Goal: Task Accomplishment & Management: Complete application form

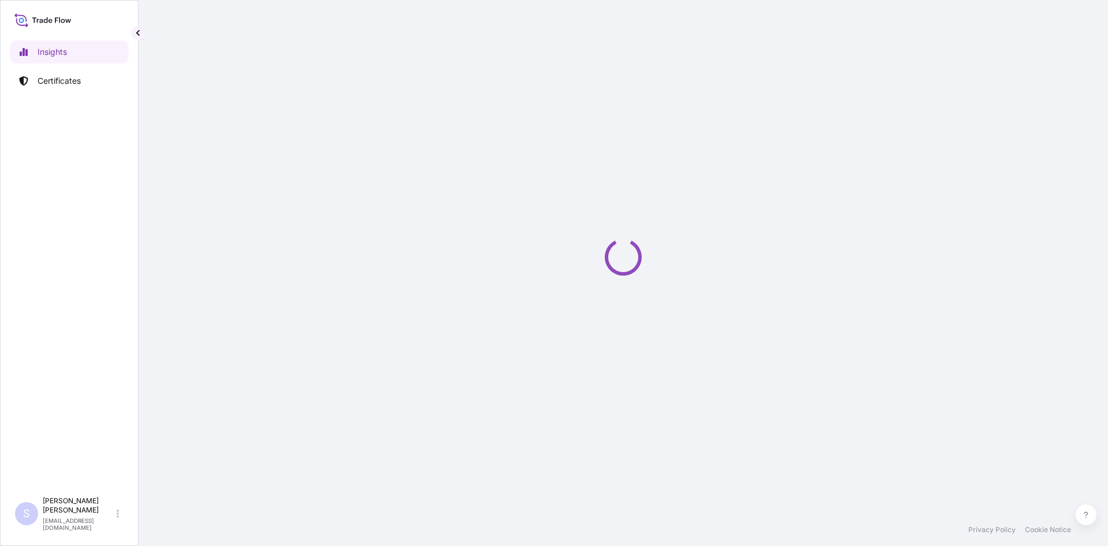
select select "2025"
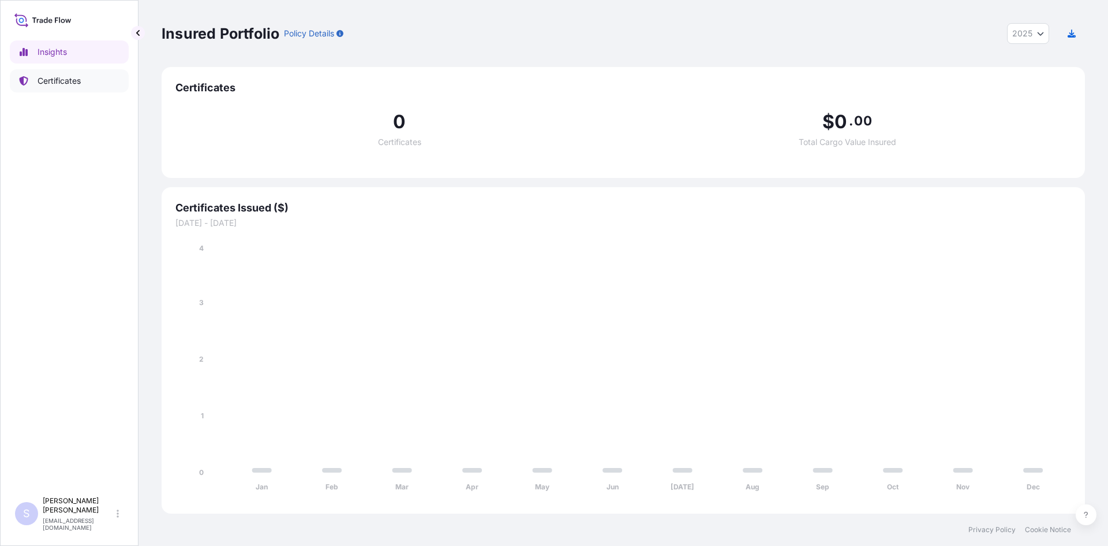
click at [65, 86] on p "Certificates" at bounding box center [59, 81] width 43 height 12
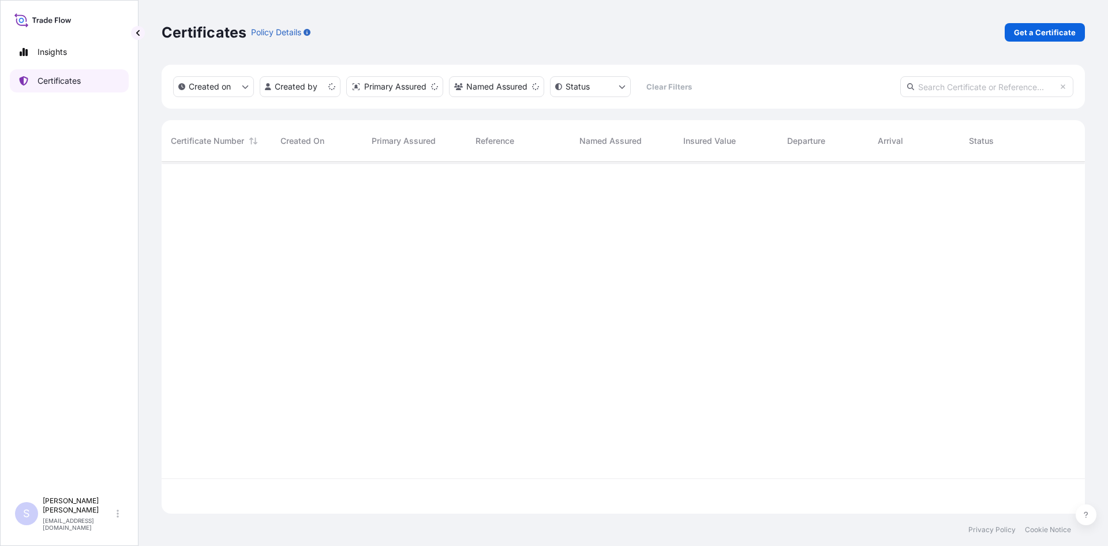
scroll to position [349, 915]
click at [1014, 39] on link "Get a Certificate" at bounding box center [1045, 32] width 80 height 18
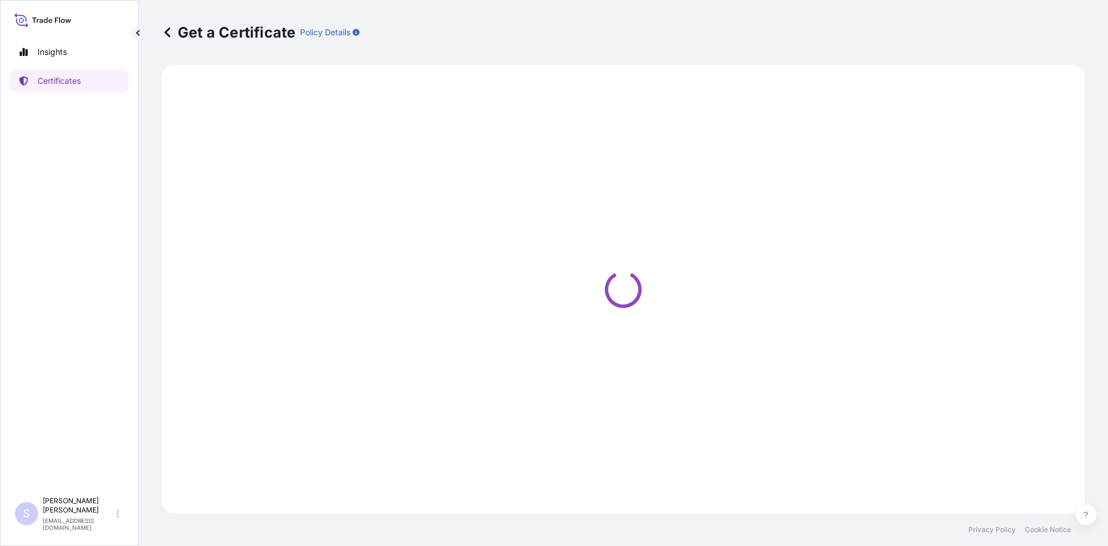
select select "Road / [GEOGRAPHIC_DATA]"
select select "Sea"
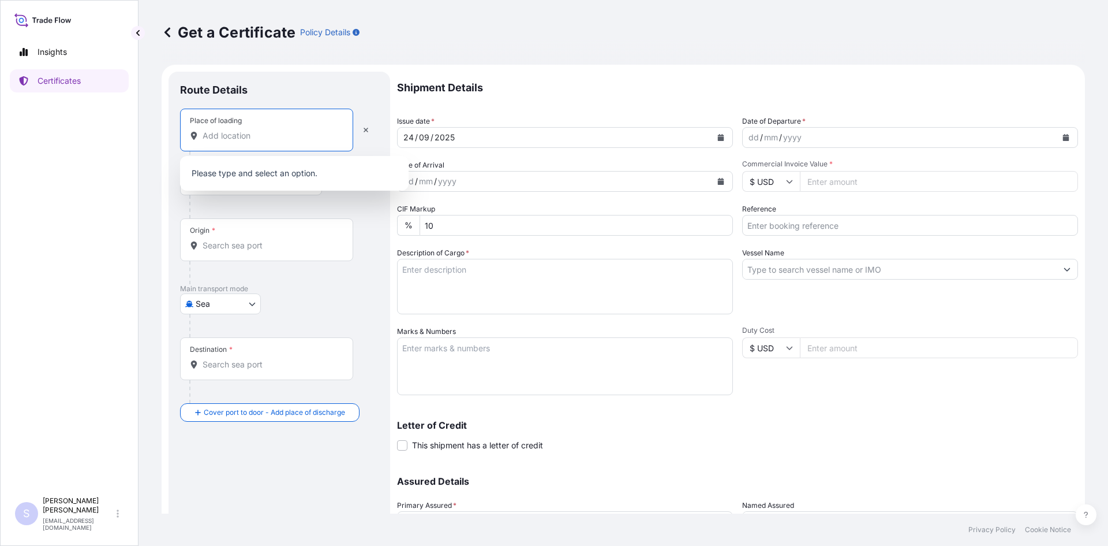
click at [256, 140] on input "Place of loading" at bounding box center [271, 136] width 136 height 12
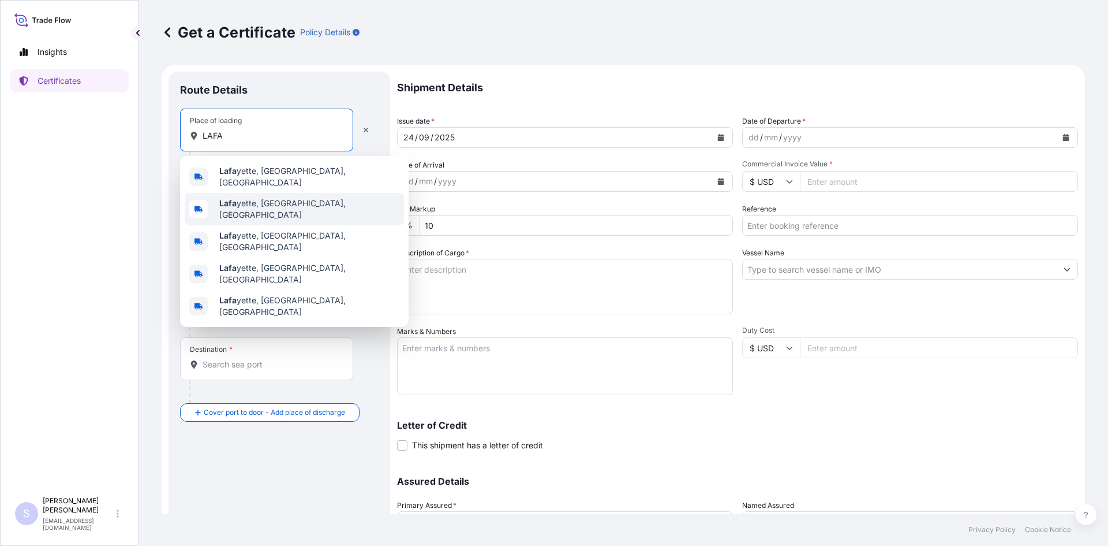
click at [244, 197] on span "[PERSON_NAME], [GEOGRAPHIC_DATA], [GEOGRAPHIC_DATA]" at bounding box center [309, 208] width 180 height 23
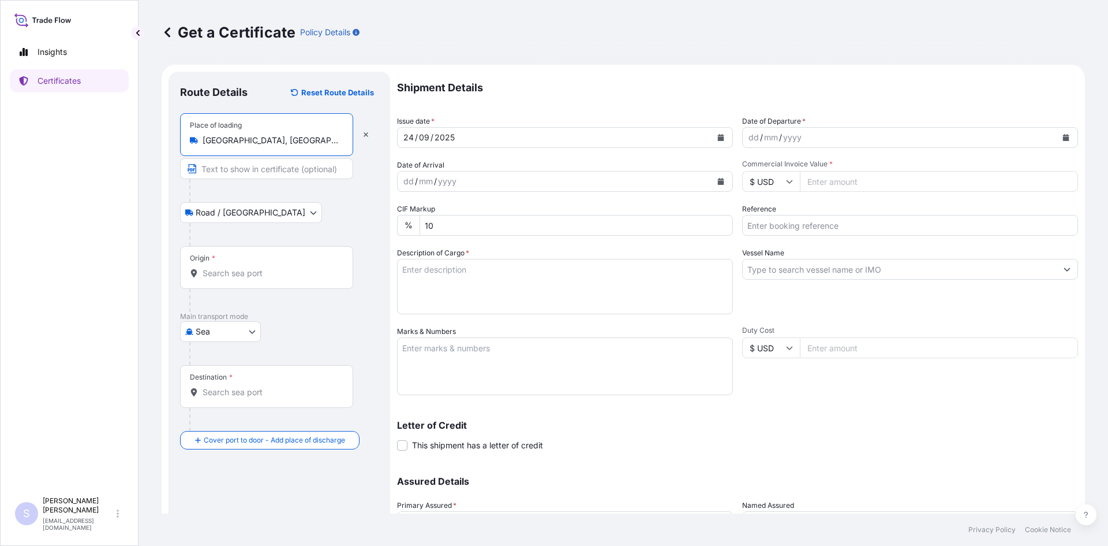
type input "[GEOGRAPHIC_DATA], [GEOGRAPHIC_DATA], [GEOGRAPHIC_DATA]"
click at [231, 268] on input "Origin *" at bounding box center [271, 273] width 136 height 12
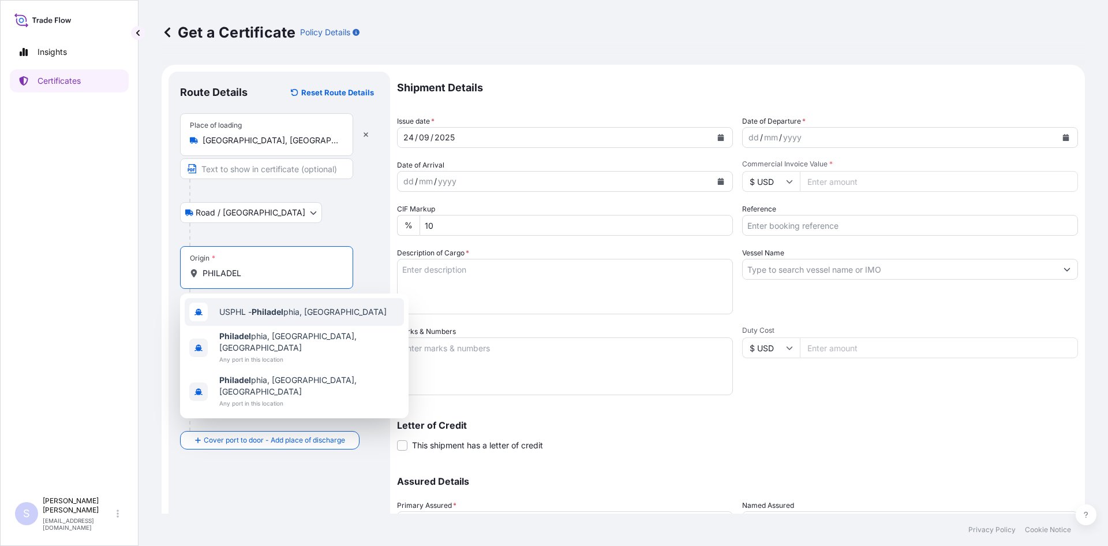
click at [253, 323] on div "USPHL - Philadel phia, [GEOGRAPHIC_DATA]" at bounding box center [294, 312] width 219 height 28
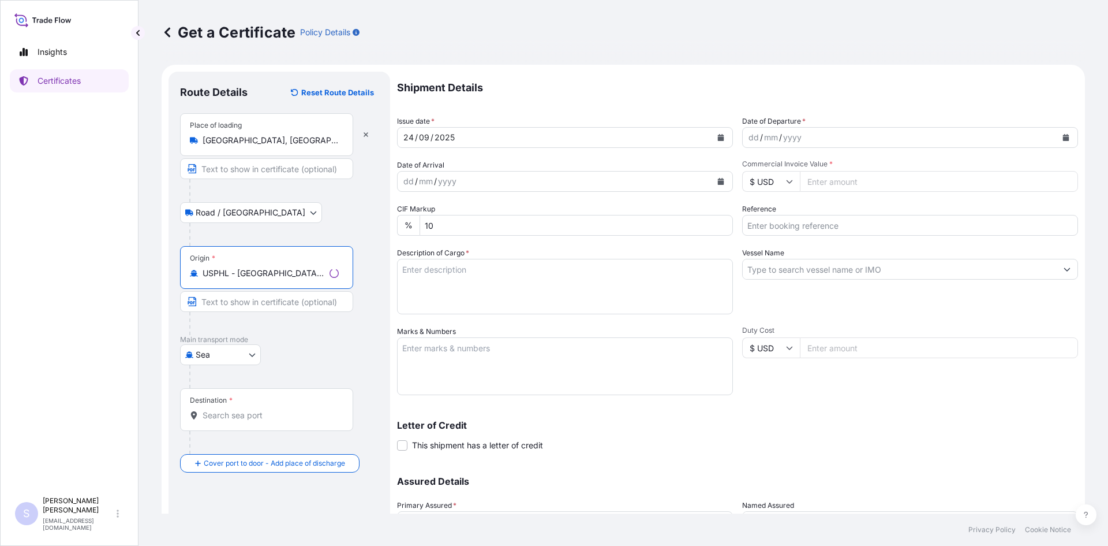
type input "USPHL - [GEOGRAPHIC_DATA], [GEOGRAPHIC_DATA]"
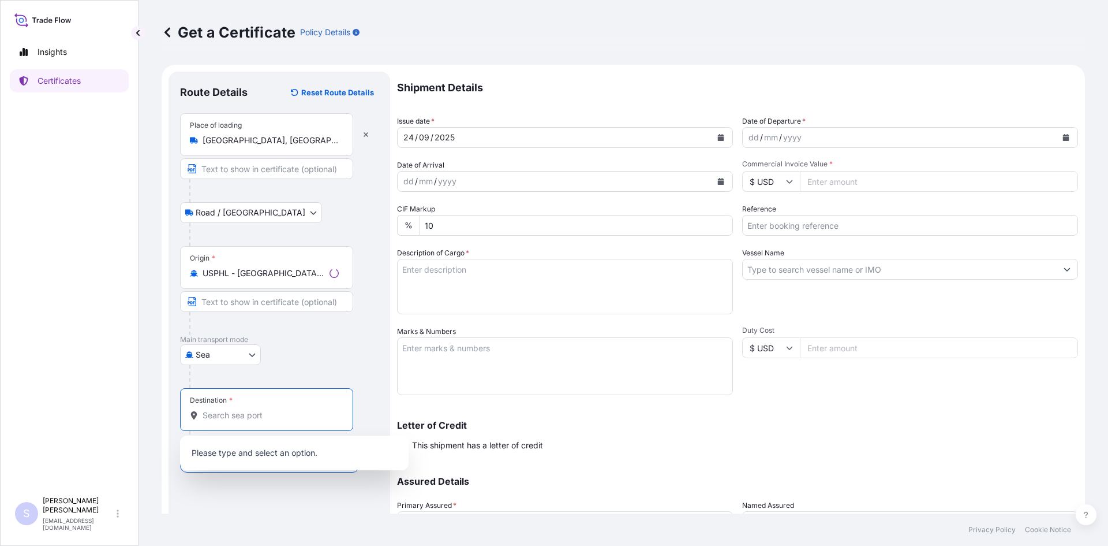
click at [258, 410] on input "Destination *" at bounding box center [271, 415] width 136 height 12
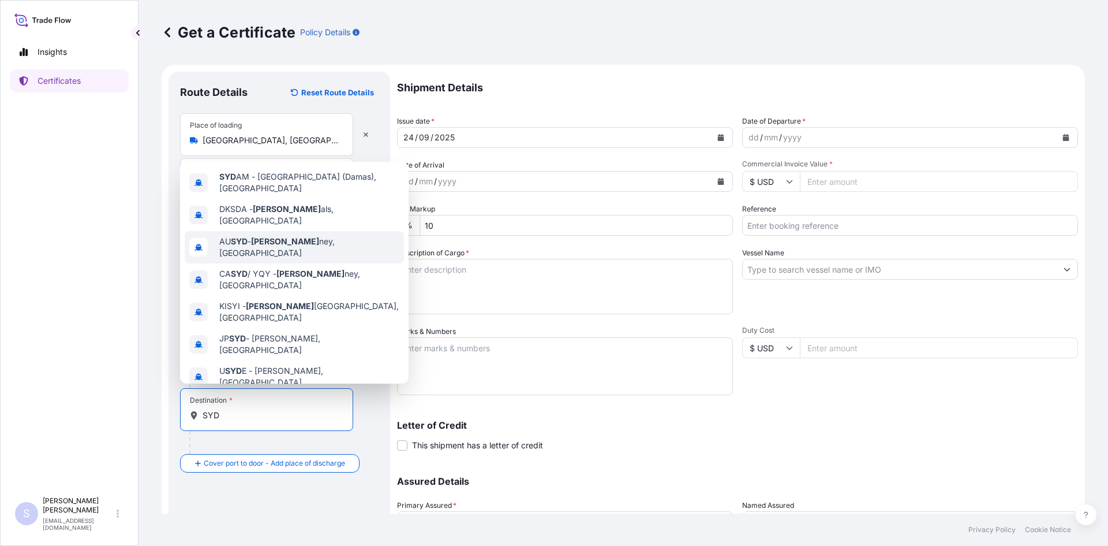
click at [287, 245] on div "AU SYD - [PERSON_NAME], [GEOGRAPHIC_DATA]" at bounding box center [294, 247] width 219 height 32
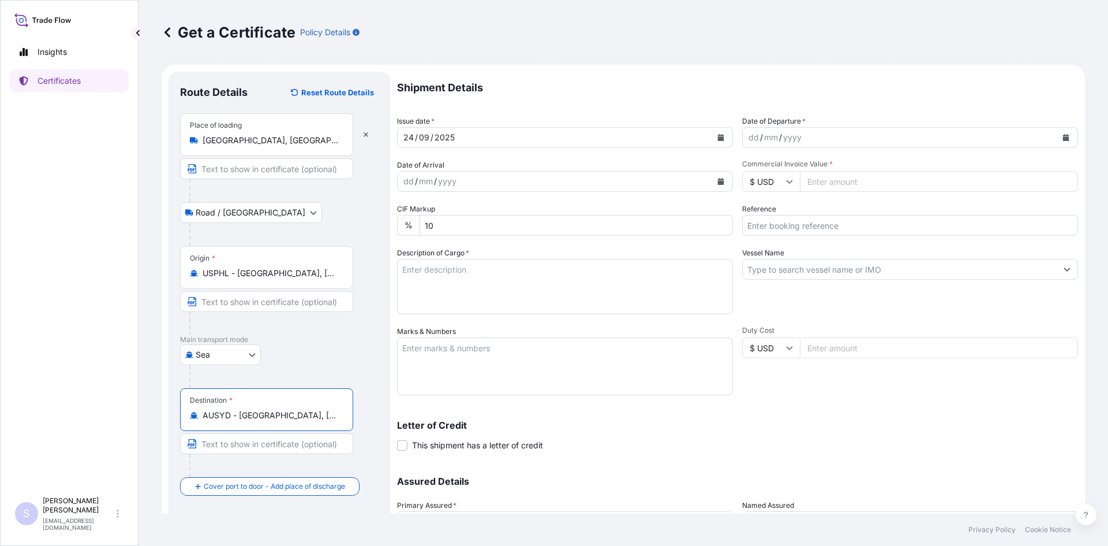
type input "AUSYD - [GEOGRAPHIC_DATA], [GEOGRAPHIC_DATA]"
click at [1063, 139] on icon "Calendar" at bounding box center [1066, 137] width 6 height 7
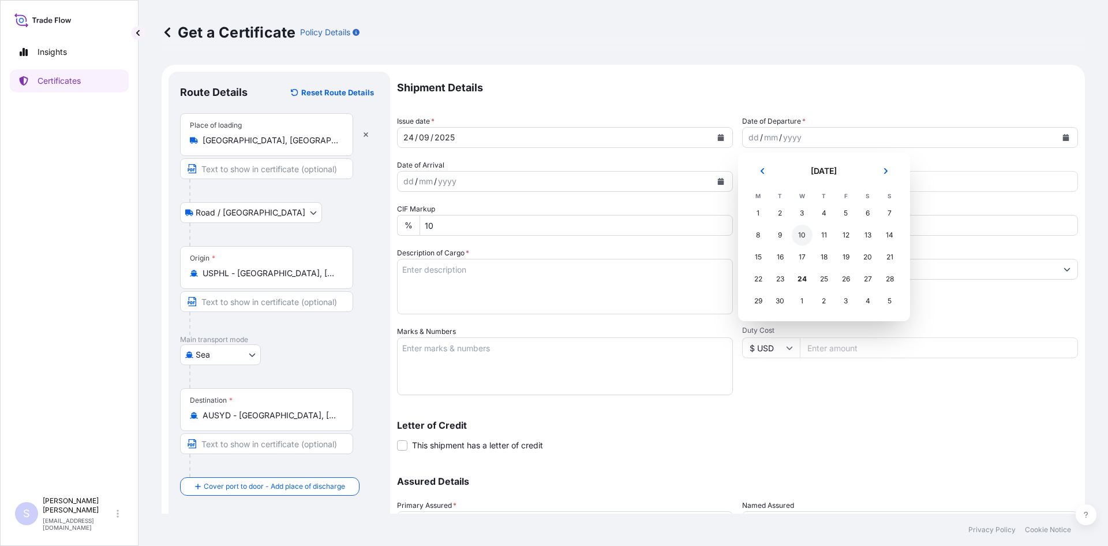
click at [793, 236] on div "10" at bounding box center [802, 235] width 21 height 21
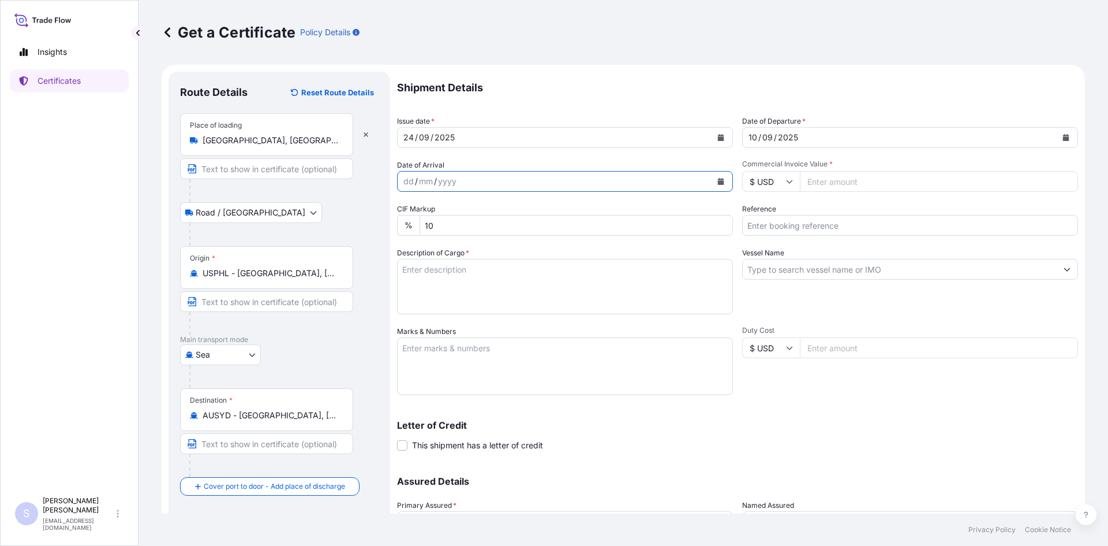
click at [720, 183] on icon "Calendar" at bounding box center [721, 181] width 7 height 7
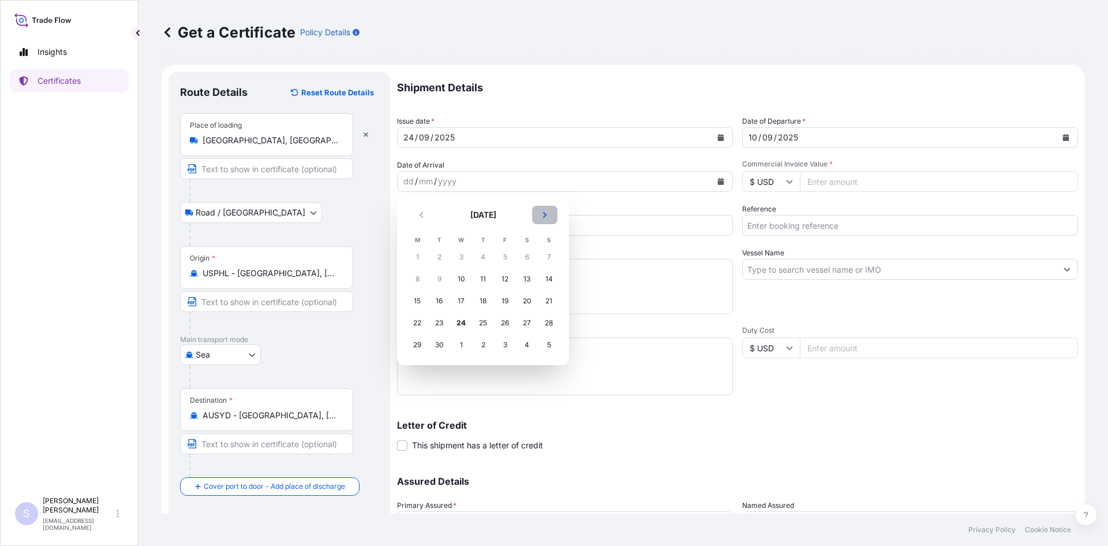
click at [540, 213] on button "Next" at bounding box center [544, 215] width 25 height 18
click at [445, 301] on div "14" at bounding box center [439, 300] width 21 height 21
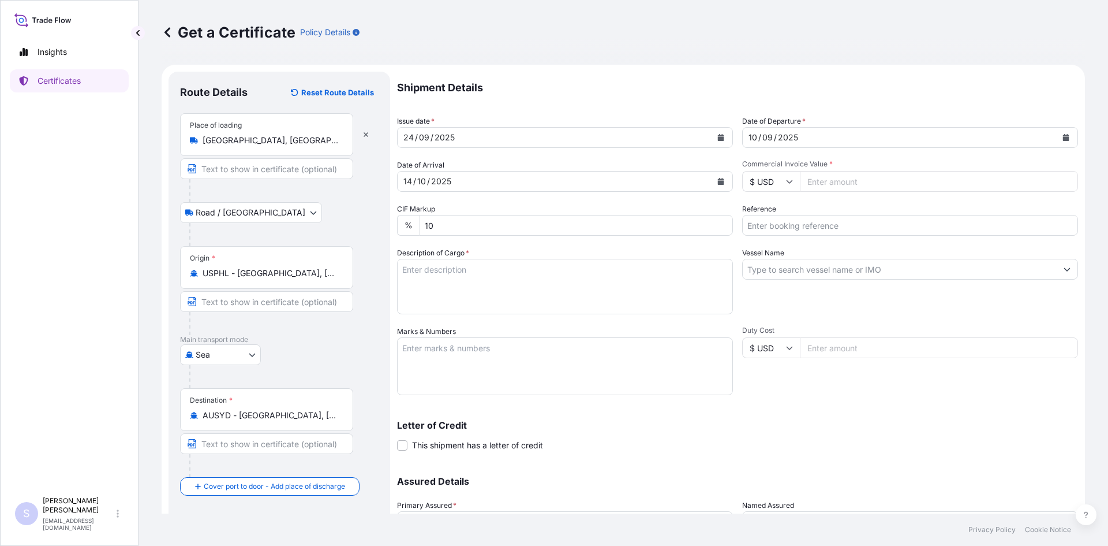
click at [870, 182] on input "Commercial Invoice Value *" at bounding box center [939, 181] width 278 height 21
type input "22309.70"
type input "2570630"
type textarea "765 BAGS PERMA-[PERSON_NAME] STARCH"
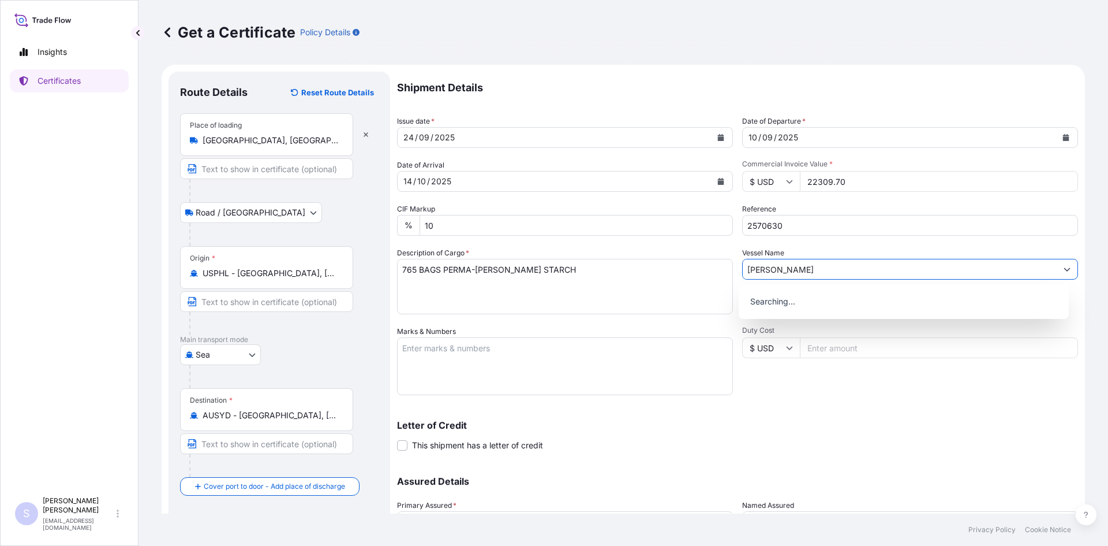
type input "[PERSON_NAME]"
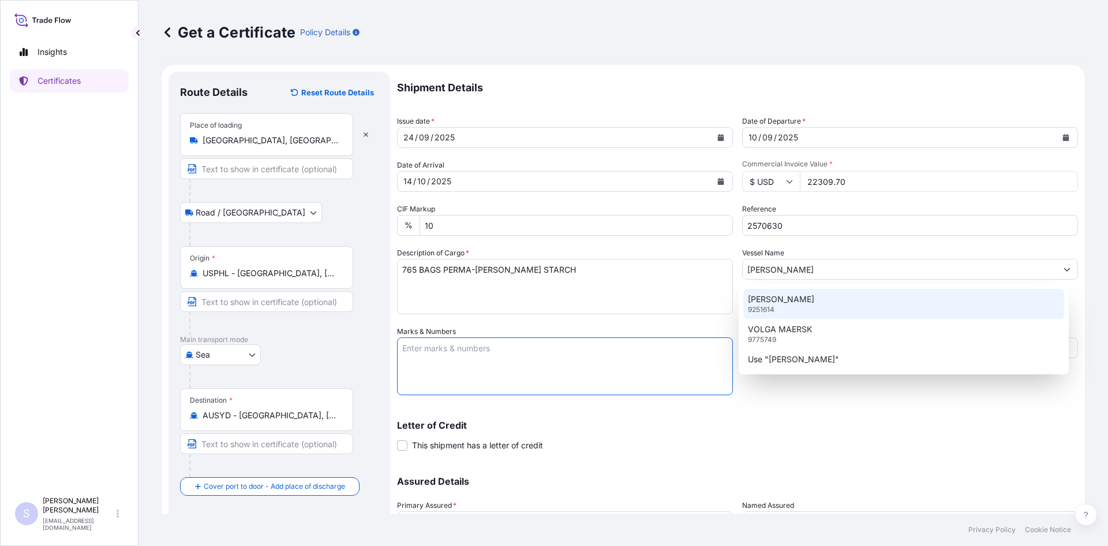
click at [871, 298] on div "[PERSON_NAME] 9251614" at bounding box center [905, 304] width 322 height 30
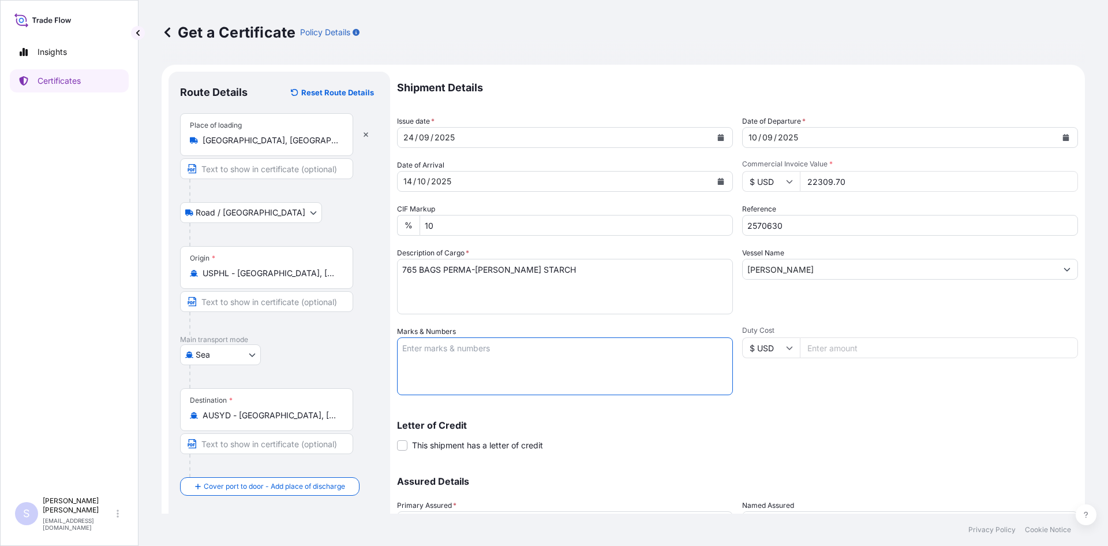
click at [588, 361] on textarea "Marks & Numbers" at bounding box center [565, 366] width 336 height 58
type textarea "MRSU7505536 0120209"
click at [789, 418] on div "Letter of Credit This shipment has a letter of credit Letter of credit * Letter…" at bounding box center [737, 428] width 681 height 44
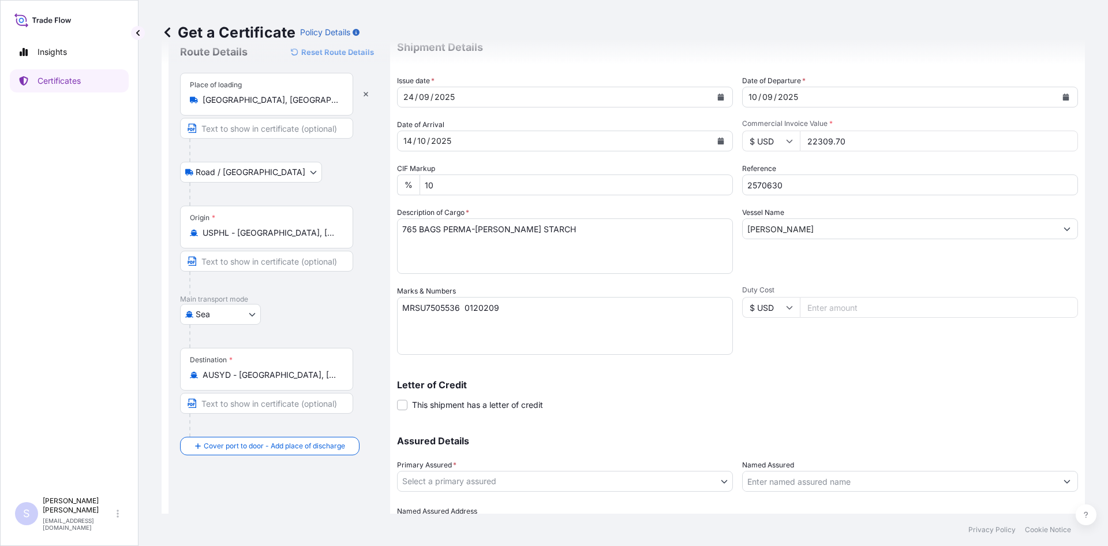
scroll to position [104, 0]
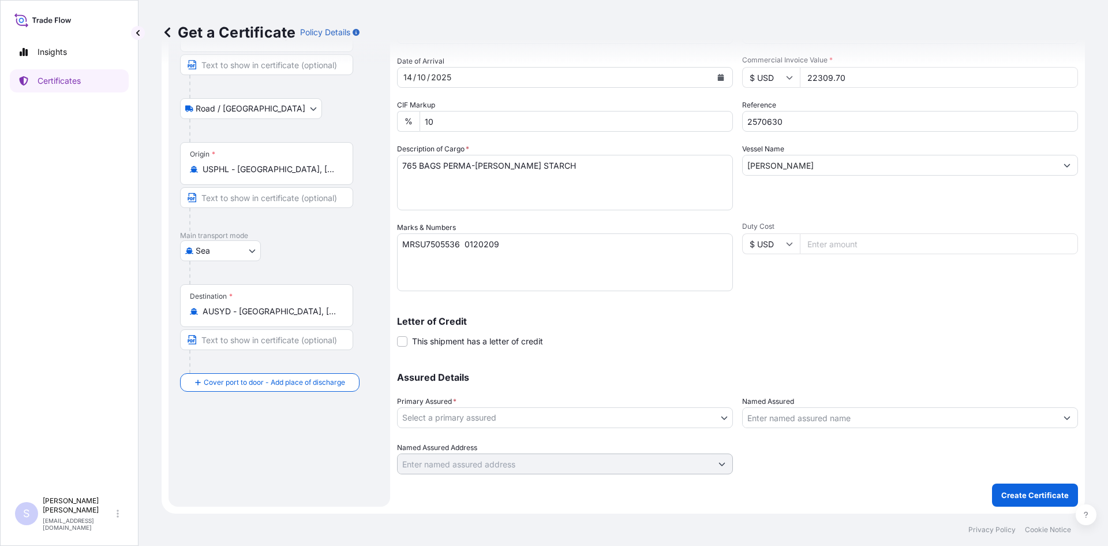
click at [509, 410] on body "Insights Certificates S [PERSON_NAME] [EMAIL_ADDRESS][DOMAIN_NAME] Get a Certif…" at bounding box center [554, 273] width 1108 height 546
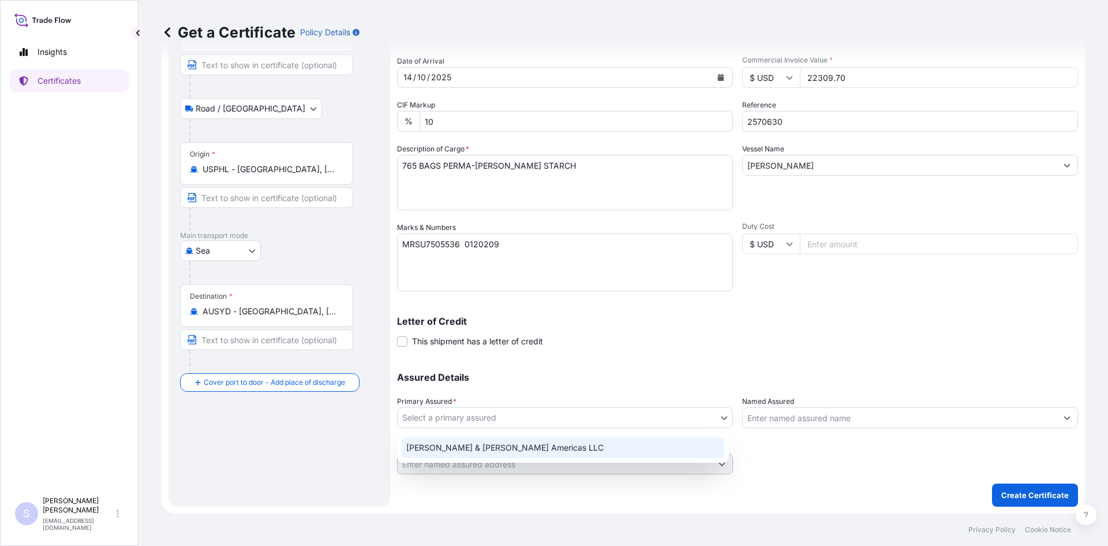
click at [502, 450] on div "[PERSON_NAME] & [PERSON_NAME] Americas LLC" at bounding box center [563, 447] width 323 height 21
select select "31658"
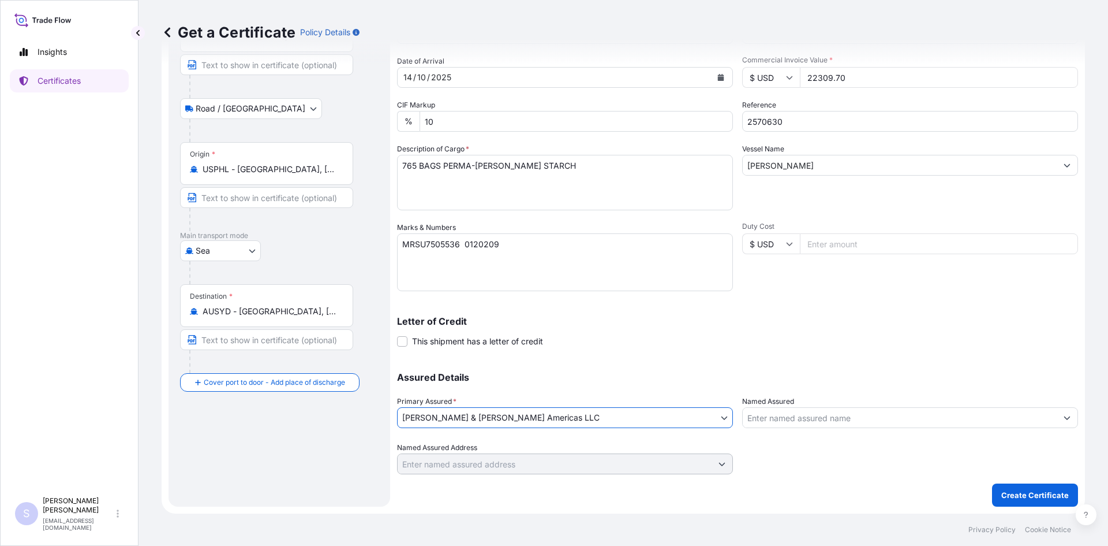
click at [782, 427] on div at bounding box center [910, 417] width 336 height 21
click at [783, 421] on input "Named Assured" at bounding box center [900, 417] width 314 height 21
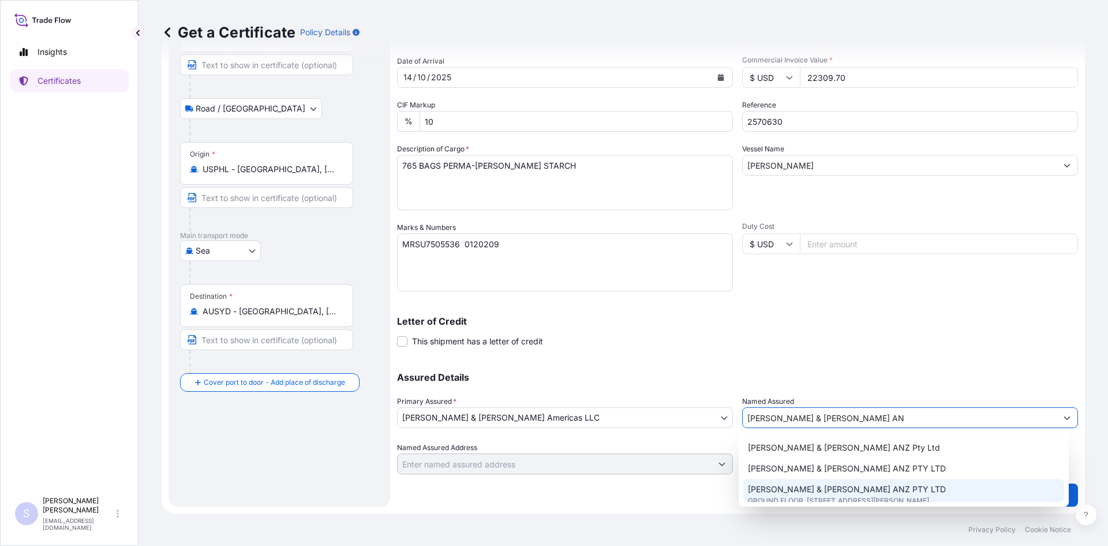
click at [866, 498] on span "GROUND FLOOR, [STREET_ADDRESS][PERSON_NAME]" at bounding box center [838, 501] width 181 height 12
type input "[PERSON_NAME] & [PERSON_NAME] ANZ PTY LTD"
type input "GROUND FLOOR, [STREET_ADDRESS][PERSON_NAME],"
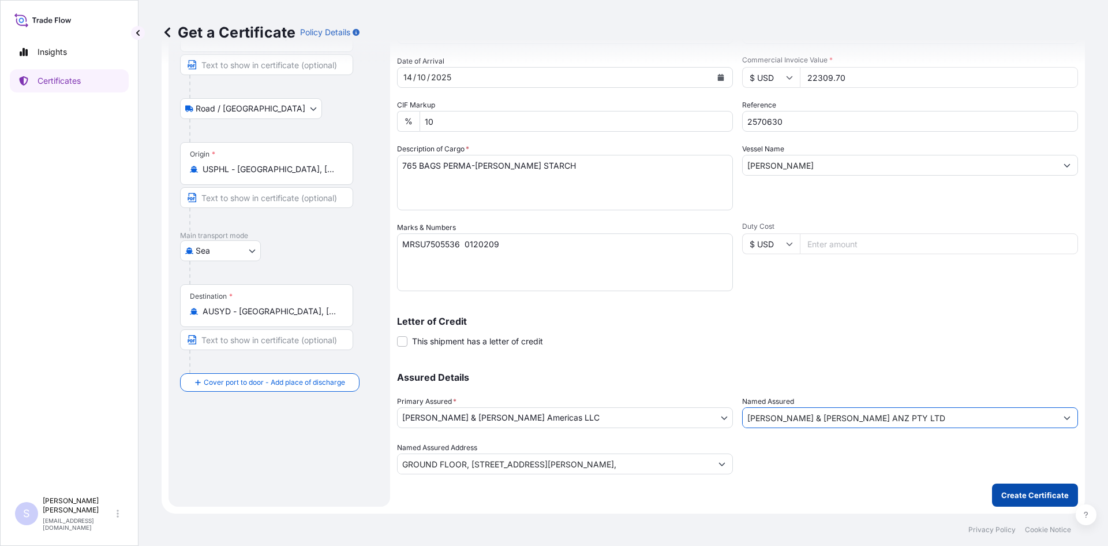
type input "[PERSON_NAME] & [PERSON_NAME] ANZ PTY LTD"
click at [1013, 493] on p "Create Certificate" at bounding box center [1036, 495] width 68 height 12
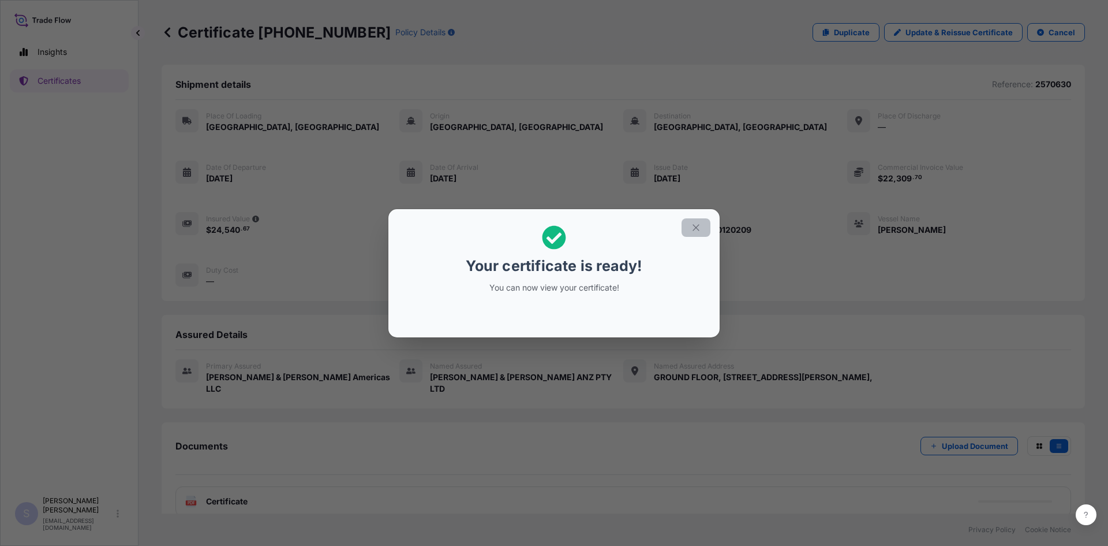
click at [701, 227] on icon "button" at bounding box center [696, 227] width 10 height 10
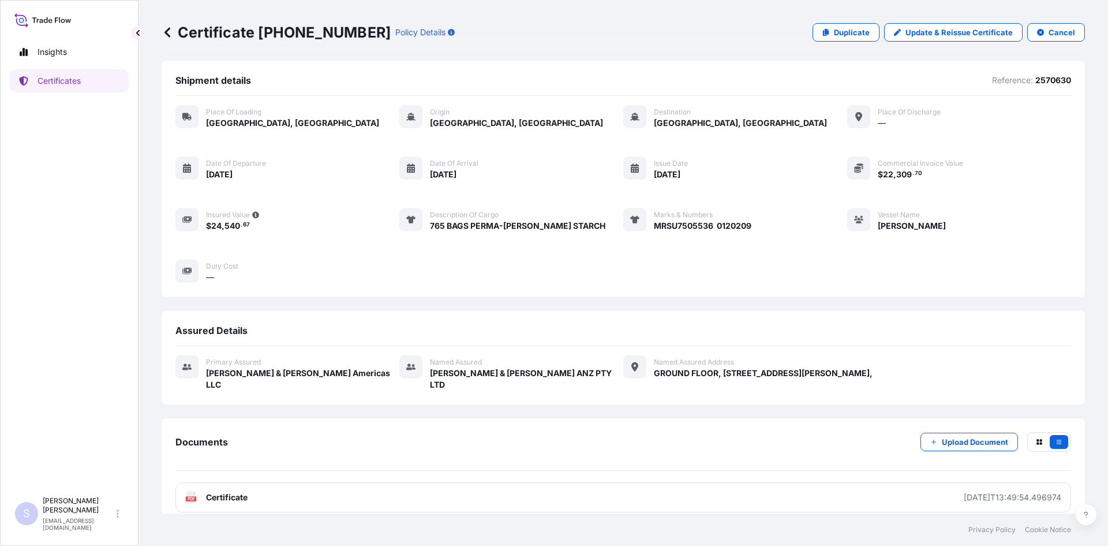
scroll to position [5, 0]
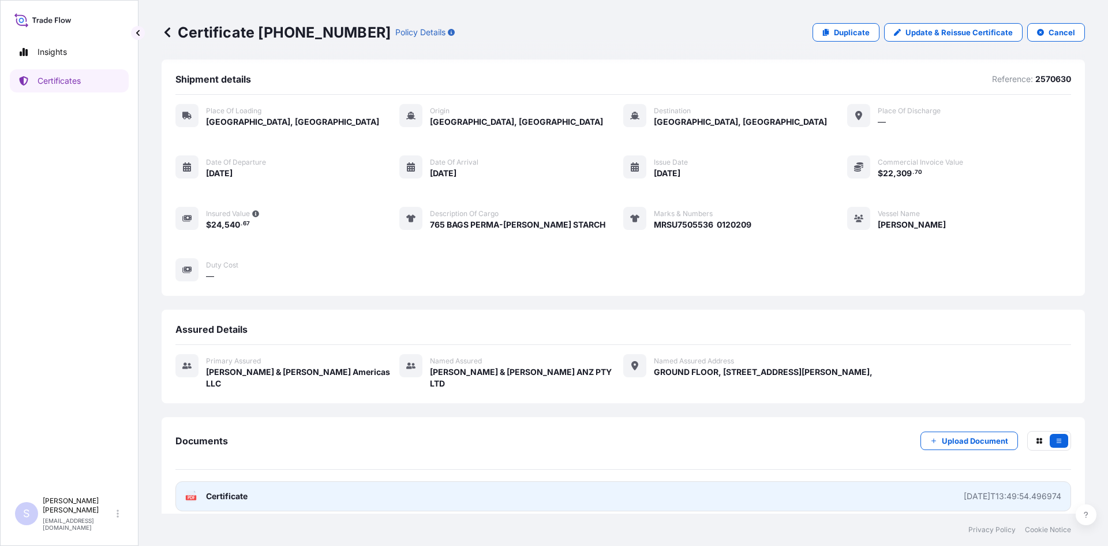
click at [228, 490] on span "Certificate" at bounding box center [227, 496] width 42 height 12
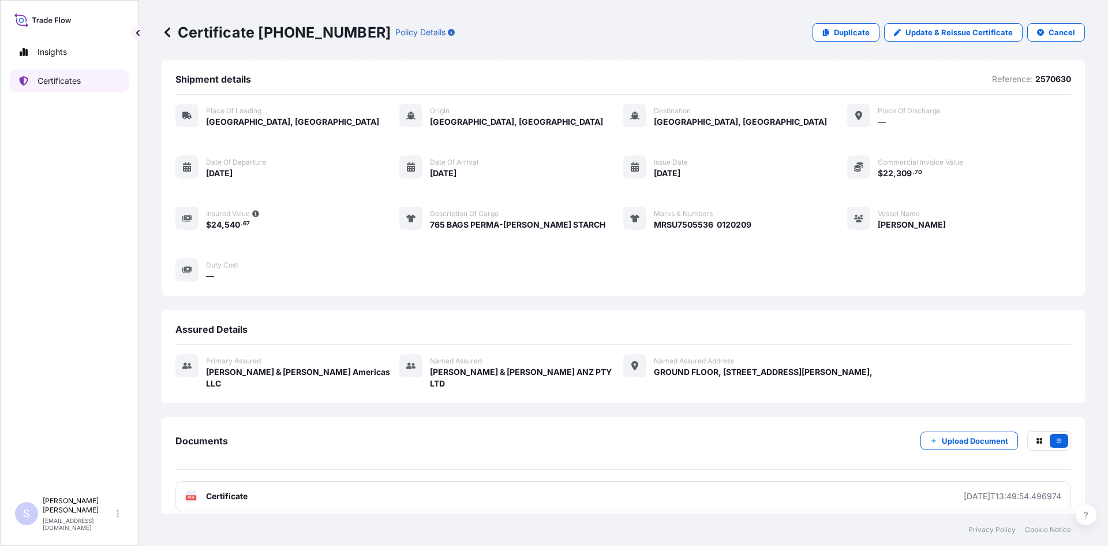
click at [84, 85] on link "Certificates" at bounding box center [69, 80] width 119 height 23
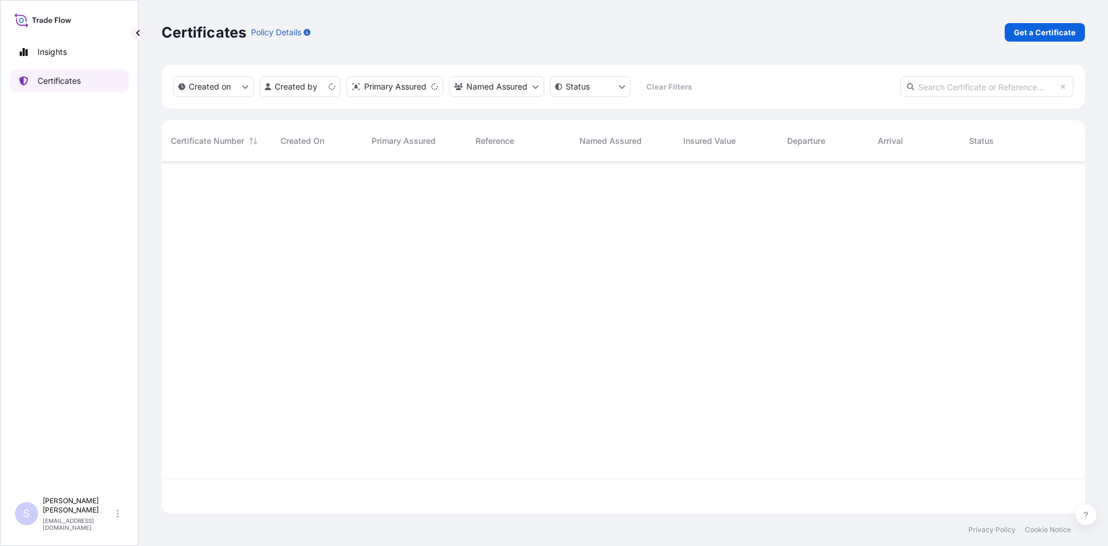
scroll to position [349, 915]
click at [1034, 33] on p "Get a Certificate" at bounding box center [1045, 33] width 62 height 12
select select "Sea"
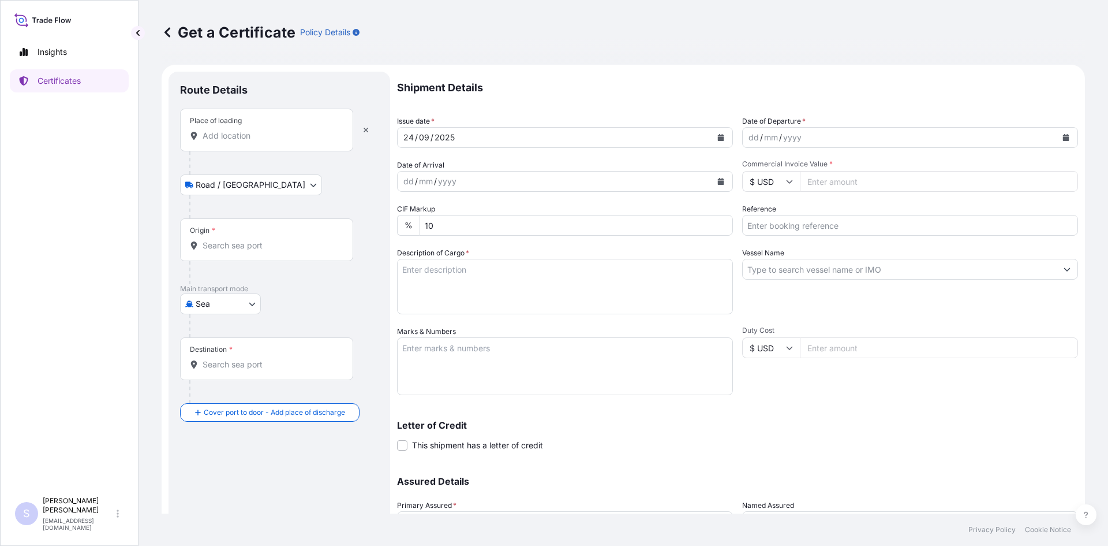
click at [230, 136] on input "Place of loading" at bounding box center [271, 136] width 136 height 12
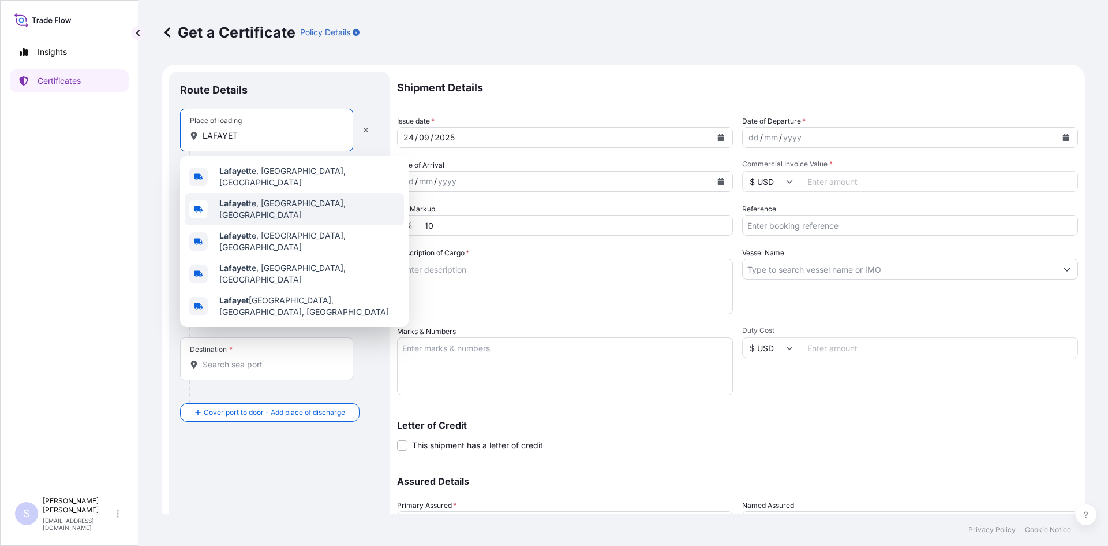
click at [231, 197] on span "Lafayet te, IN, [GEOGRAPHIC_DATA]" at bounding box center [309, 208] width 180 height 23
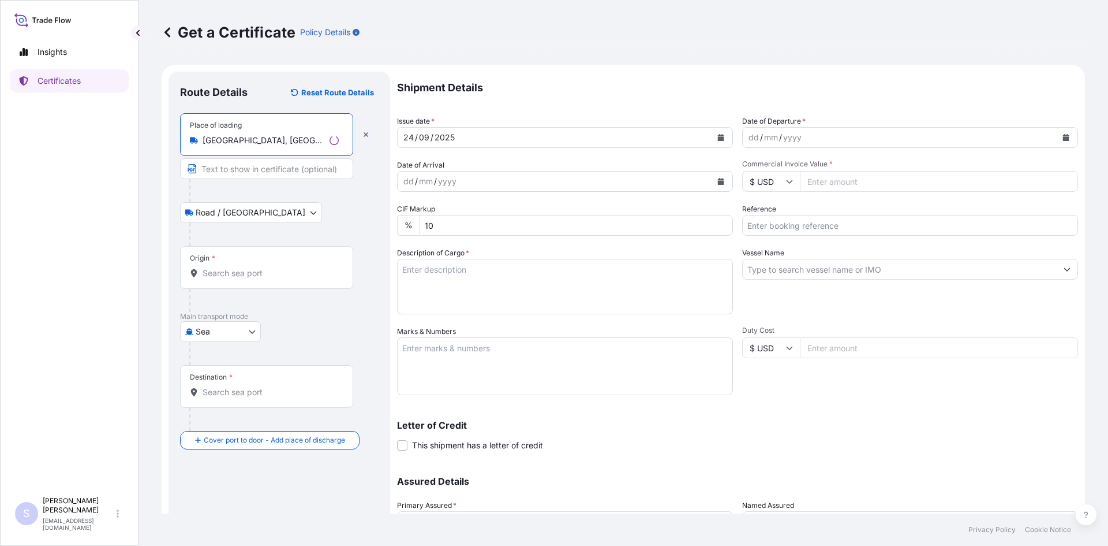
type input "[GEOGRAPHIC_DATA], [GEOGRAPHIC_DATA], [GEOGRAPHIC_DATA]"
click at [215, 285] on div "Origin *" at bounding box center [266, 267] width 173 height 43
click at [215, 279] on input "Origin *" at bounding box center [271, 273] width 136 height 12
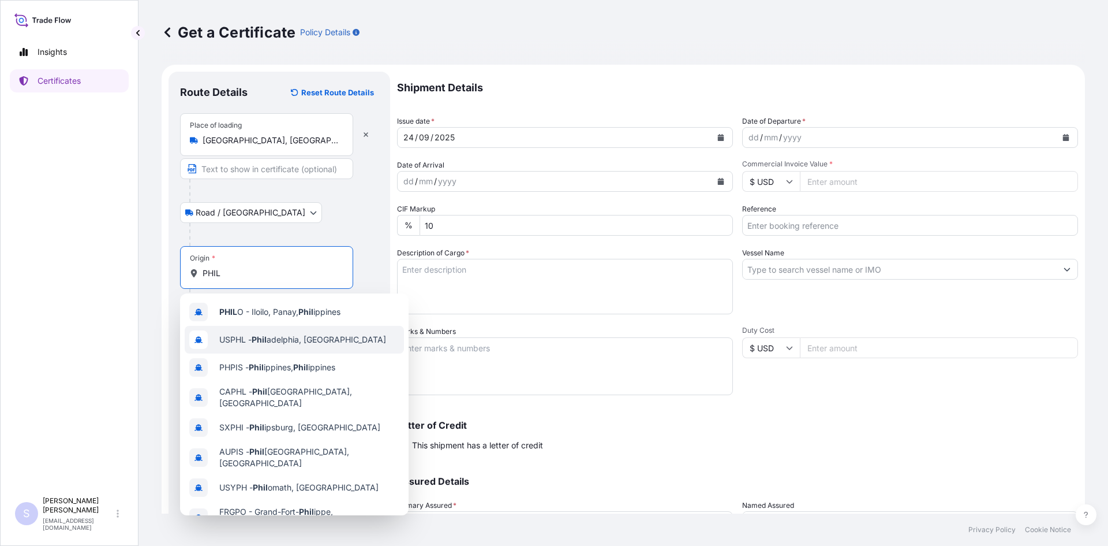
click at [260, 334] on span "USPHL - [PERSON_NAME], [GEOGRAPHIC_DATA]" at bounding box center [302, 340] width 167 height 12
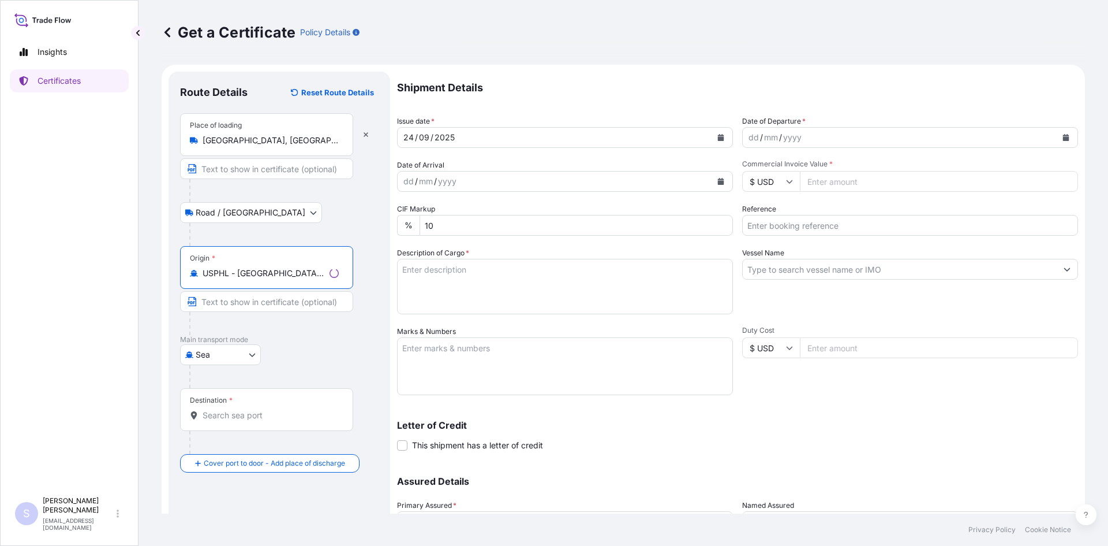
type input "USPHL - [GEOGRAPHIC_DATA], [GEOGRAPHIC_DATA]"
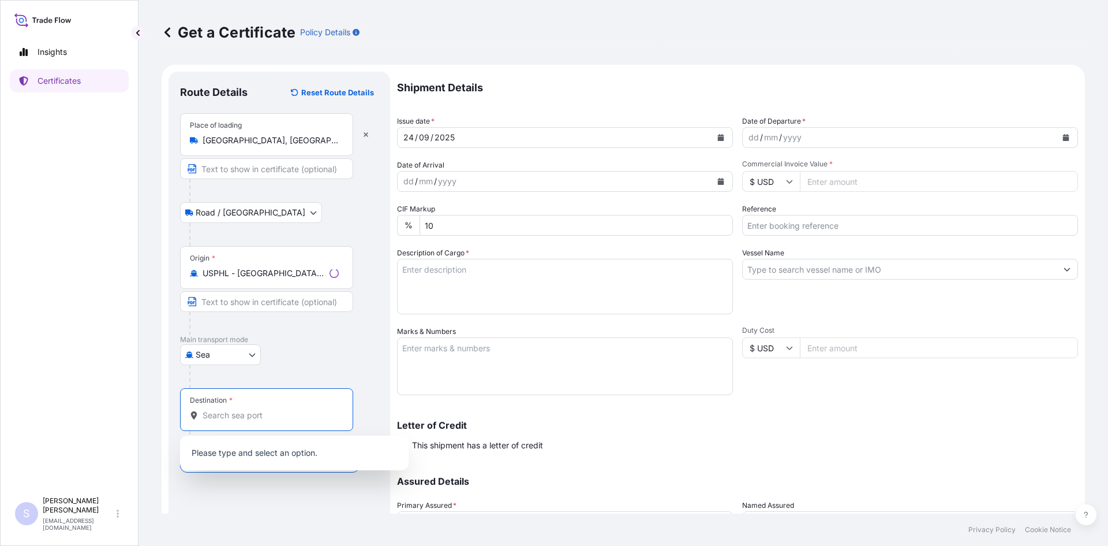
click at [231, 420] on input "Destination *" at bounding box center [271, 415] width 136 height 12
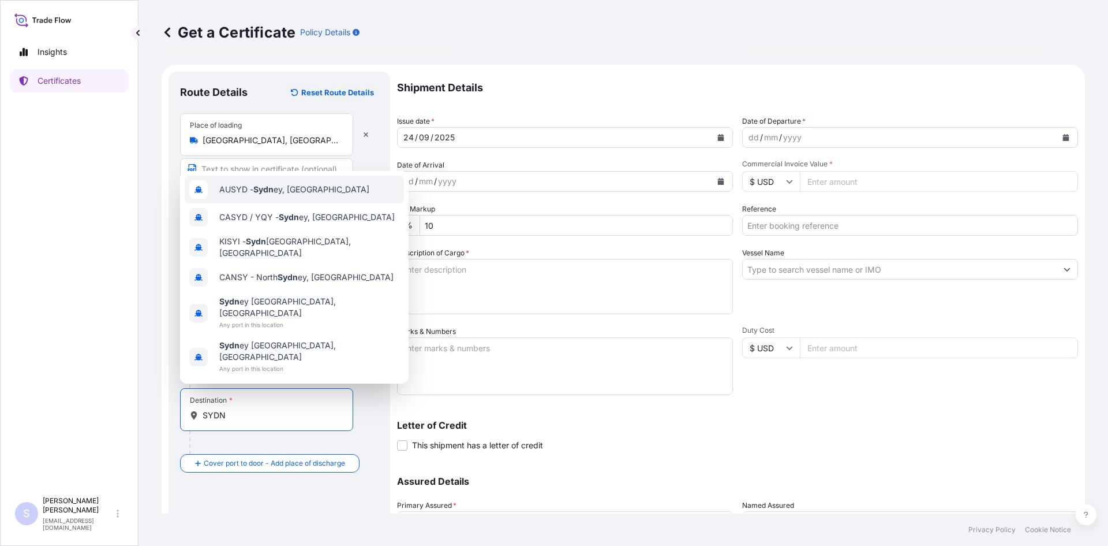
click at [290, 195] on span "AUSYD - [GEOGRAPHIC_DATA], [GEOGRAPHIC_DATA]" at bounding box center [294, 190] width 150 height 12
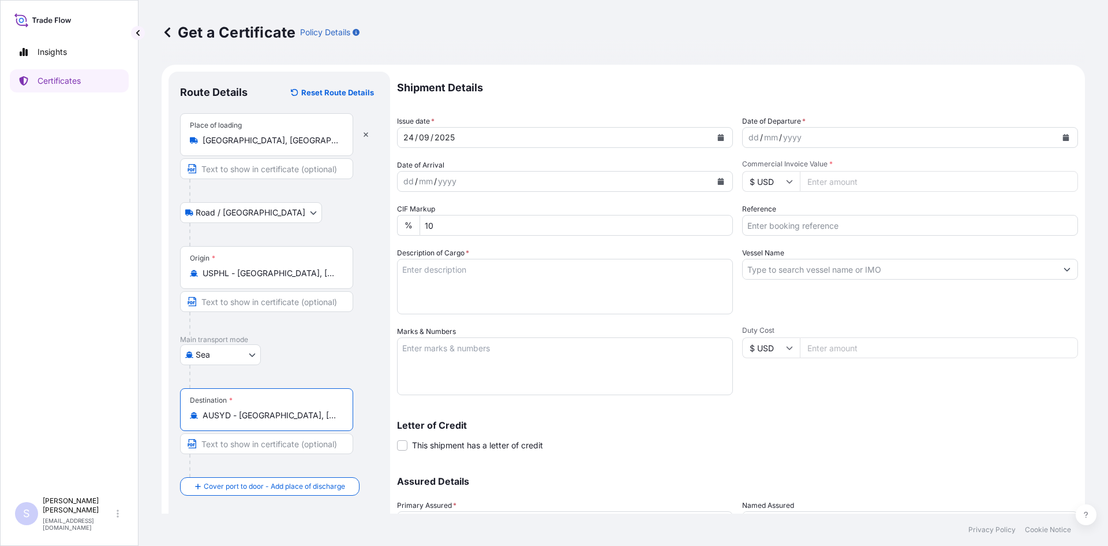
type input "AUSYD - [GEOGRAPHIC_DATA], [GEOGRAPHIC_DATA]"
click at [792, 132] on div "yyyy" at bounding box center [792, 137] width 21 height 14
click at [892, 139] on div "dd / mm / yyyy" at bounding box center [900, 137] width 314 height 21
click at [1063, 136] on icon "Calendar" at bounding box center [1066, 137] width 6 height 7
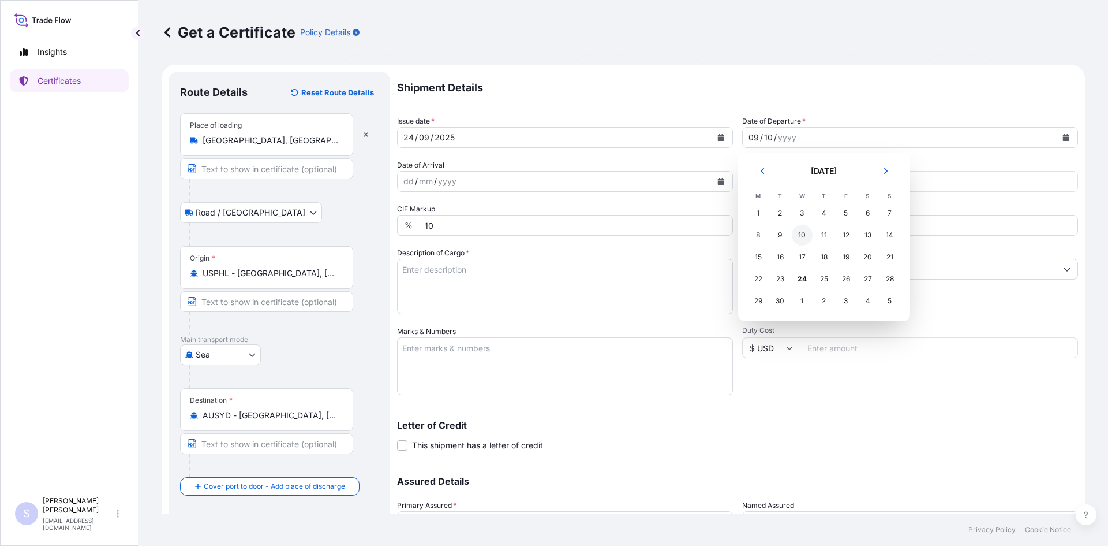
click at [799, 240] on div "10" at bounding box center [802, 235] width 21 height 21
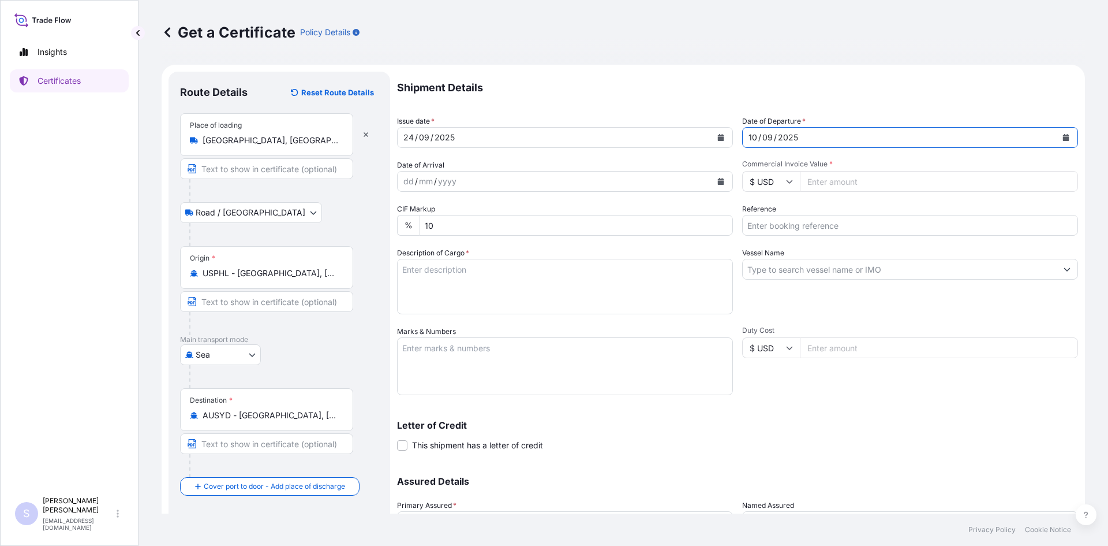
click at [1063, 136] on icon "Calendar" at bounding box center [1066, 137] width 7 height 7
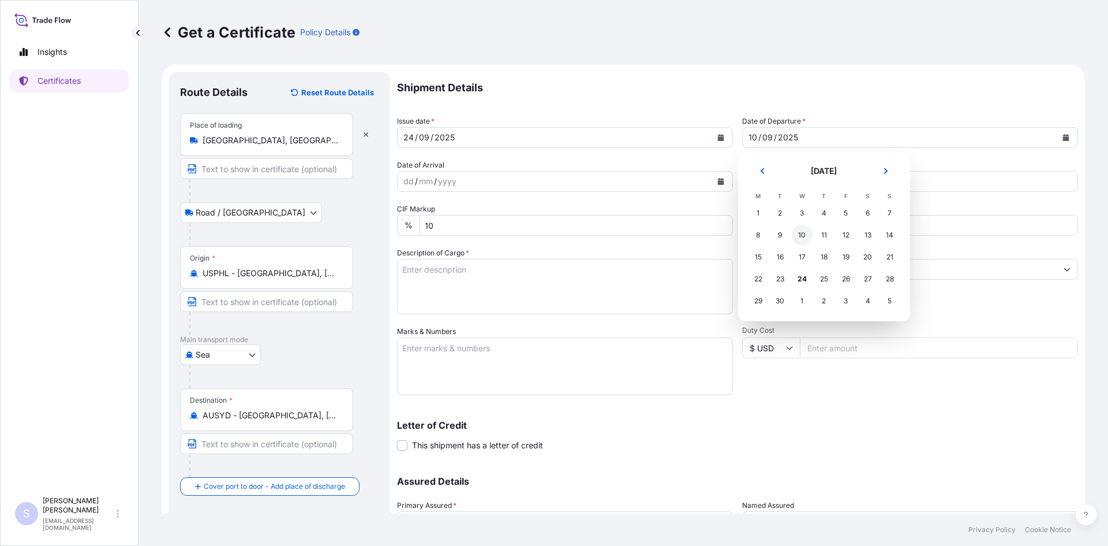
click at [799, 238] on div "10" at bounding box center [802, 235] width 21 height 21
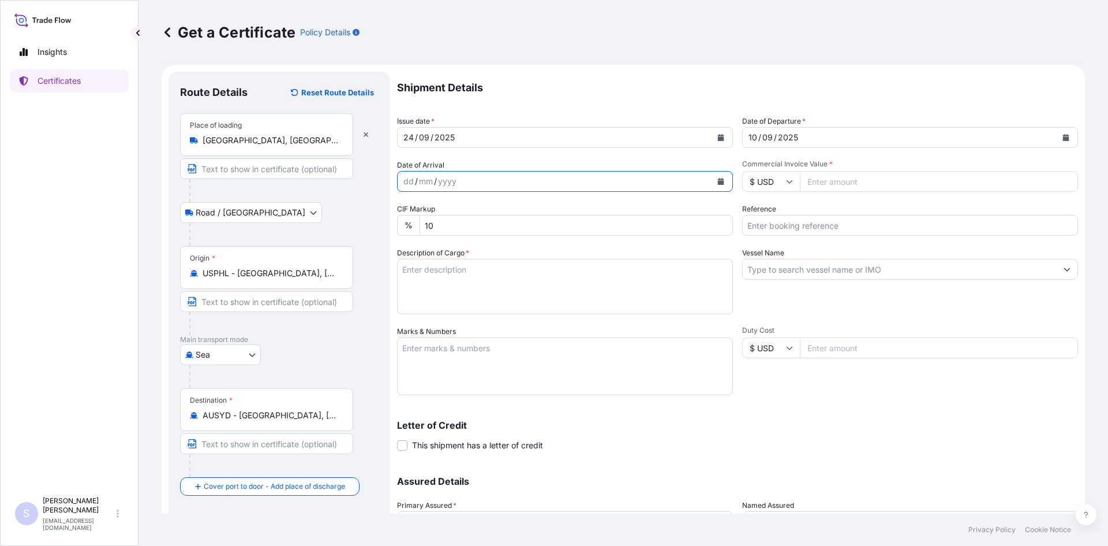
click at [719, 188] on button "Calendar" at bounding box center [721, 181] width 18 height 18
click at [1057, 135] on button "Calendar" at bounding box center [1066, 137] width 18 height 18
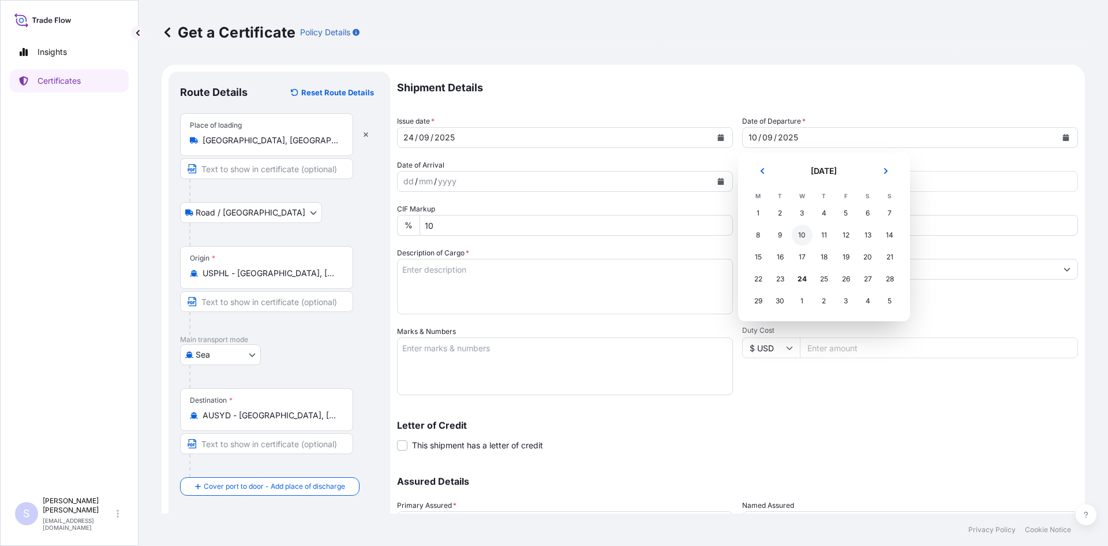
click at [797, 240] on div "10" at bounding box center [802, 235] width 21 height 21
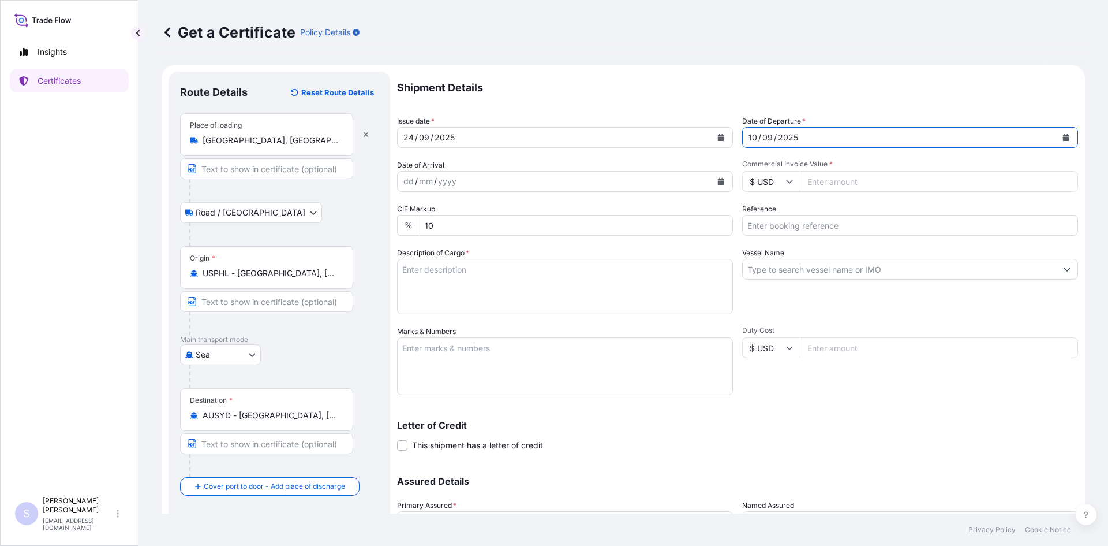
click at [747, 135] on div "[DATE]" at bounding box center [900, 137] width 314 height 21
click at [715, 189] on button "Calendar" at bounding box center [721, 181] width 18 height 18
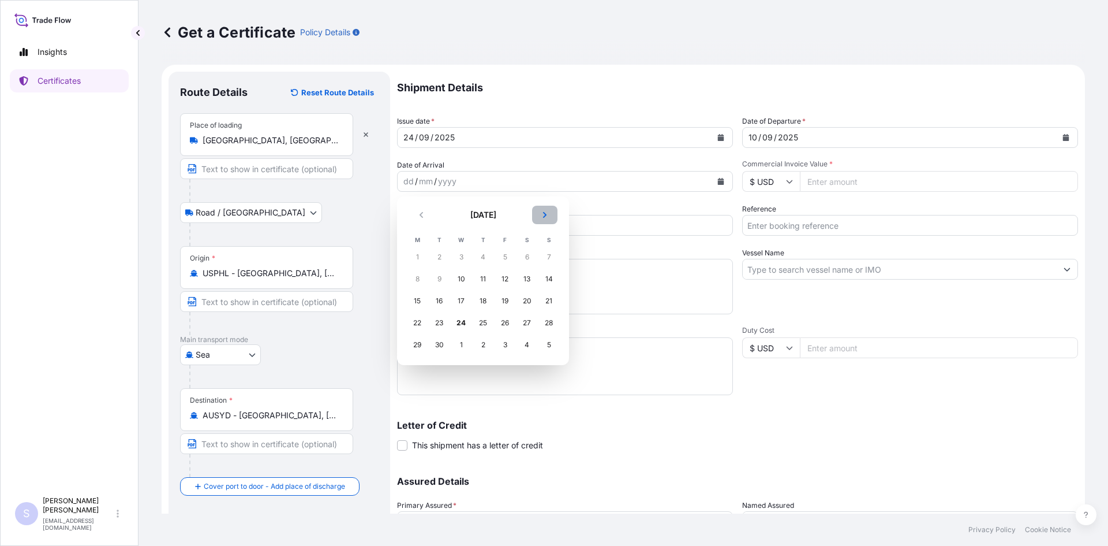
click at [542, 212] on icon "Next" at bounding box center [544, 214] width 7 height 7
click at [435, 300] on div "14" at bounding box center [439, 300] width 21 height 21
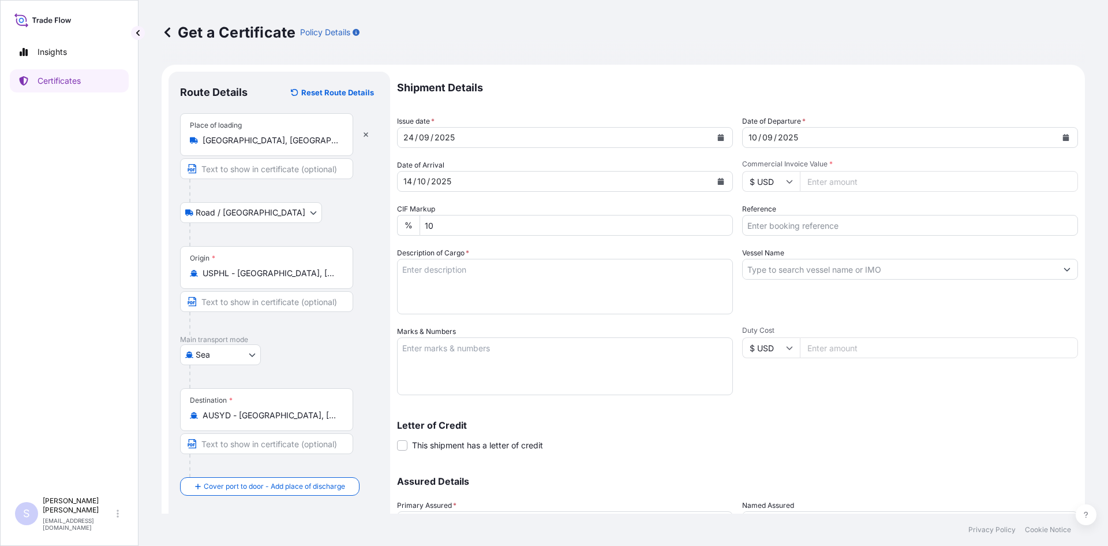
click at [843, 182] on input "Commercial Invoice Value *" at bounding box center [939, 181] width 278 height 21
click at [835, 184] on input "Commercial Invoice Value *" at bounding box center [939, 181] width 278 height 21
type input "30105.96"
type input "2562853-54"
click at [490, 278] on textarea "Description of Cargo *" at bounding box center [565, 286] width 336 height 55
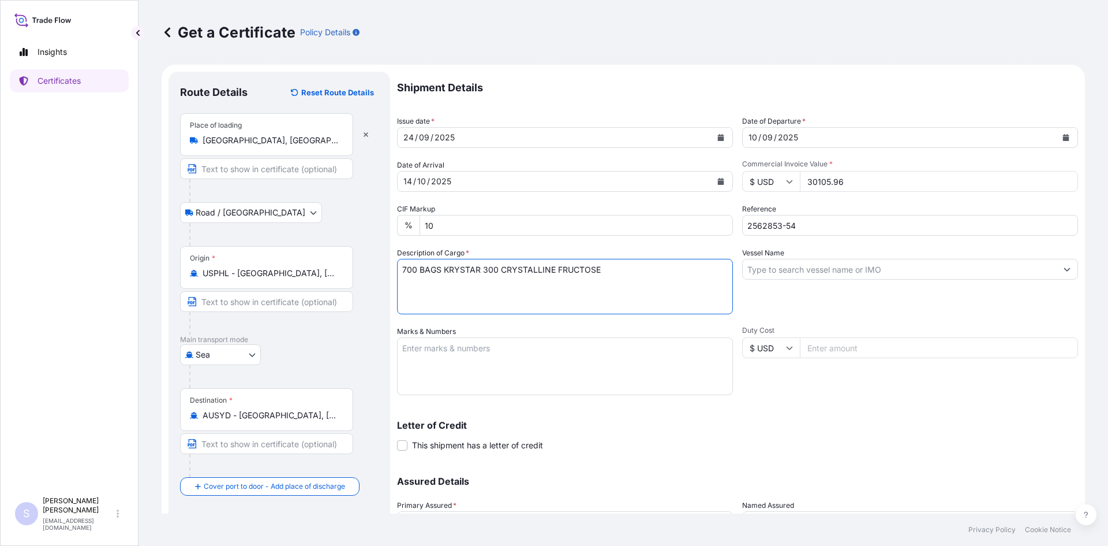
type textarea "700 BAGS KRYSTAR 300 CRYSTALLINE FRUCTOSE"
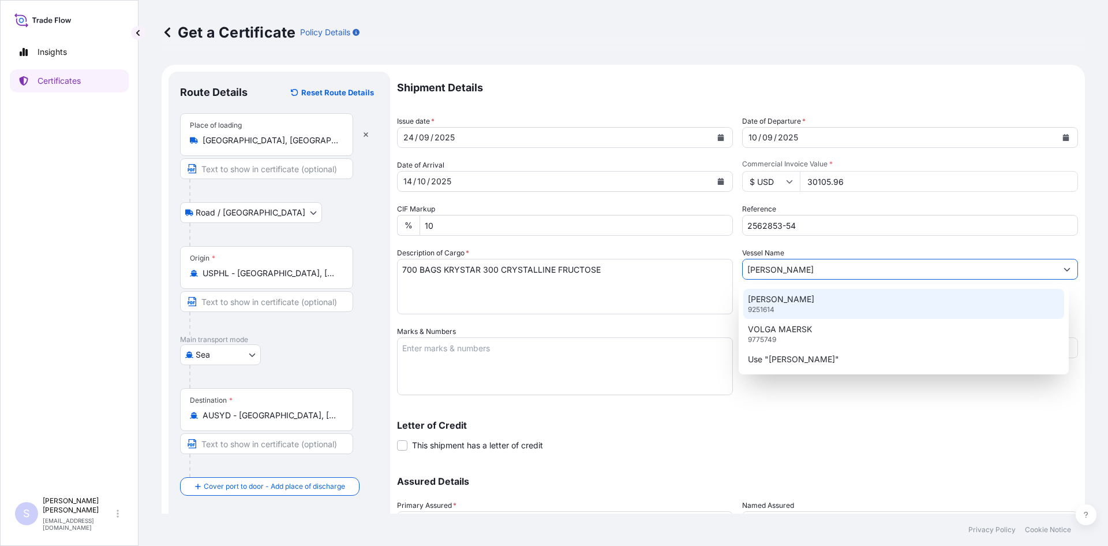
click at [788, 299] on p "[PERSON_NAME]" at bounding box center [781, 299] width 66 height 12
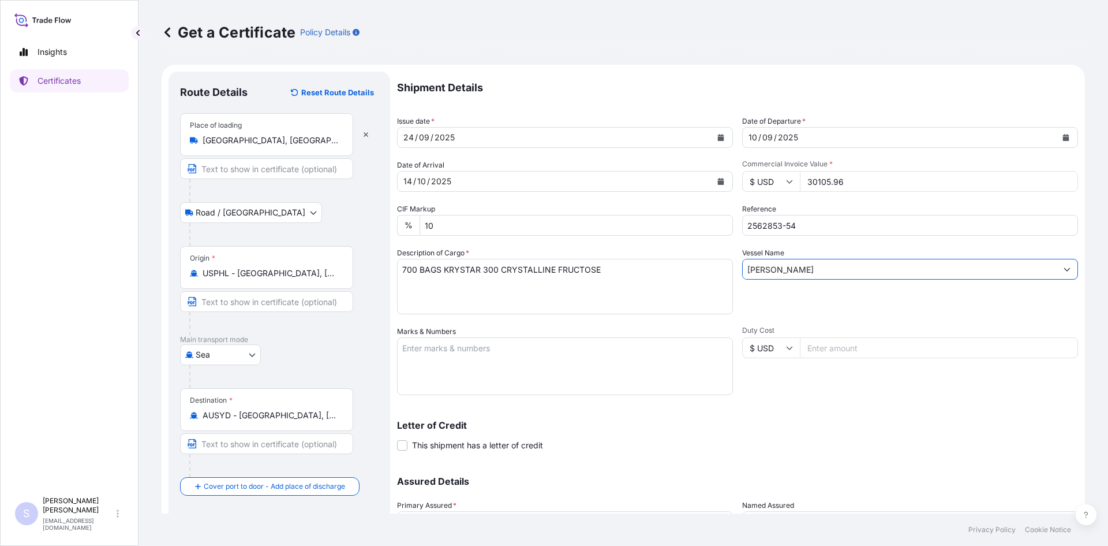
type input "[PERSON_NAME]"
click at [548, 356] on textarea "Marks & Numbers" at bounding box center [565, 366] width 336 height 58
type textarea "TIIU2079708 0120387"
click at [889, 441] on div "Letter of Credit This shipment has a letter of credit Letter of credit * Letter…" at bounding box center [737, 435] width 681 height 31
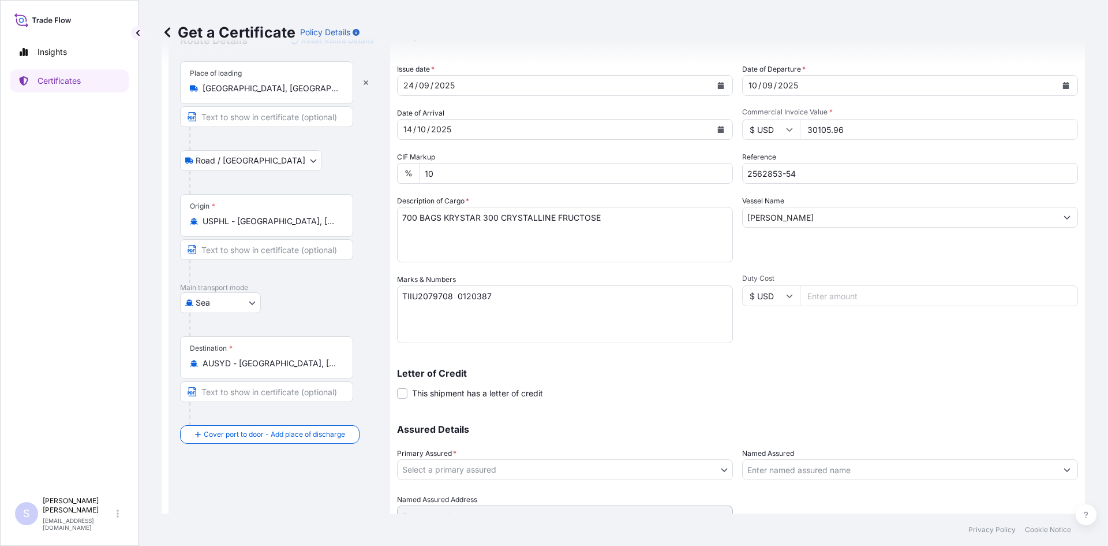
scroll to position [104, 0]
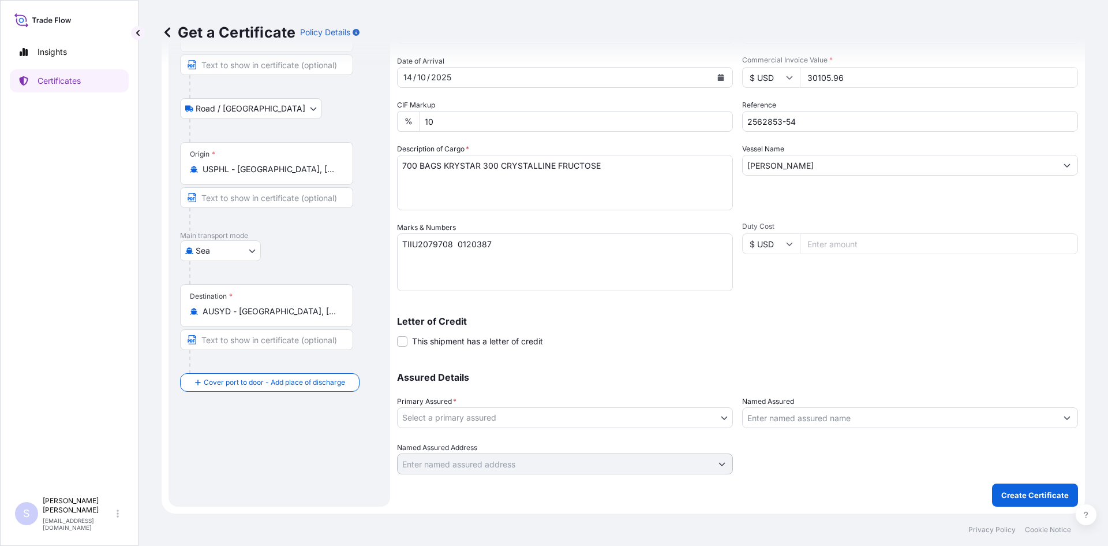
click at [520, 410] on body "Insights Certificates S [PERSON_NAME] [EMAIL_ADDRESS][DOMAIN_NAME] Get a Certif…" at bounding box center [554, 273] width 1108 height 546
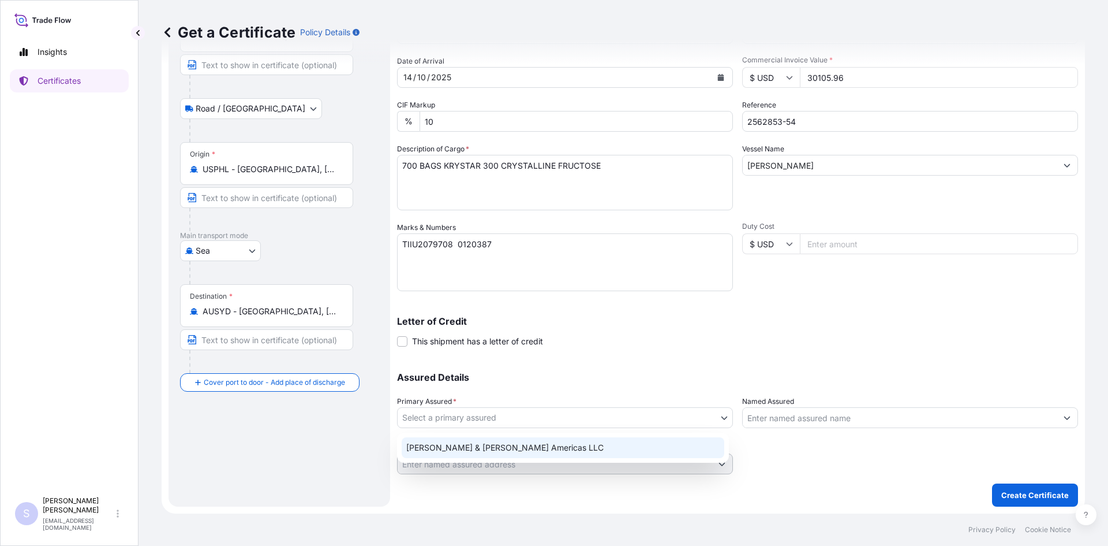
click at [500, 446] on div "[PERSON_NAME] & [PERSON_NAME] Americas LLC" at bounding box center [563, 447] width 323 height 21
select select "31658"
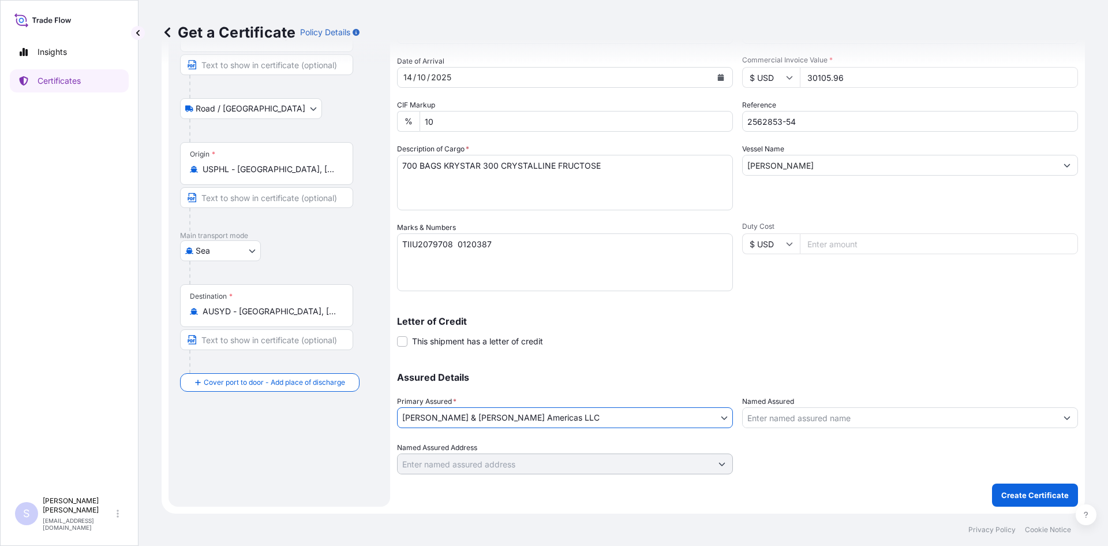
click at [784, 421] on input "Named Assured" at bounding box center [900, 417] width 314 height 21
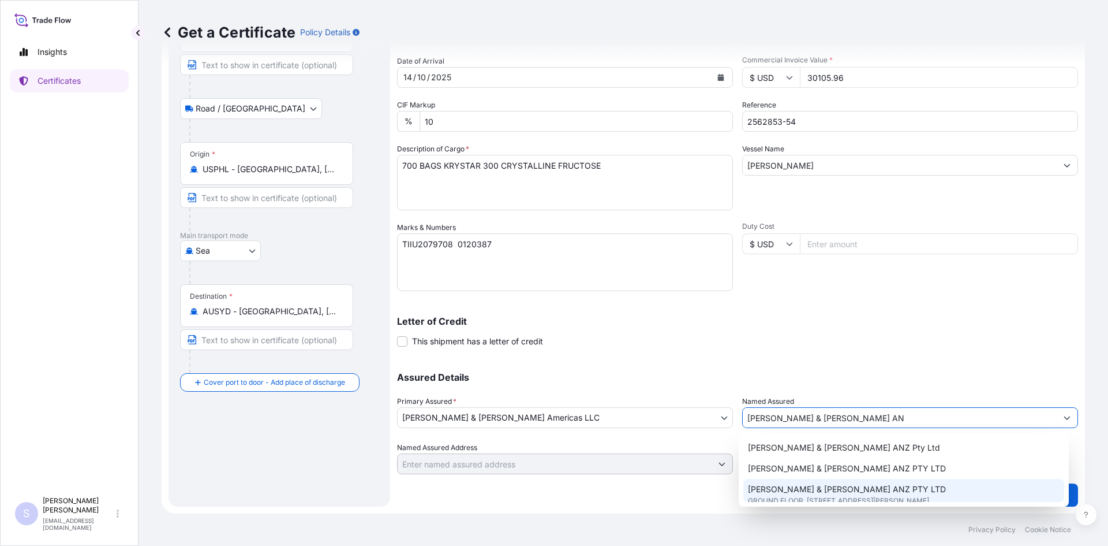
click at [796, 488] on span "[PERSON_NAME] & [PERSON_NAME] ANZ PTY LTD" at bounding box center [847, 489] width 198 height 12
type input "[PERSON_NAME] & [PERSON_NAME] ANZ PTY LTD"
type input "GROUND FLOOR, [STREET_ADDRESS][PERSON_NAME],"
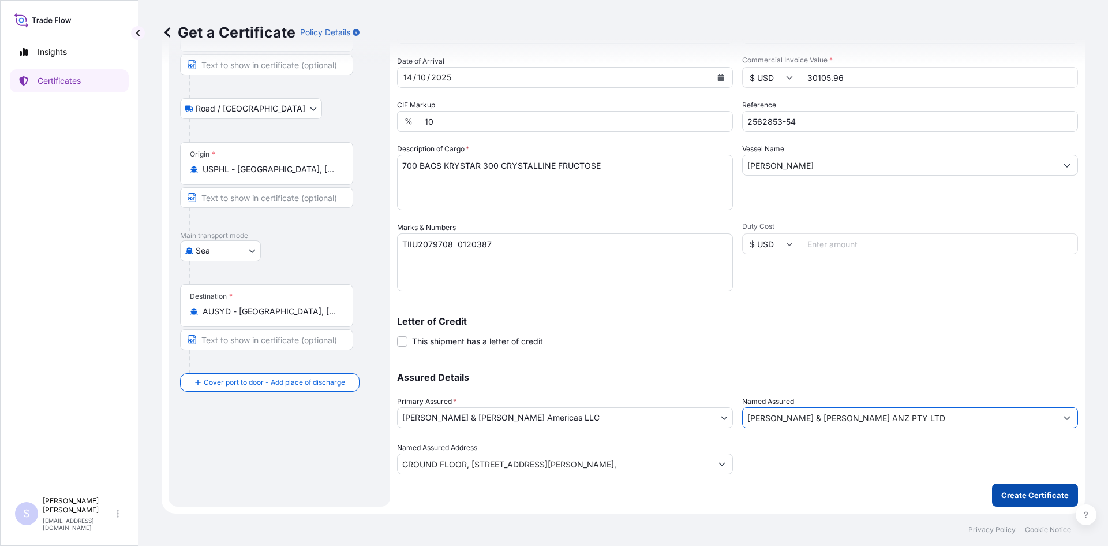
type input "[PERSON_NAME] & [PERSON_NAME] ANZ PTY LTD"
click at [1038, 495] on p "Create Certificate" at bounding box center [1036, 495] width 68 height 12
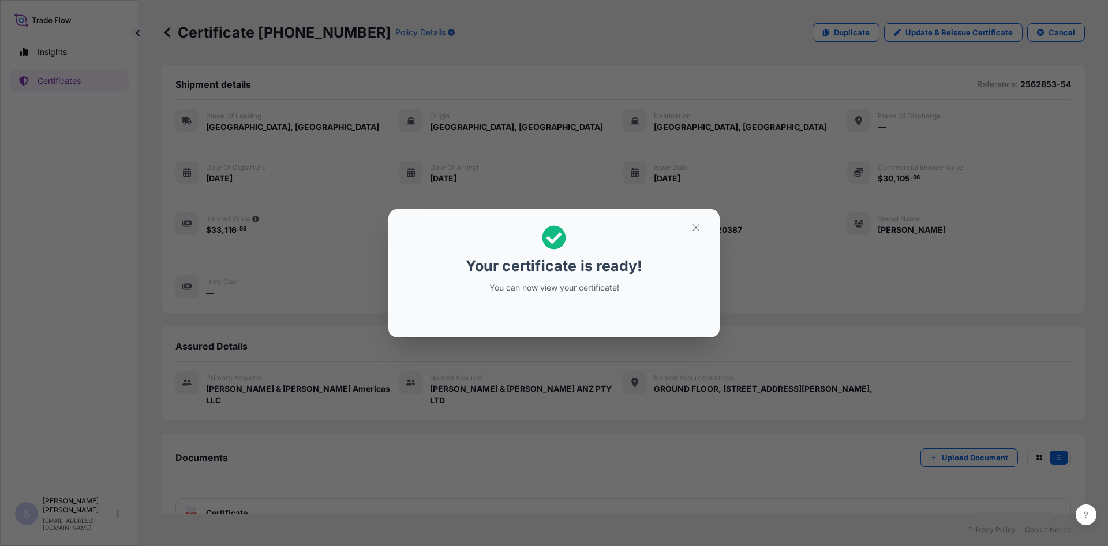
click at [696, 232] on icon "button" at bounding box center [696, 227] width 10 height 10
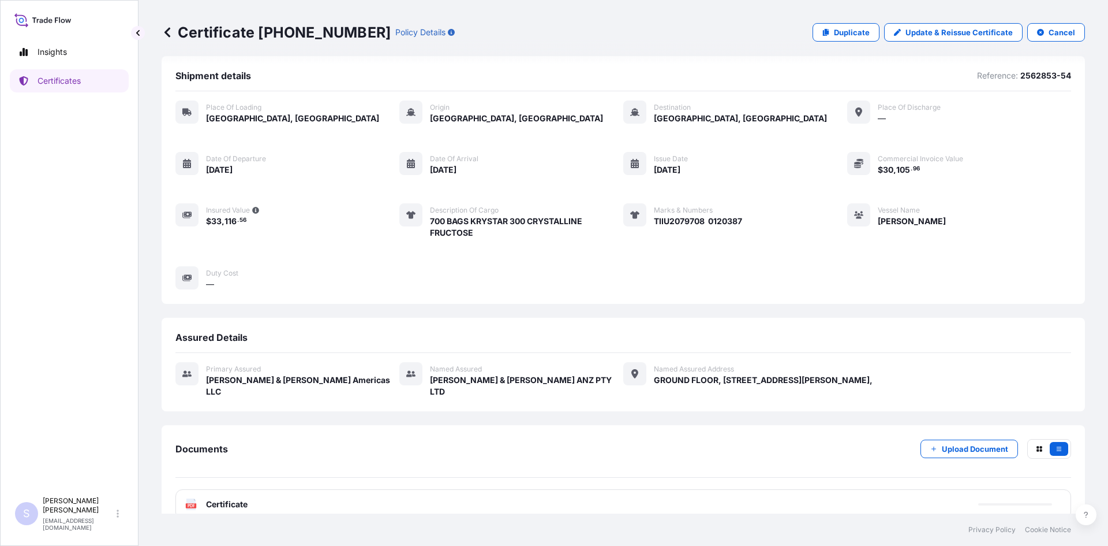
scroll to position [17, 0]
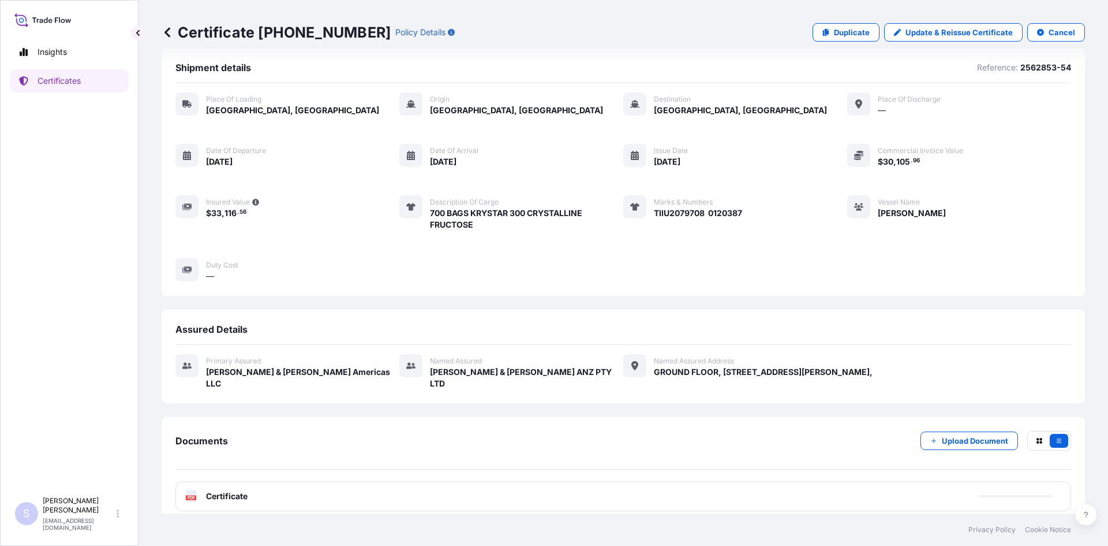
click at [190, 495] on text "PDF" at bounding box center [192, 497] width 8 height 4
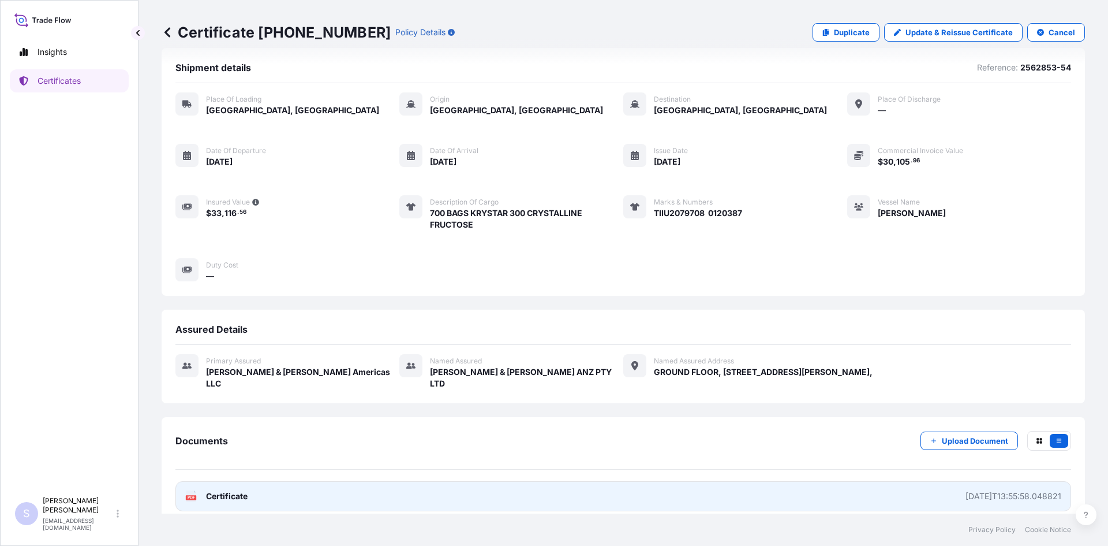
click at [190, 495] on text "PDF" at bounding box center [192, 497] width 8 height 4
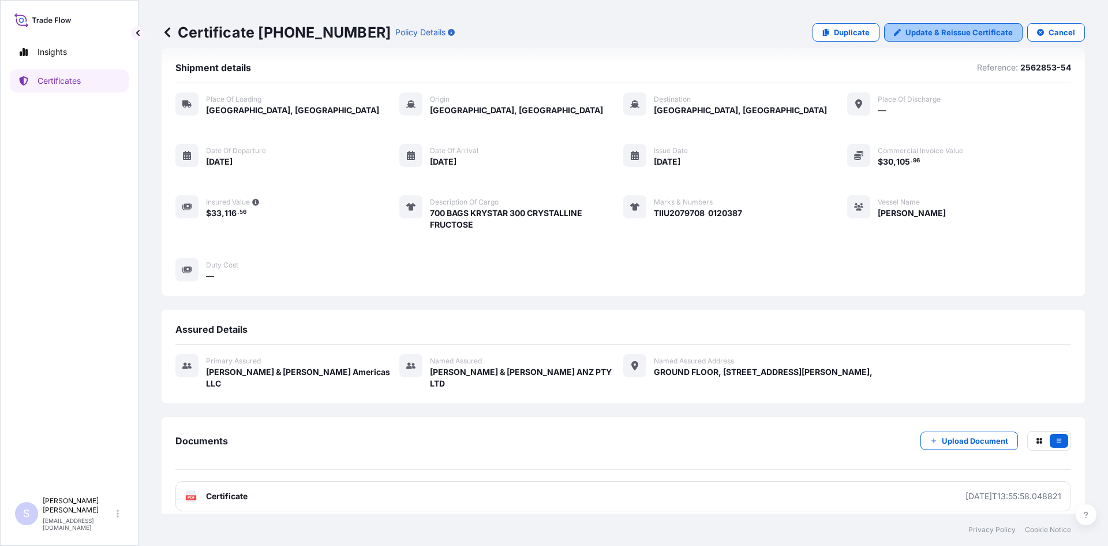
click at [972, 32] on p "Update & Reissue Certificate" at bounding box center [959, 33] width 107 height 12
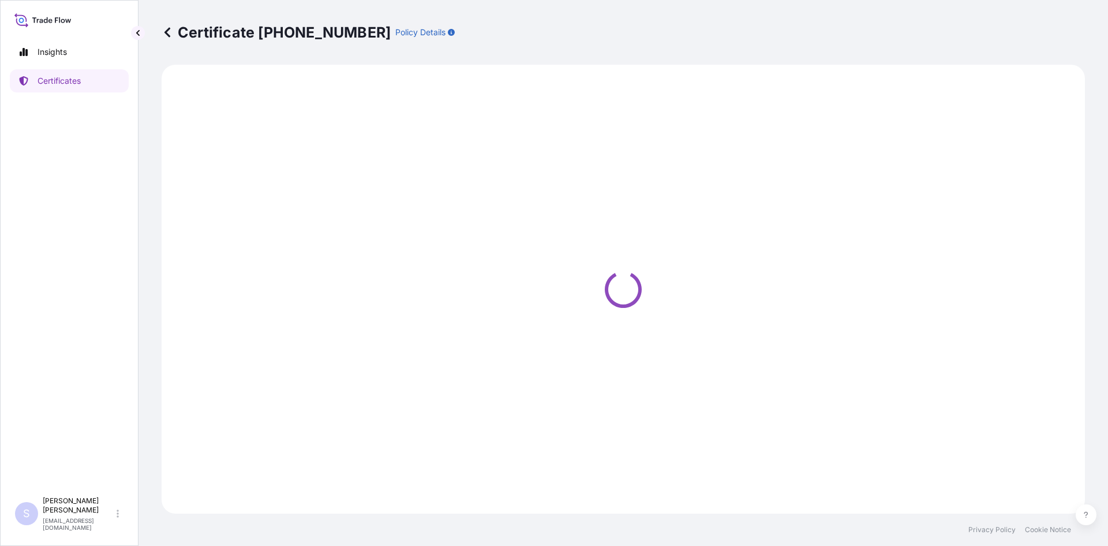
select select "Road / [GEOGRAPHIC_DATA]"
select select "Sea"
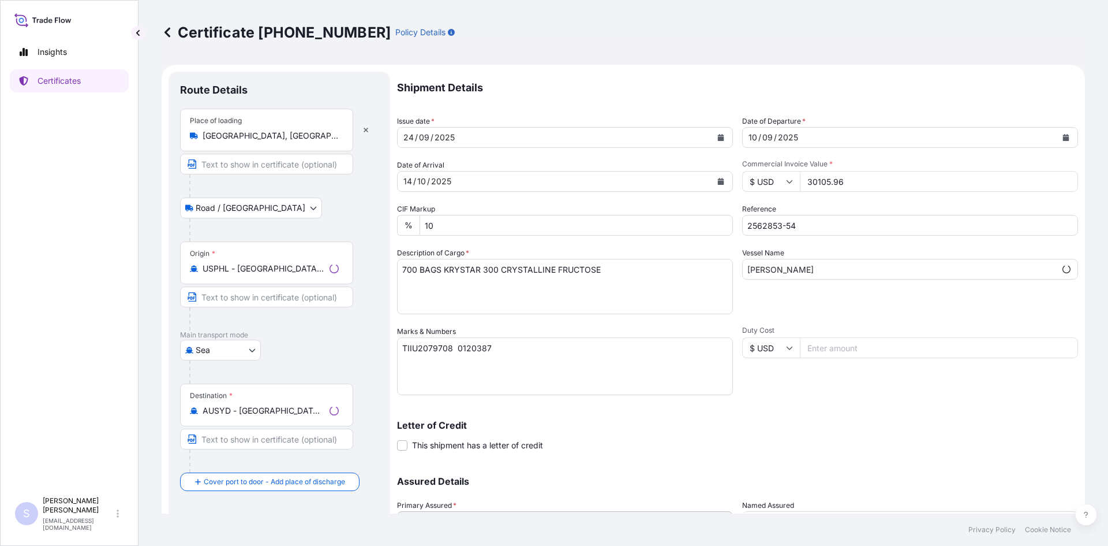
select select "31658"
drag, startPoint x: 783, startPoint y: 227, endPoint x: 792, endPoint y: 253, distance: 27.4
click at [784, 234] on input "2562853-54" at bounding box center [910, 225] width 336 height 21
type input "2562854"
click at [742, 392] on div "Duty Cost $ USD" at bounding box center [910, 360] width 336 height 69
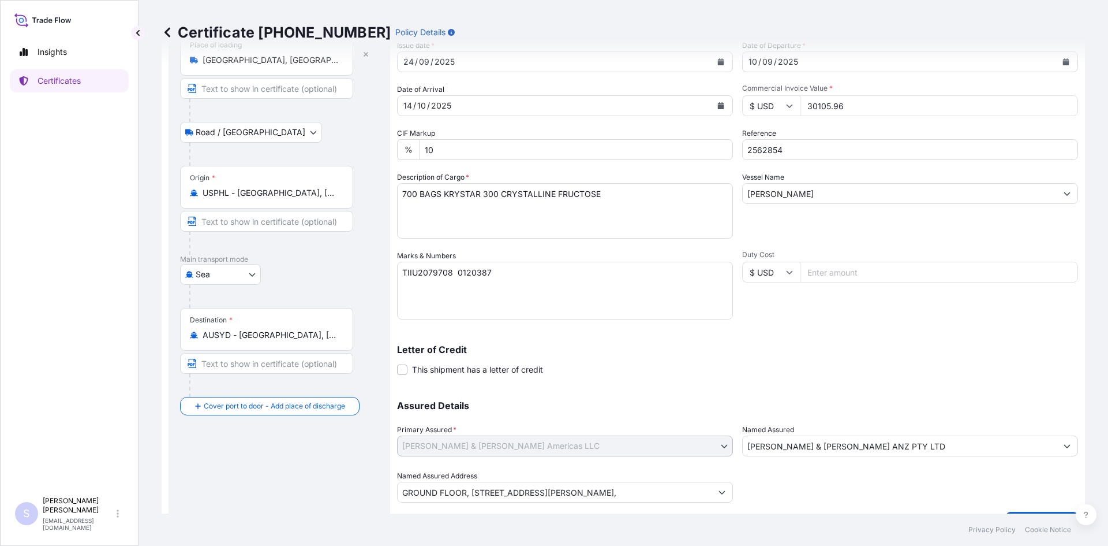
scroll to position [104, 0]
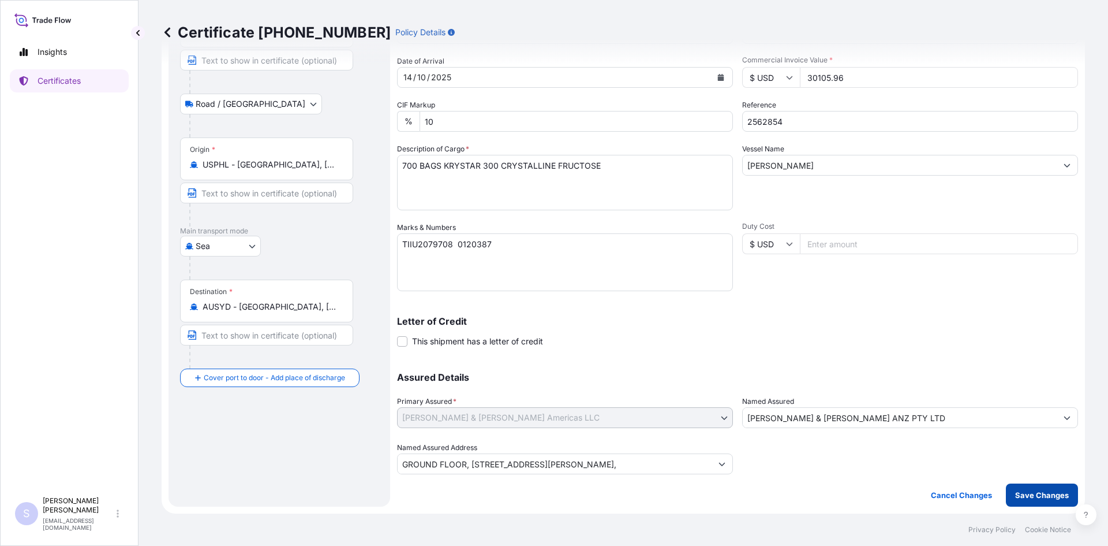
click at [1048, 496] on p "Save Changes" at bounding box center [1042, 495] width 54 height 12
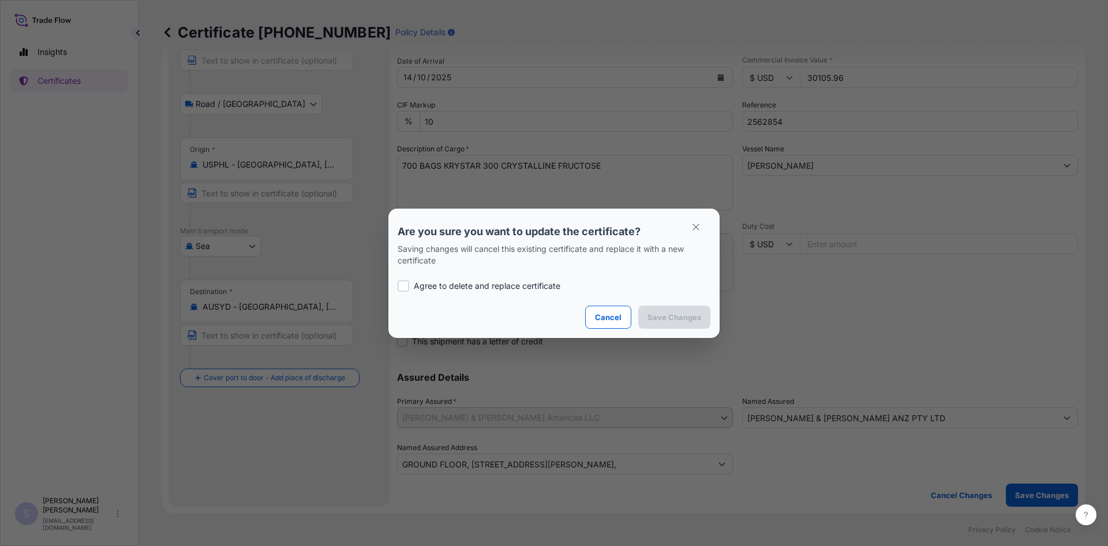
click at [441, 289] on p "Agree to delete and replace certificate" at bounding box center [487, 286] width 147 height 12
checkbox input "true"
click at [660, 324] on button "Save Changes" at bounding box center [674, 316] width 72 height 23
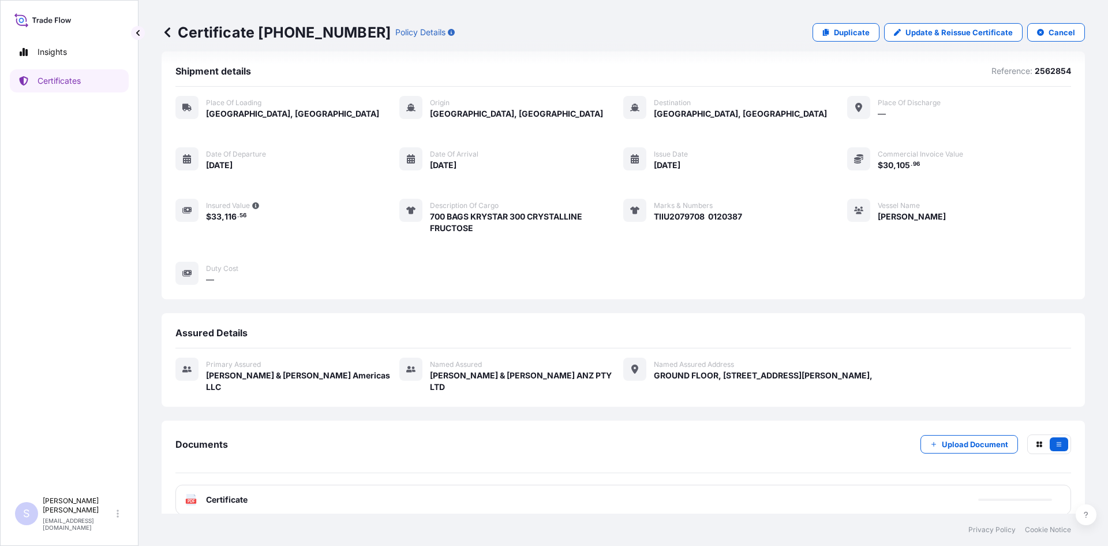
scroll to position [17, 0]
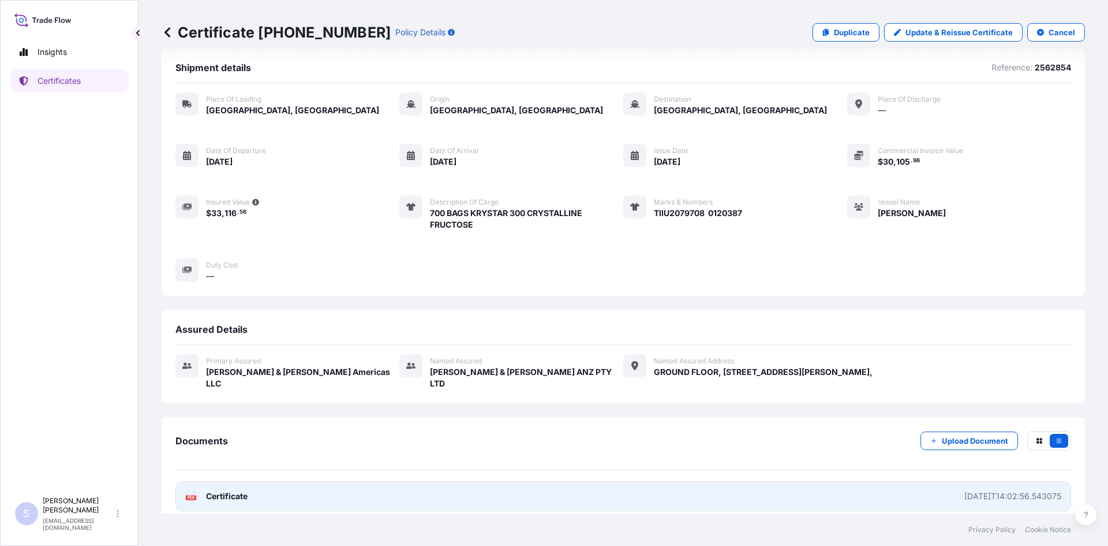
click at [195, 495] on rect at bounding box center [191, 497] width 10 height 5
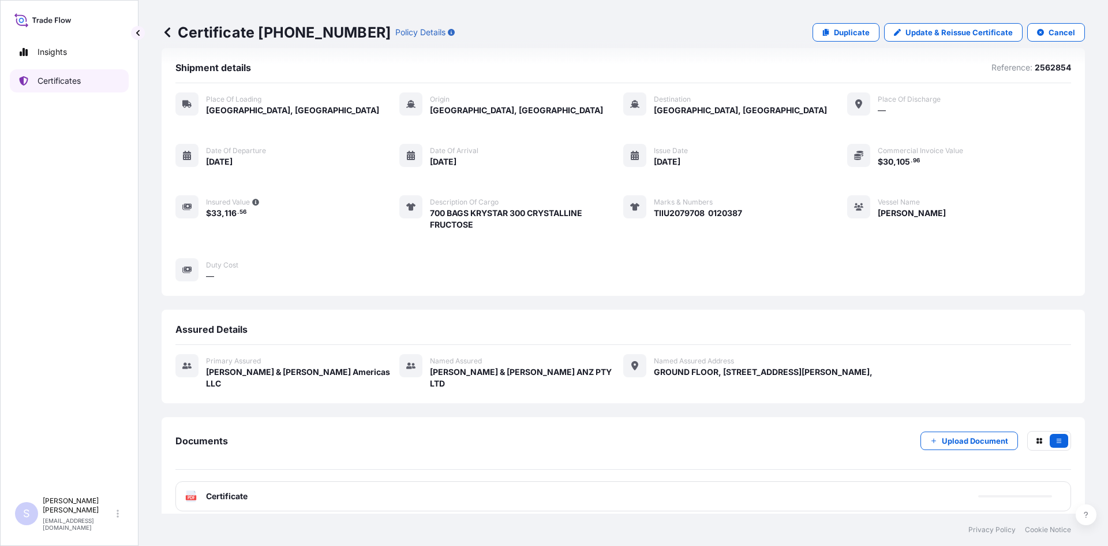
click at [64, 86] on p "Certificates" at bounding box center [59, 81] width 43 height 12
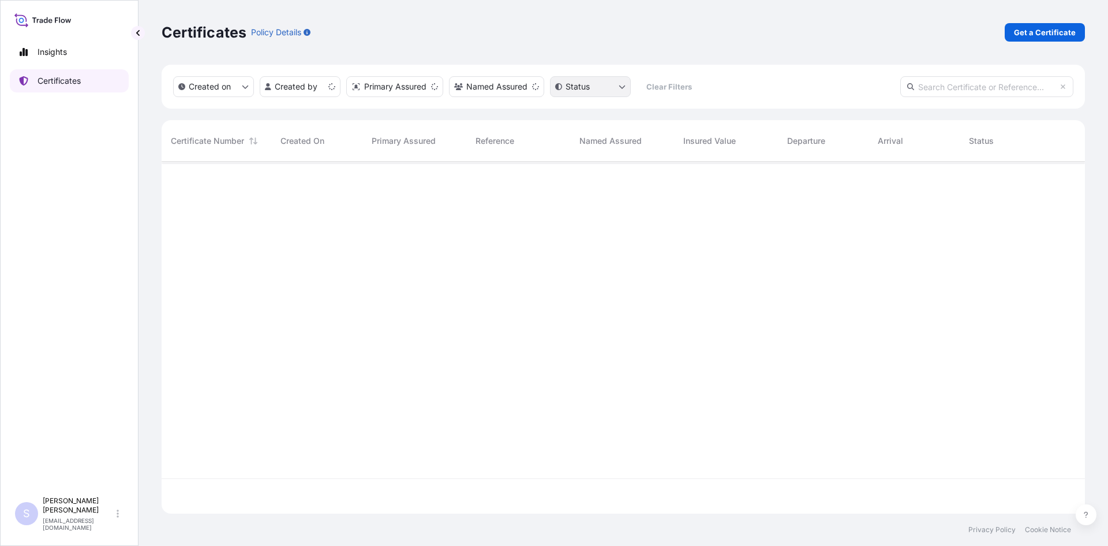
scroll to position [349, 915]
click at [1064, 36] on p "Get a Certificate" at bounding box center [1045, 33] width 62 height 12
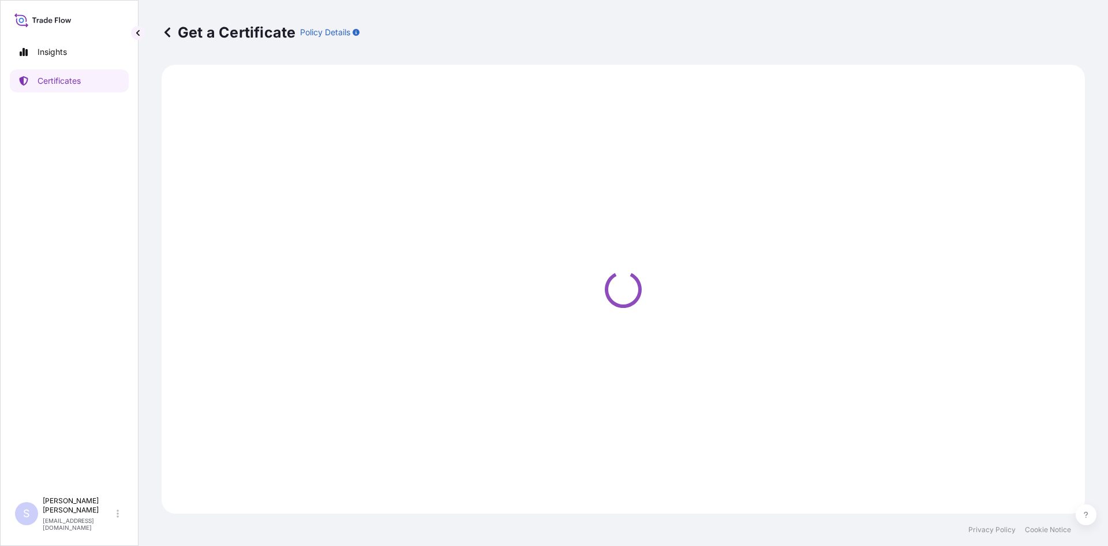
select select "Road / [GEOGRAPHIC_DATA]"
select select "Sea"
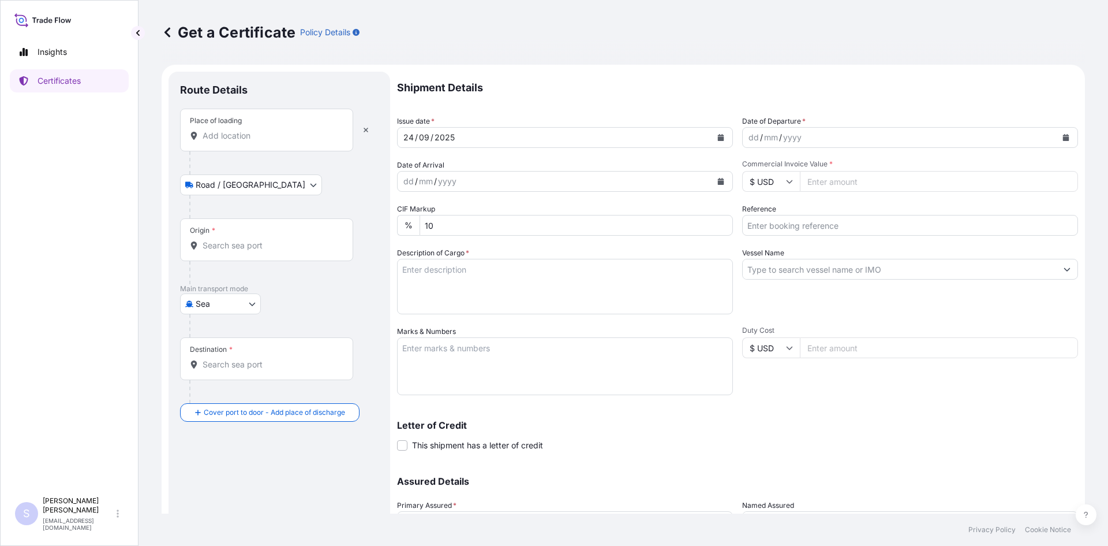
click at [248, 138] on input "Place of loading" at bounding box center [271, 136] width 136 height 12
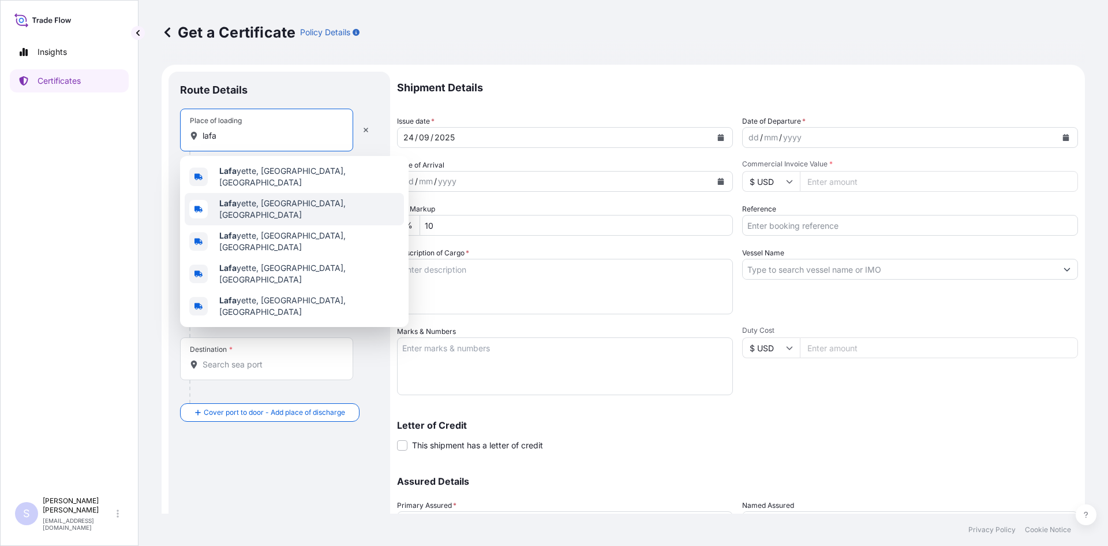
click at [267, 204] on span "[PERSON_NAME], [GEOGRAPHIC_DATA], [GEOGRAPHIC_DATA]" at bounding box center [309, 208] width 180 height 23
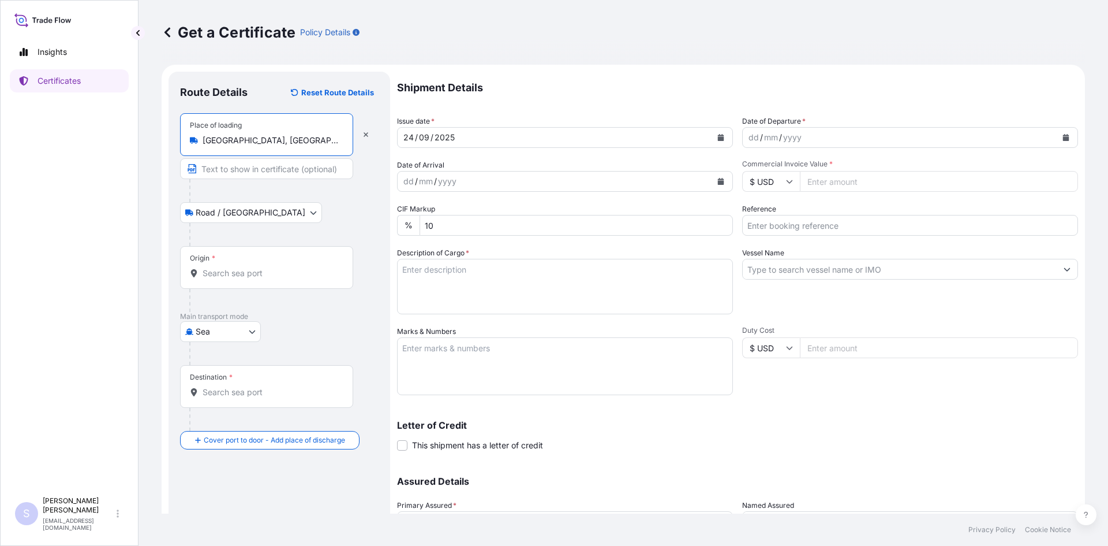
type input "[GEOGRAPHIC_DATA], [GEOGRAPHIC_DATA], [GEOGRAPHIC_DATA]"
click at [227, 273] on input "Origin *" at bounding box center [271, 273] width 136 height 12
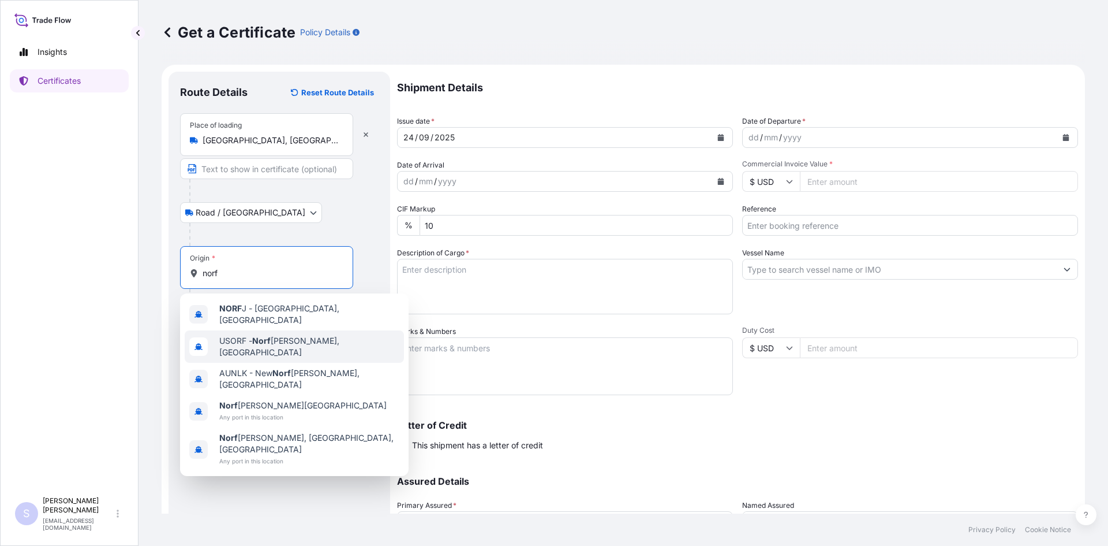
click at [246, 335] on span "USORF - Norf [PERSON_NAME], [GEOGRAPHIC_DATA]" at bounding box center [309, 346] width 180 height 23
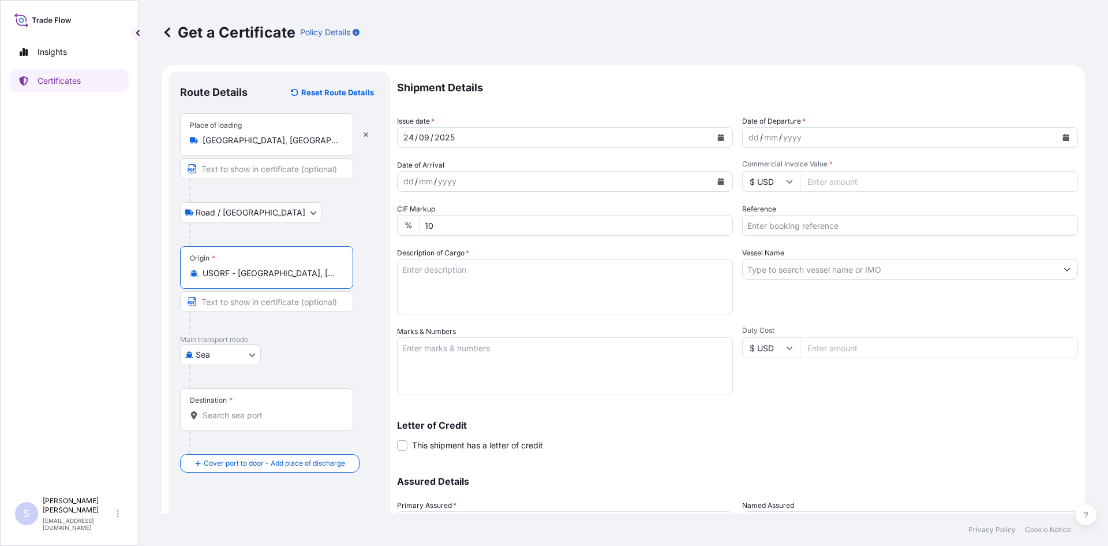
type input "USORF - [GEOGRAPHIC_DATA], [GEOGRAPHIC_DATA]"
click at [225, 426] on div "Destination *" at bounding box center [266, 409] width 173 height 43
click at [225, 421] on input "Destination *" at bounding box center [271, 415] width 136 height 12
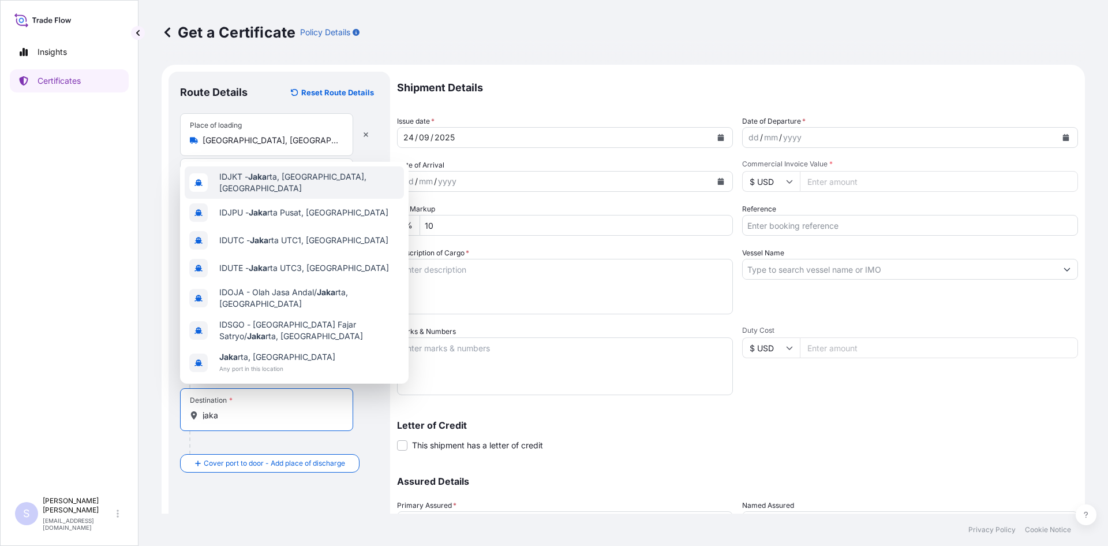
click at [312, 192] on div "IDJKT - Jaka rta, [GEOGRAPHIC_DATA], [GEOGRAPHIC_DATA]" at bounding box center [294, 182] width 219 height 32
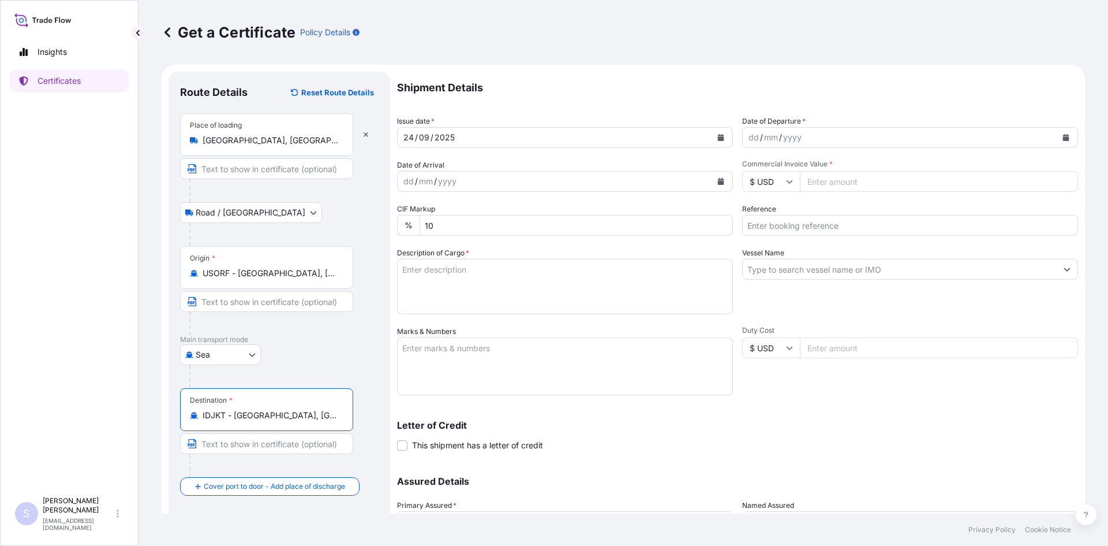
type input "IDJKT - [GEOGRAPHIC_DATA], [GEOGRAPHIC_DATA], [GEOGRAPHIC_DATA]"
click at [1066, 134] on button "Calendar" at bounding box center [1066, 137] width 18 height 18
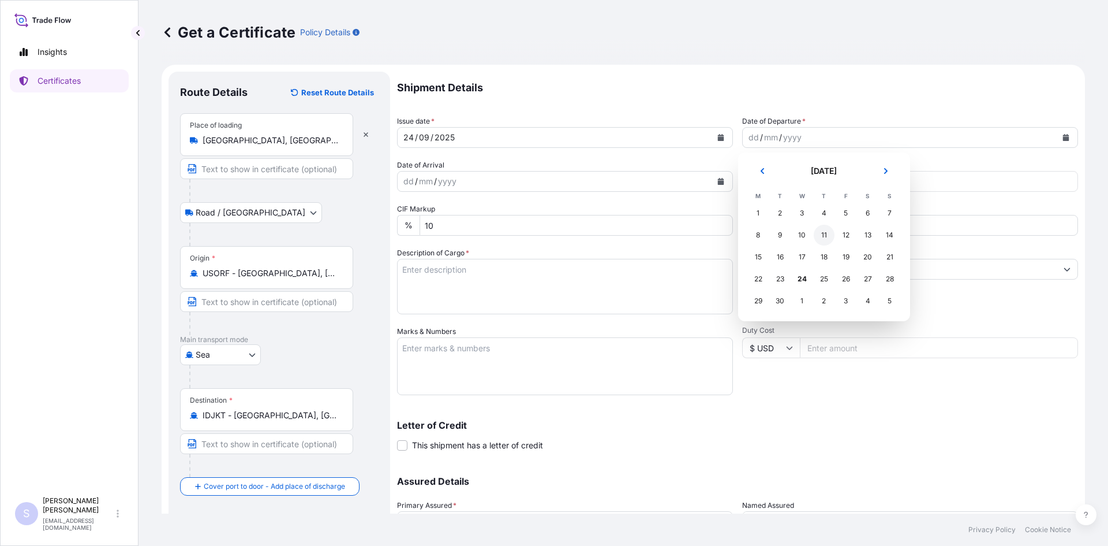
click at [819, 234] on div "11" at bounding box center [824, 235] width 21 height 21
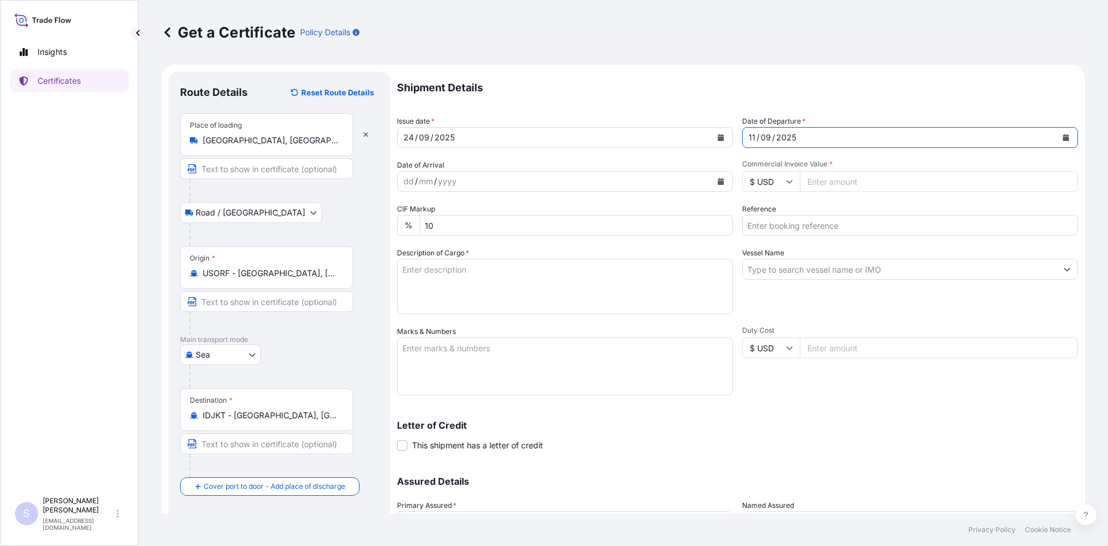
click at [720, 181] on icon "Calendar" at bounding box center [721, 181] width 7 height 7
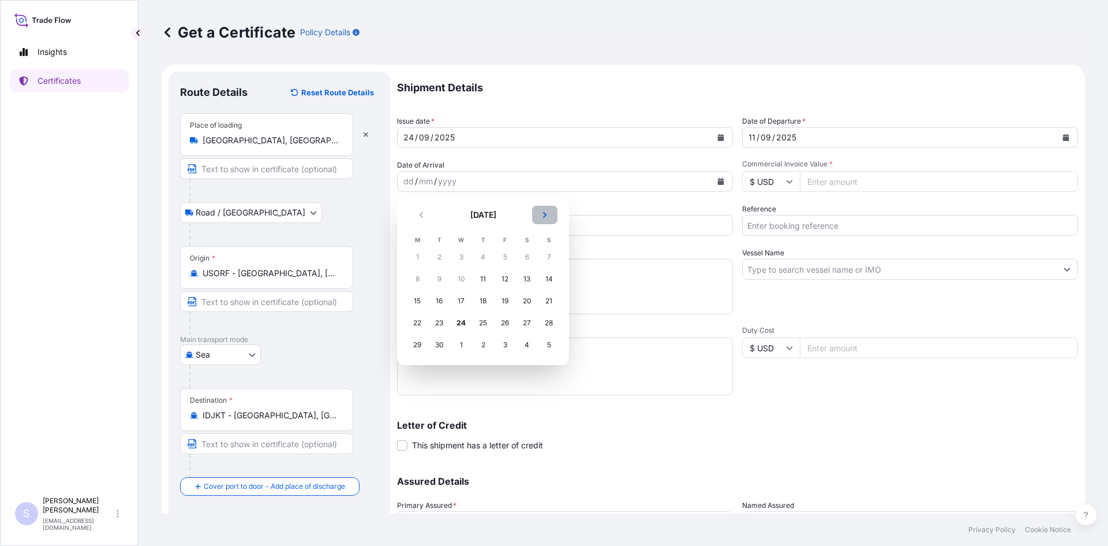
click at [541, 218] on button "Next" at bounding box center [544, 215] width 25 height 18
click at [438, 343] on div "28" at bounding box center [439, 344] width 21 height 21
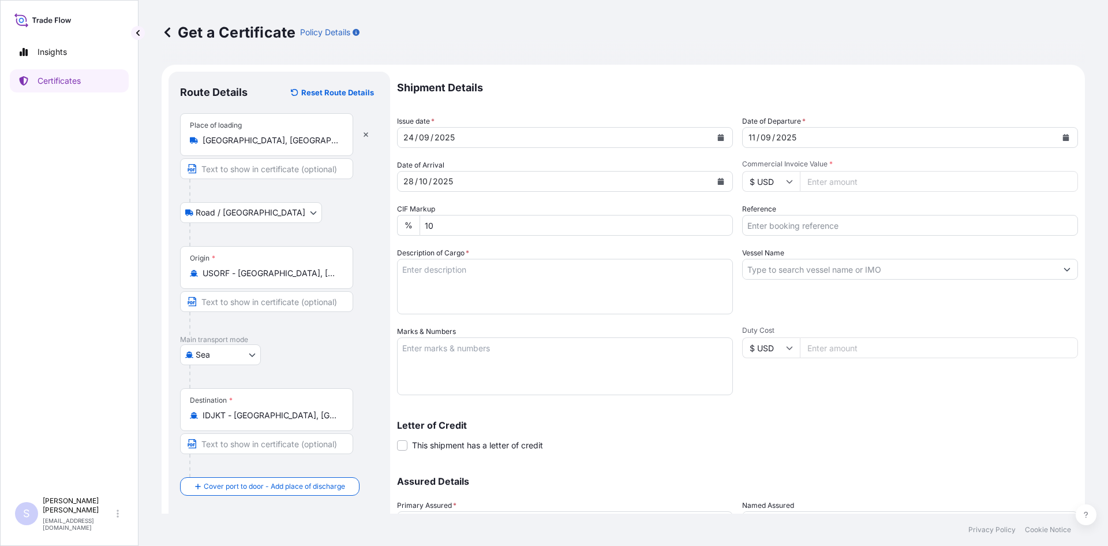
click at [853, 180] on input "Commercial Invoice Value *" at bounding box center [939, 181] width 278 height 21
click at [837, 182] on input "Commercial Invoice Value *" at bounding box center [939, 181] width 278 height 21
type input "129039.84"
type input "2581097-102"
type textarea "4590 BAGS THINGUM 107A NG STARCH"
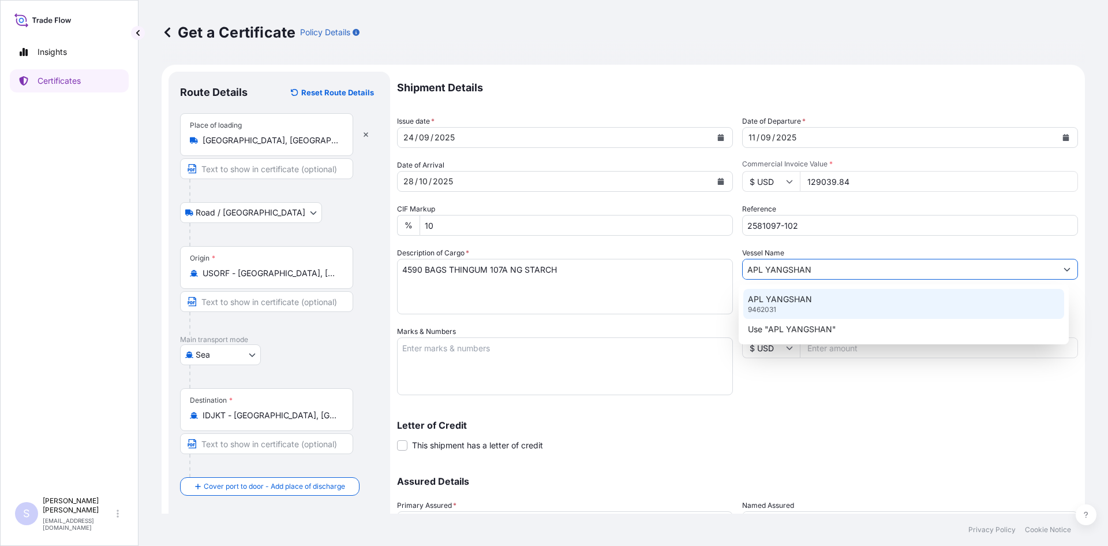
click at [808, 309] on div "APL YANGSHAN 9462031" at bounding box center [905, 304] width 322 height 30
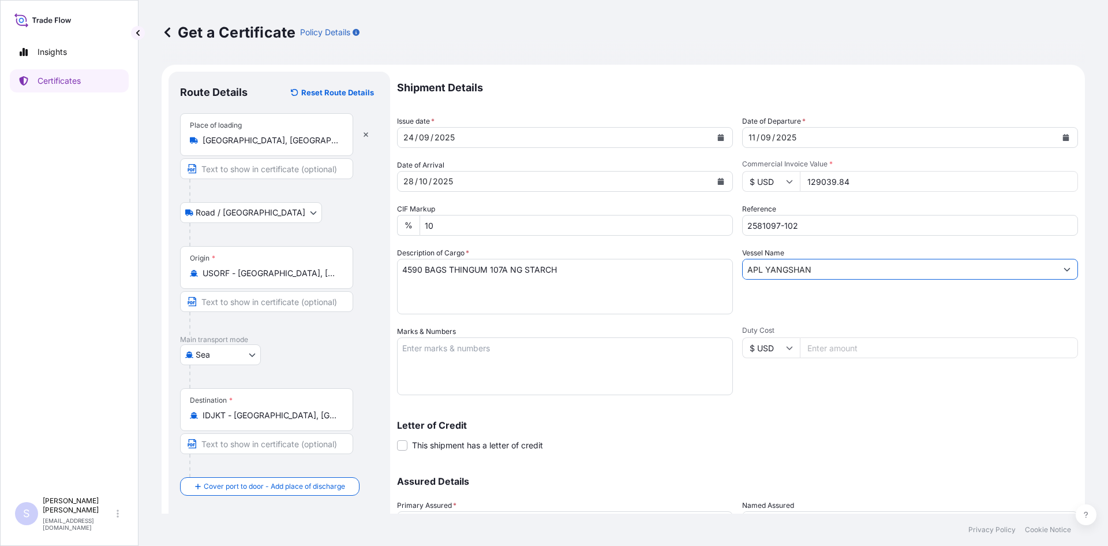
type input "APL YANGSHAN"
click at [502, 357] on textarea "Marks & Numbers" at bounding box center [565, 366] width 336 height 58
type textarea "OOLU4365025 0120327 UETU4004921 0120307 OOLU4389500 0120308 OOCU4885859 0120288…"
click at [775, 404] on div "Shipment Details Issue date * [DATE] Date of Departure * [DATE] Date of Arrival…" at bounding box center [737, 325] width 681 height 506
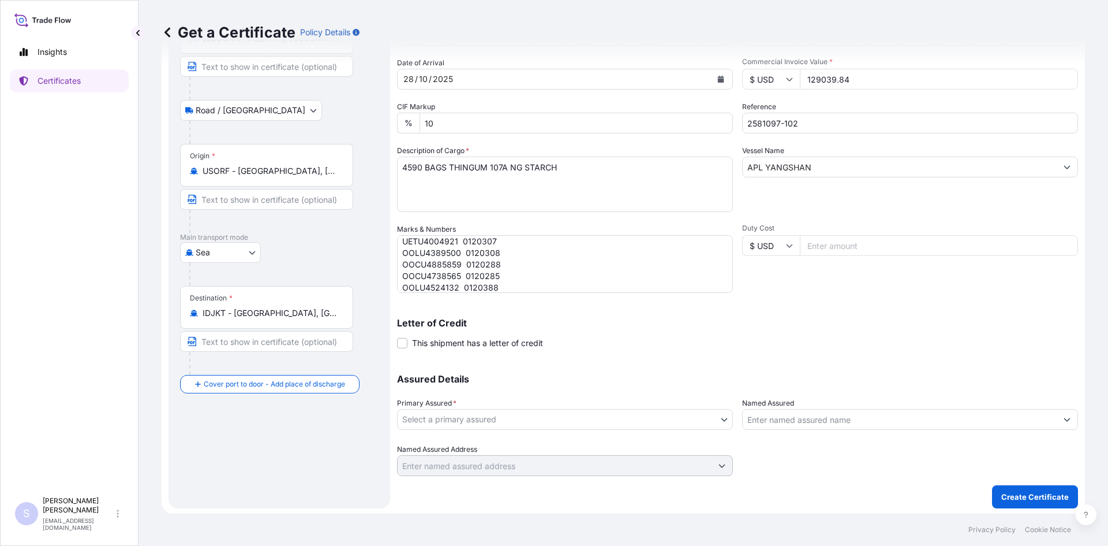
scroll to position [104, 0]
click at [518, 414] on body "Insights Certificates S [PERSON_NAME] [EMAIL_ADDRESS][DOMAIN_NAME] Get a Certif…" at bounding box center [554, 273] width 1108 height 546
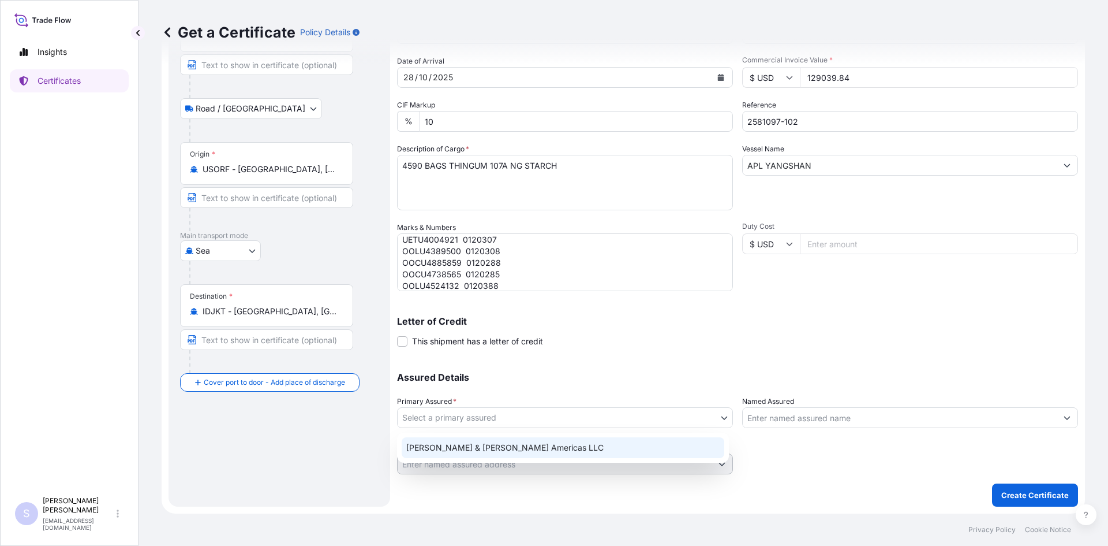
click at [504, 441] on div "[PERSON_NAME] & [PERSON_NAME] Americas LLC" at bounding box center [563, 447] width 323 height 21
select select "31658"
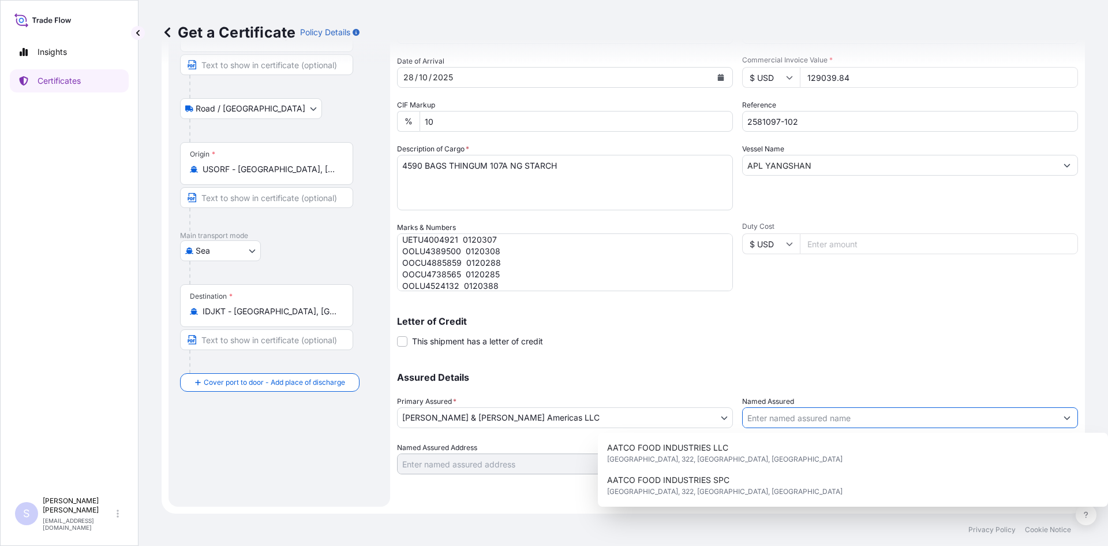
click at [767, 422] on input "Named Assured" at bounding box center [900, 417] width 314 height 21
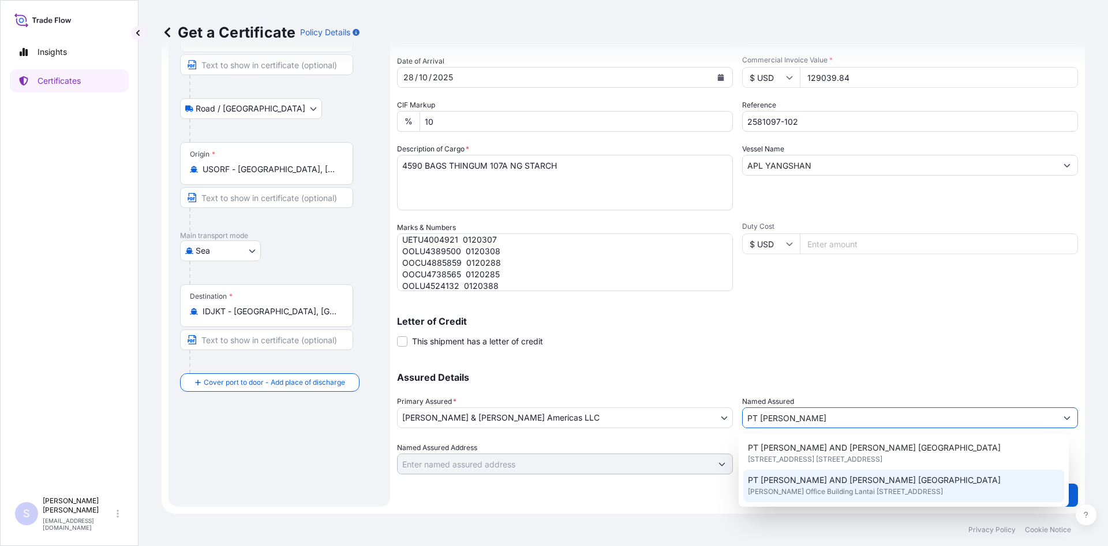
click at [887, 487] on span "[PERSON_NAME] Office Building Lantai [STREET_ADDRESS]" at bounding box center [845, 491] width 195 height 12
type input "PT [PERSON_NAME] AND [PERSON_NAME] [GEOGRAPHIC_DATA]"
type input "[PERSON_NAME][GEOGRAPHIC_DATA] [GEOGRAPHIC_DATA]"
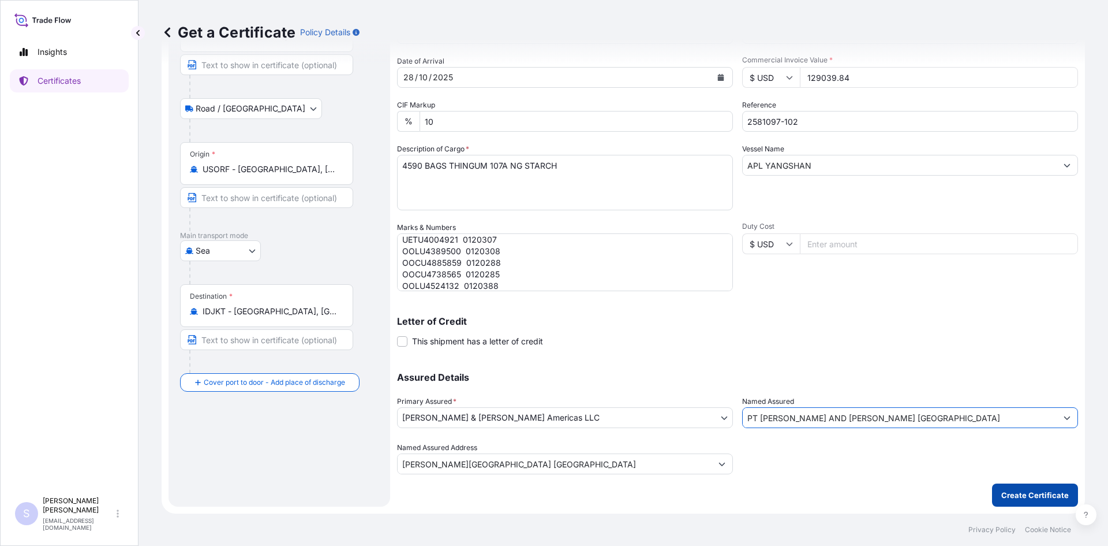
type input "PT [PERSON_NAME] AND [PERSON_NAME] [GEOGRAPHIC_DATA]"
click at [1043, 495] on p "Create Certificate" at bounding box center [1036, 495] width 68 height 12
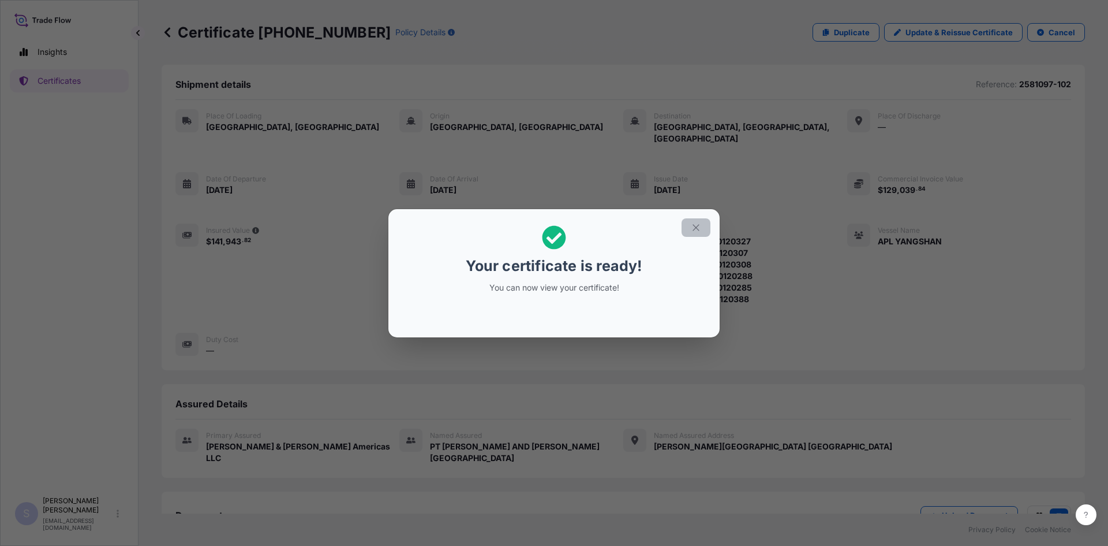
click at [697, 231] on icon "button" at bounding box center [696, 227] width 10 height 10
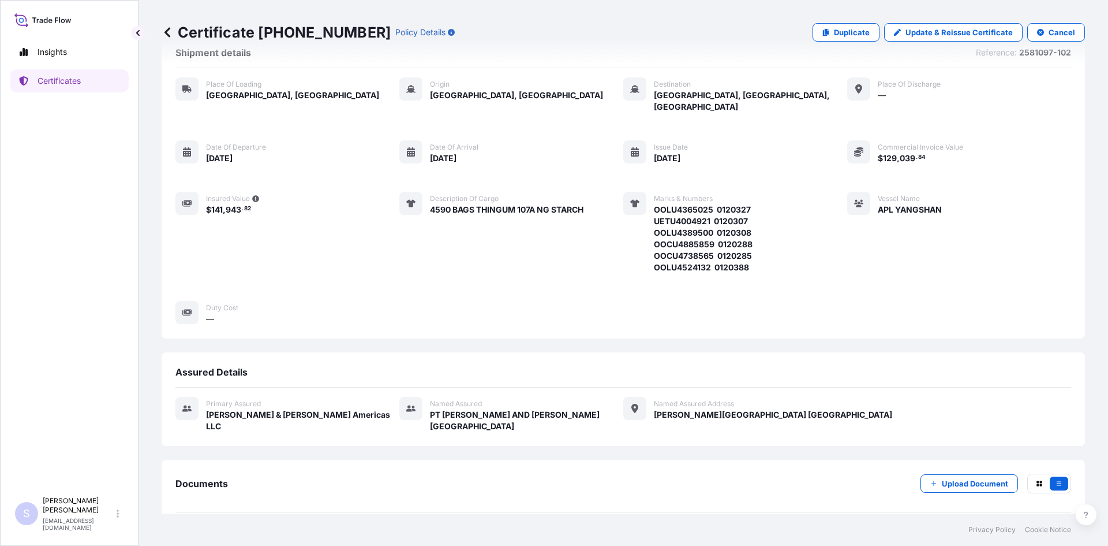
scroll to position [63, 0]
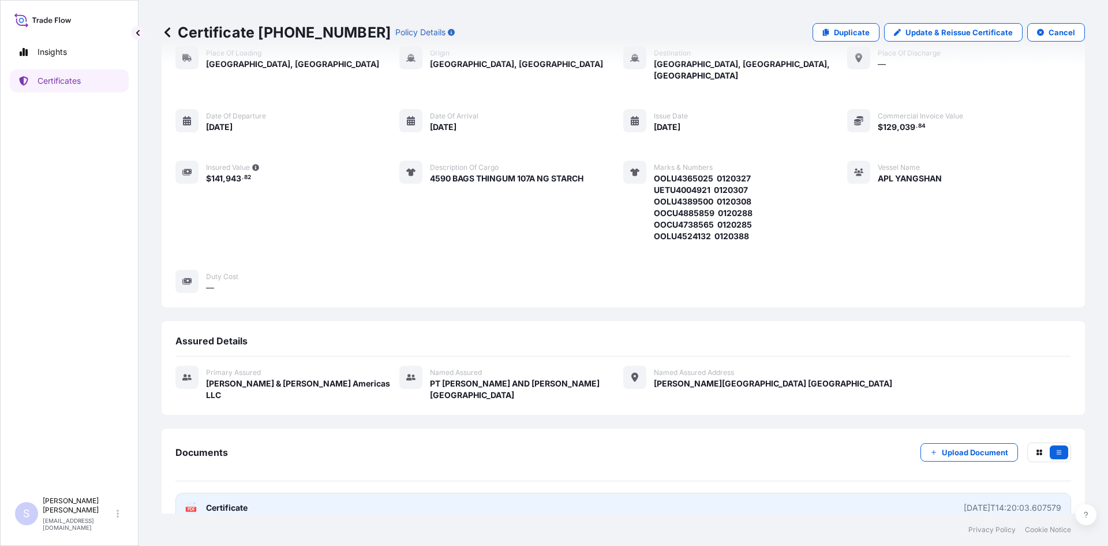
click at [182, 492] on link "PDF Certificate [DATE]T14:20:03.607579" at bounding box center [623, 507] width 896 height 30
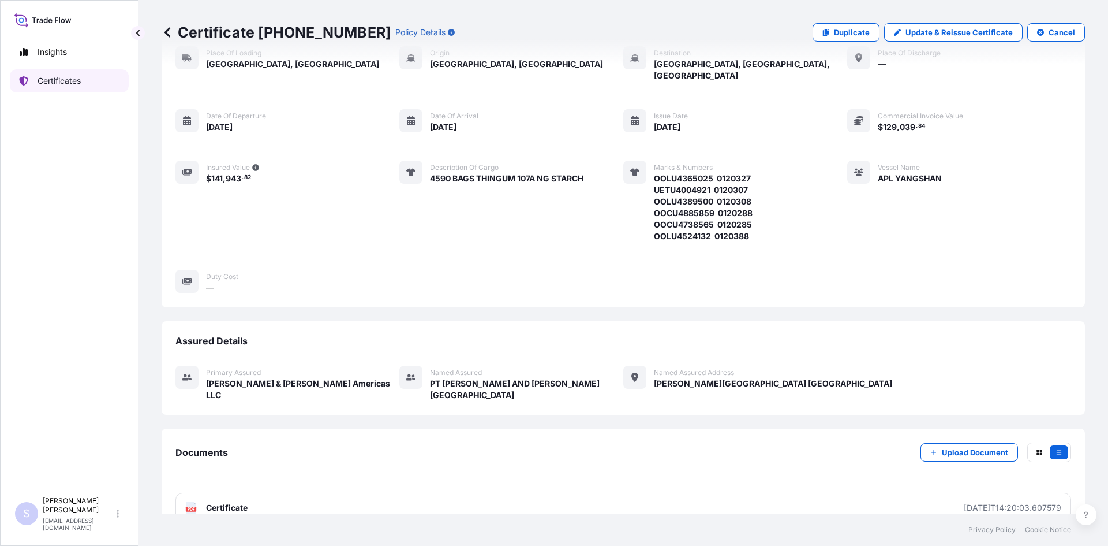
click at [61, 80] on p "Certificates" at bounding box center [59, 81] width 43 height 12
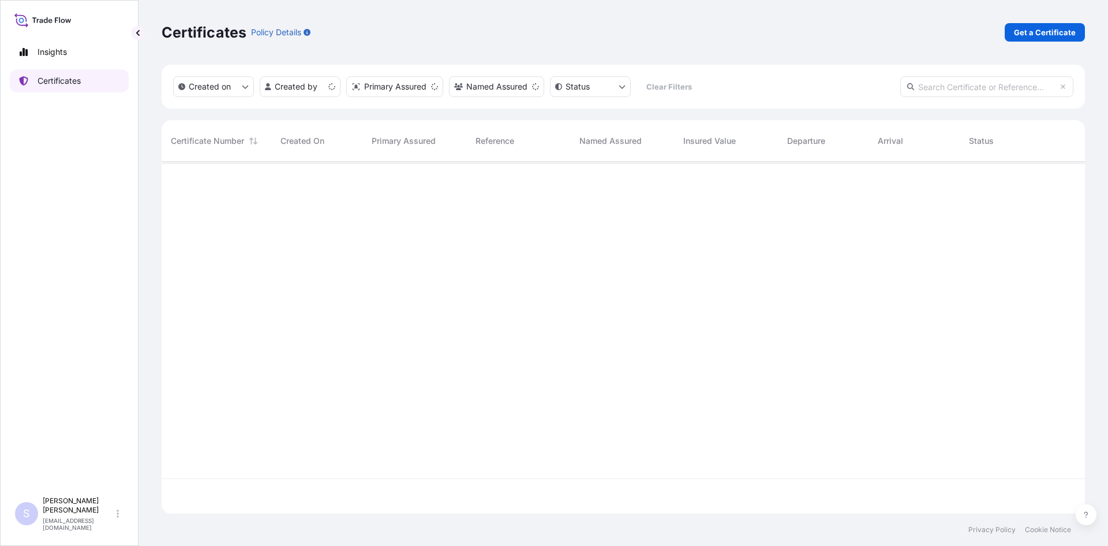
scroll to position [349, 915]
click at [1025, 34] on p "Get a Certificate" at bounding box center [1045, 33] width 62 height 12
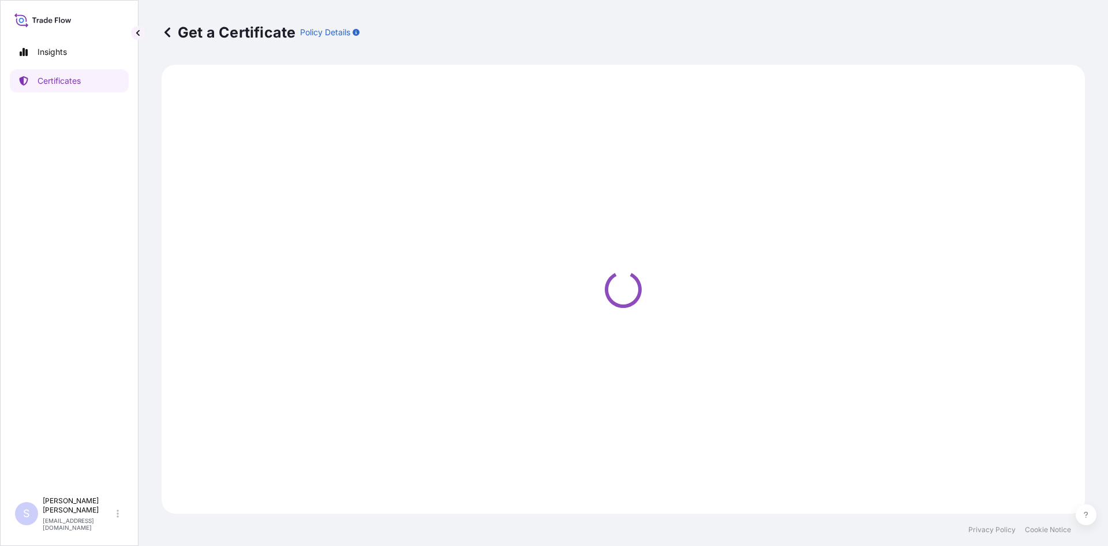
select select "Sea"
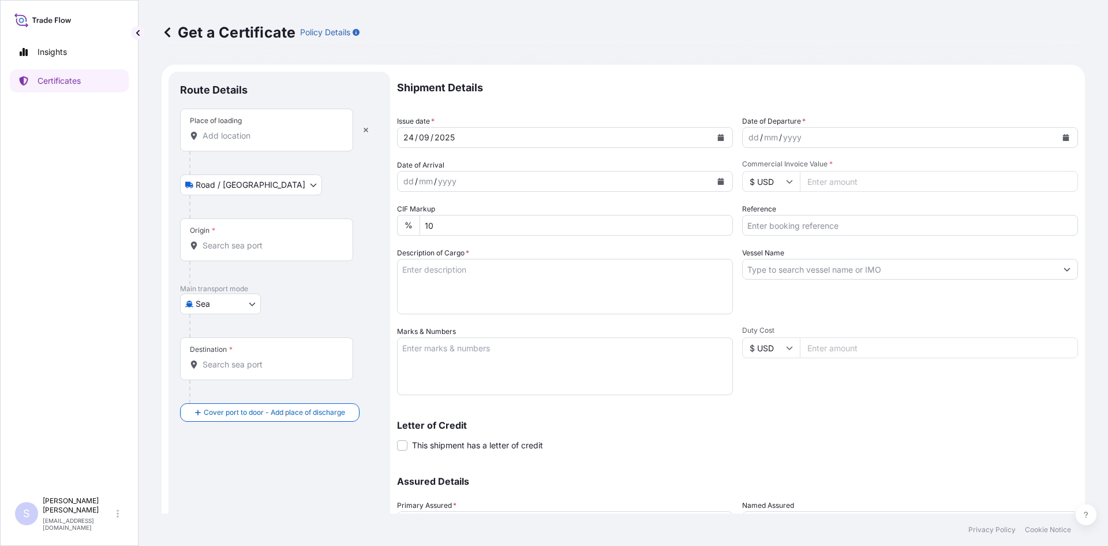
click at [244, 138] on input "Place of loading" at bounding box center [271, 136] width 136 height 12
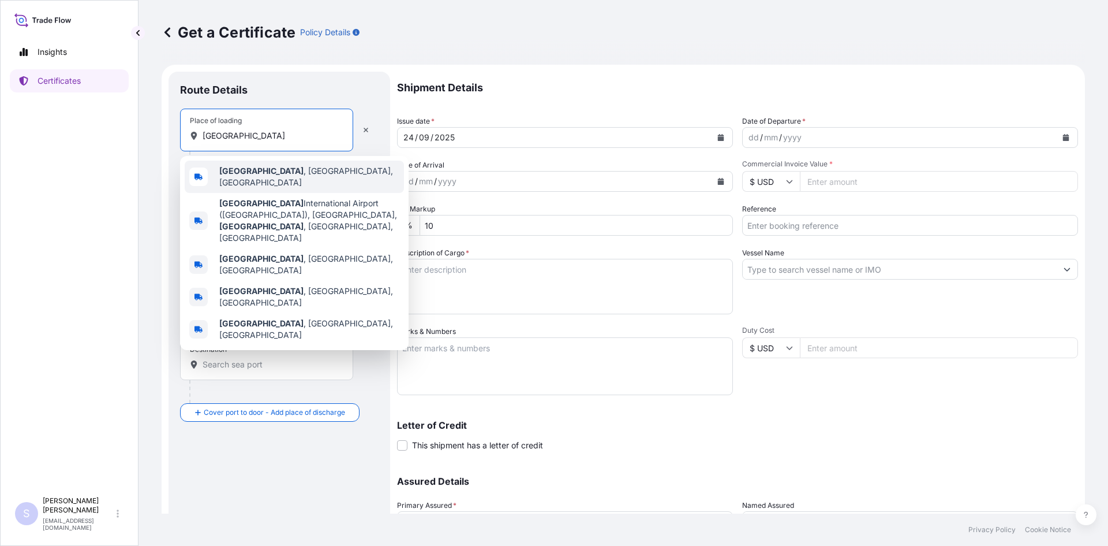
click at [249, 171] on b "[GEOGRAPHIC_DATA]" at bounding box center [261, 171] width 84 height 10
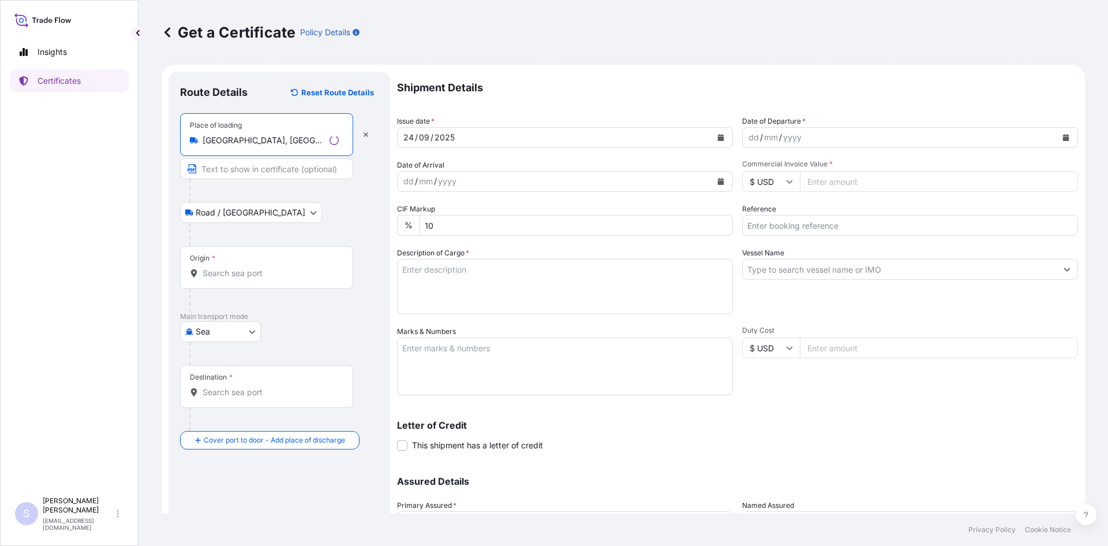
type input "[GEOGRAPHIC_DATA], [GEOGRAPHIC_DATA], [GEOGRAPHIC_DATA]"
click at [244, 285] on div "Origin *" at bounding box center [266, 267] width 173 height 43
click at [244, 279] on input "Origin *" at bounding box center [271, 273] width 136 height 12
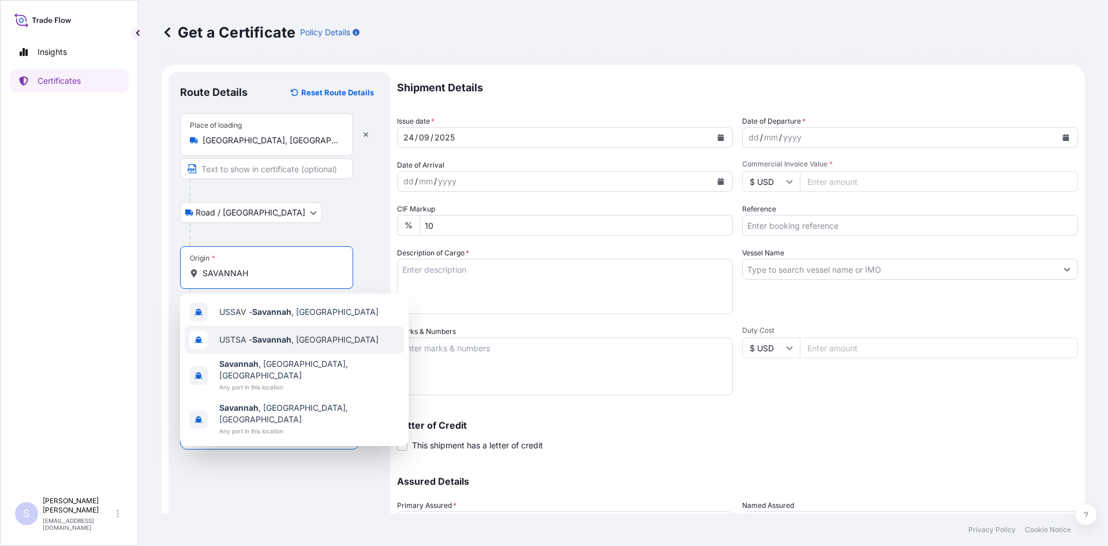
click at [252, 327] on div "USTSA - [GEOGRAPHIC_DATA] , [GEOGRAPHIC_DATA]" at bounding box center [294, 340] width 219 height 28
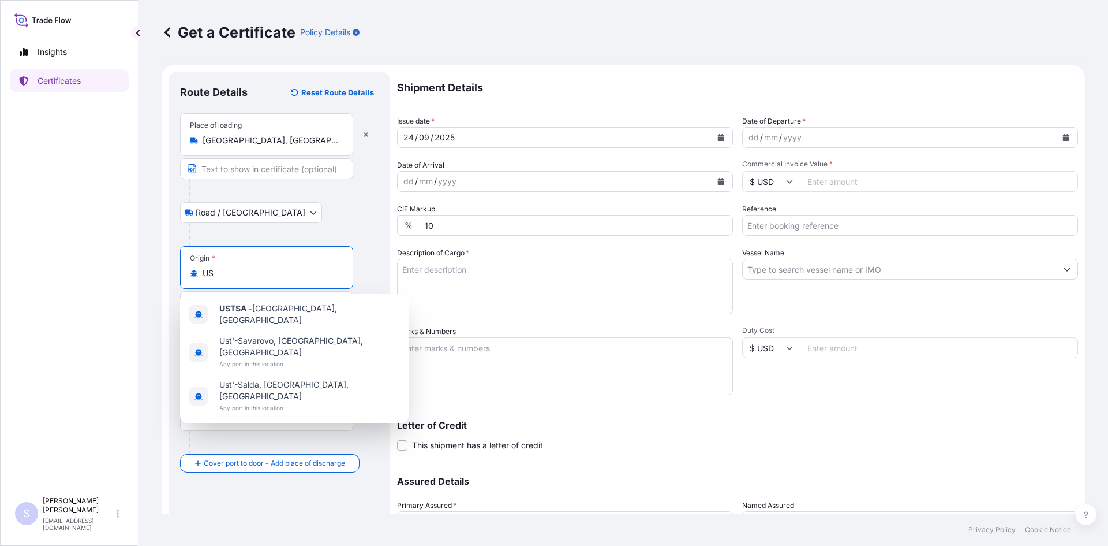
type input "U"
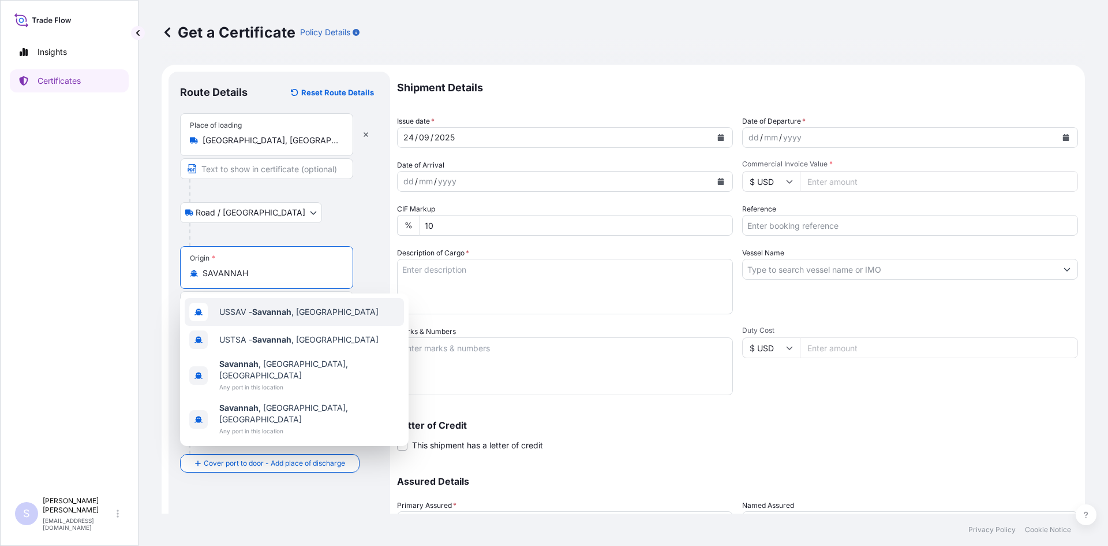
click at [260, 319] on div "USSAV - [GEOGRAPHIC_DATA] , [GEOGRAPHIC_DATA]" at bounding box center [294, 312] width 219 height 28
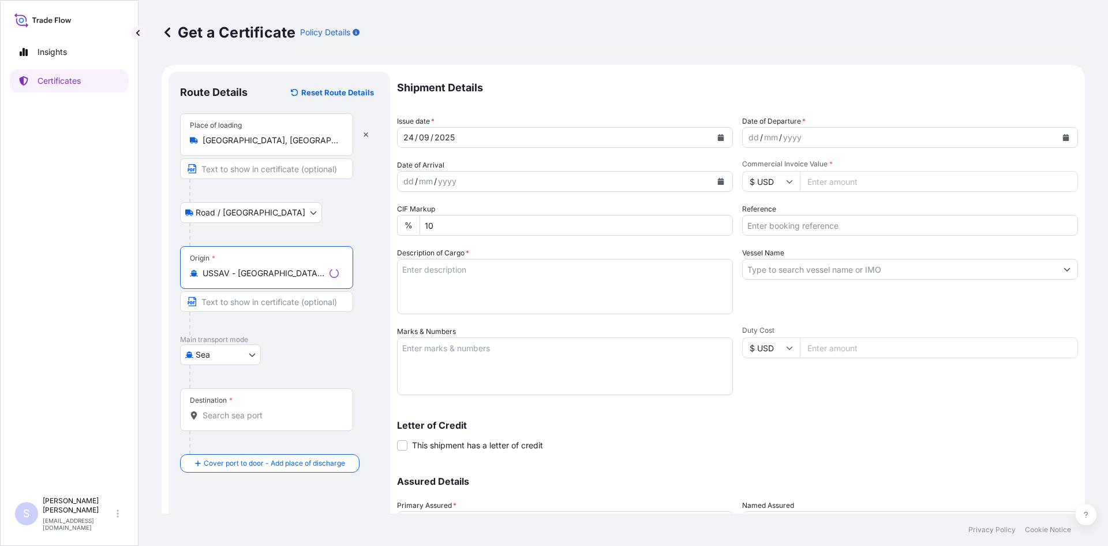
type input "USSAV - [GEOGRAPHIC_DATA], [GEOGRAPHIC_DATA]"
click at [246, 406] on div "Destination *" at bounding box center [266, 409] width 173 height 43
click at [246, 409] on input "Destination *" at bounding box center [271, 415] width 136 height 12
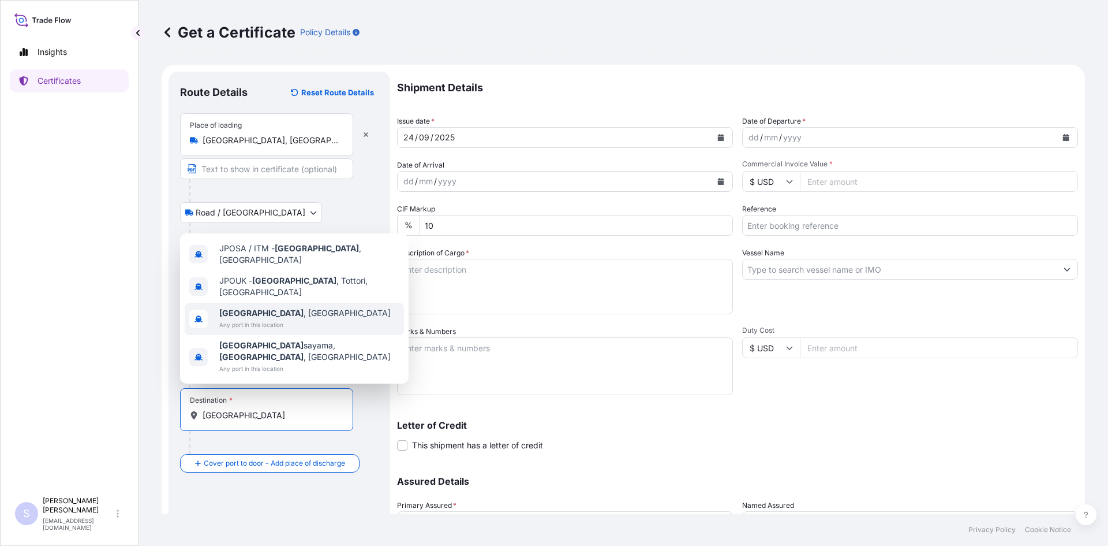
click at [271, 319] on span "[GEOGRAPHIC_DATA] , [GEOGRAPHIC_DATA]" at bounding box center [304, 313] width 171 height 12
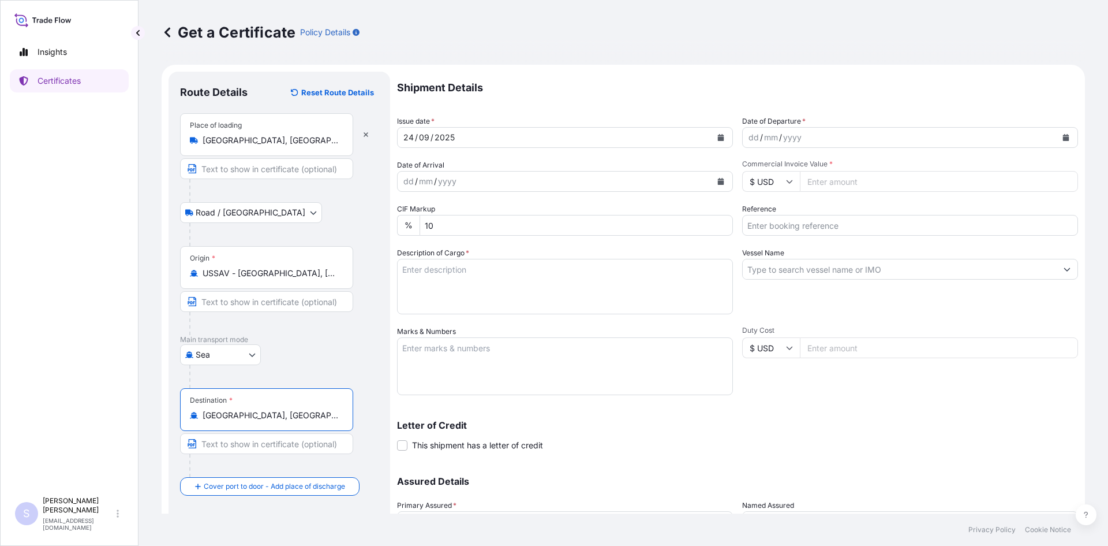
type input "[GEOGRAPHIC_DATA], [GEOGRAPHIC_DATA]"
click at [1057, 141] on button "Calendar" at bounding box center [1066, 137] width 18 height 18
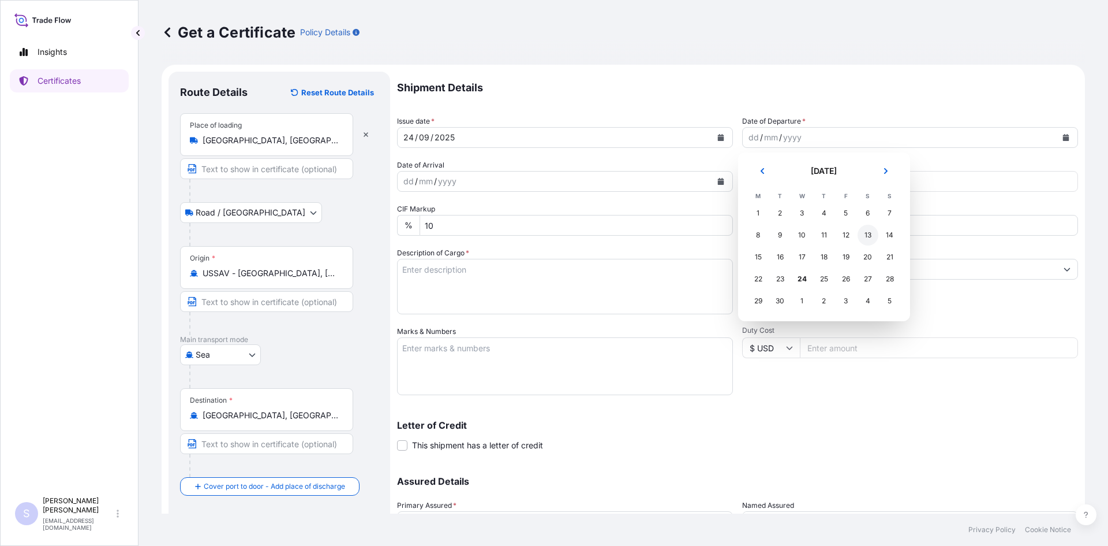
click at [876, 235] on div "13" at bounding box center [868, 235] width 21 height 21
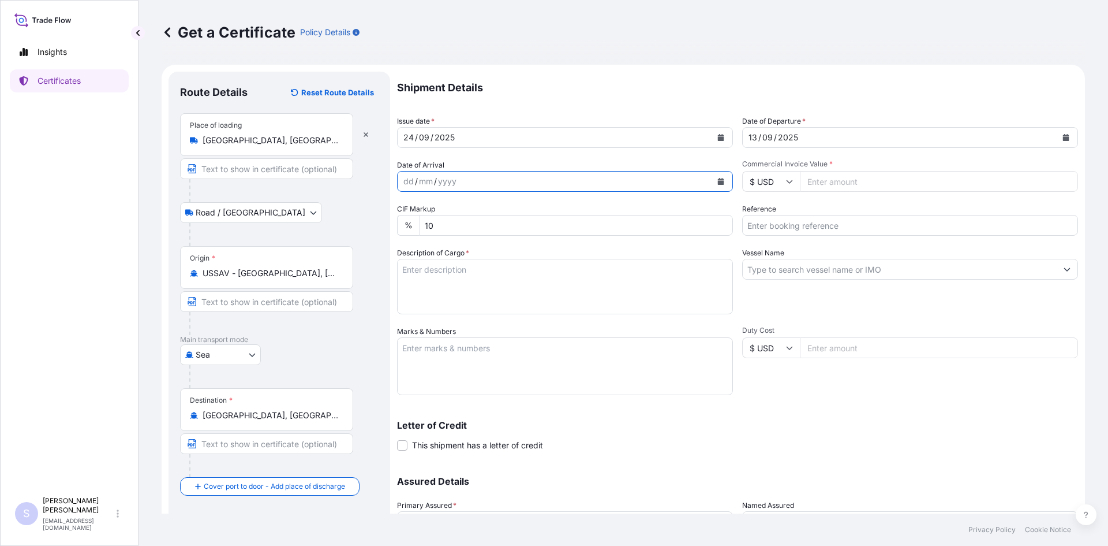
click at [719, 180] on icon "Calendar" at bounding box center [721, 181] width 7 height 7
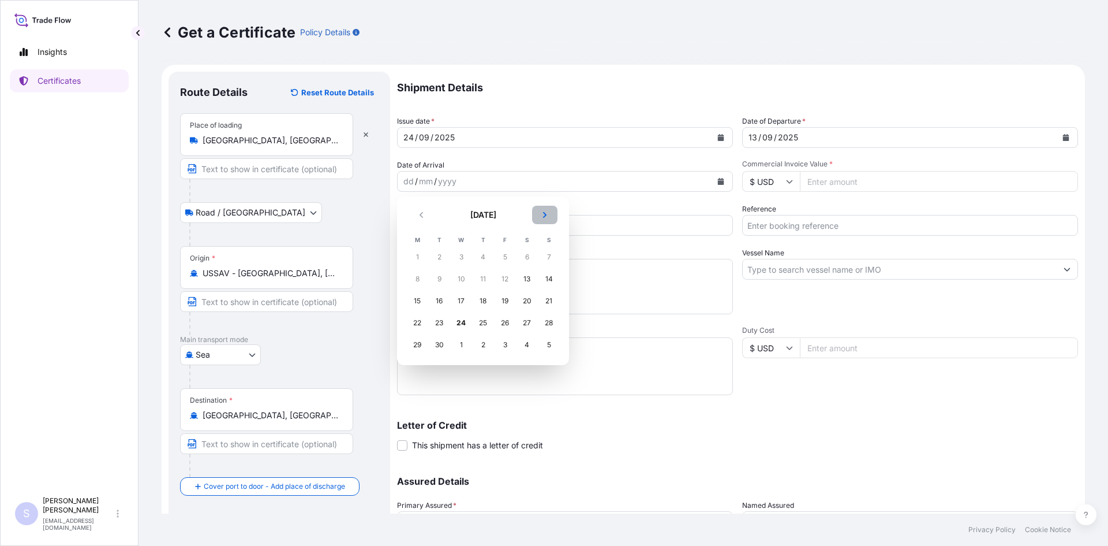
click at [547, 214] on icon "Next" at bounding box center [544, 214] width 7 height 7
click at [507, 277] on div "7" at bounding box center [505, 278] width 21 height 21
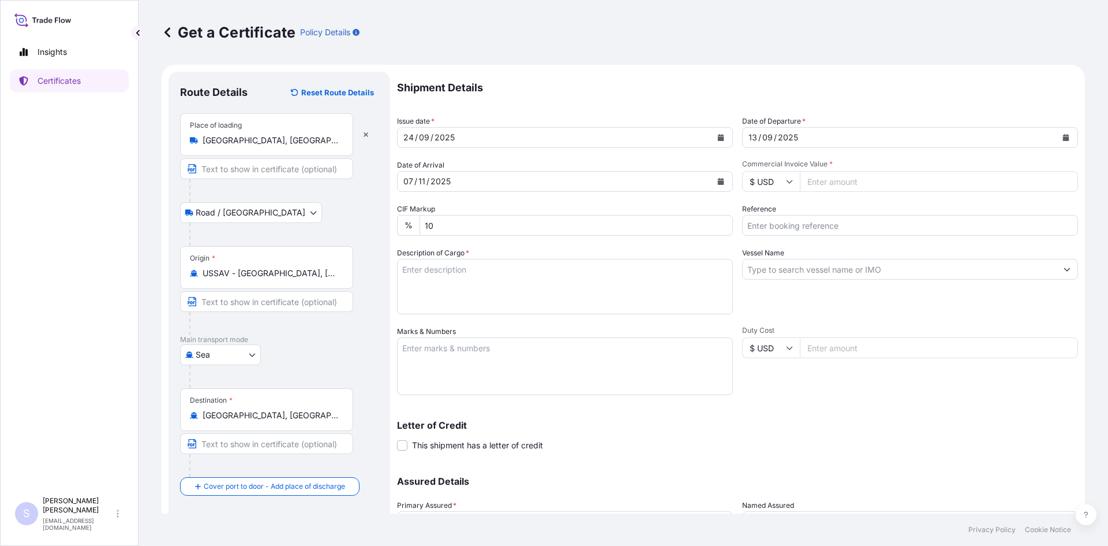
click at [875, 189] on input "Commercial Invoice Value *" at bounding box center [939, 181] width 278 height 21
type input "348892.19"
type input "2587970"
type textarea "2176 BOXES SPLENDA SUCRALOSE MICRONIZED 277 BOXES SPLENDA SUCRALOSE MICRONIZED …"
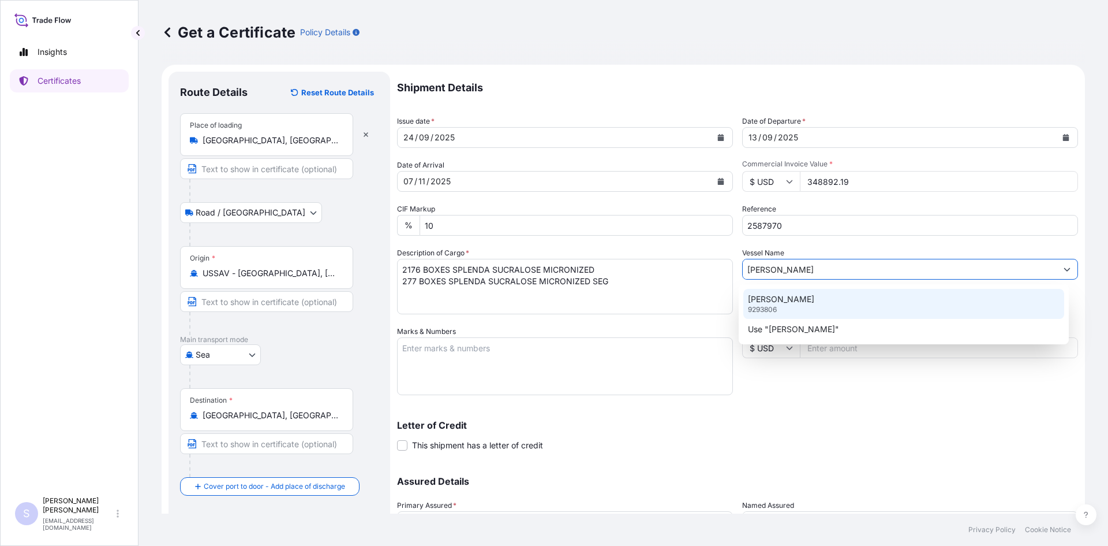
click at [756, 297] on p "[PERSON_NAME]" at bounding box center [781, 299] width 66 height 12
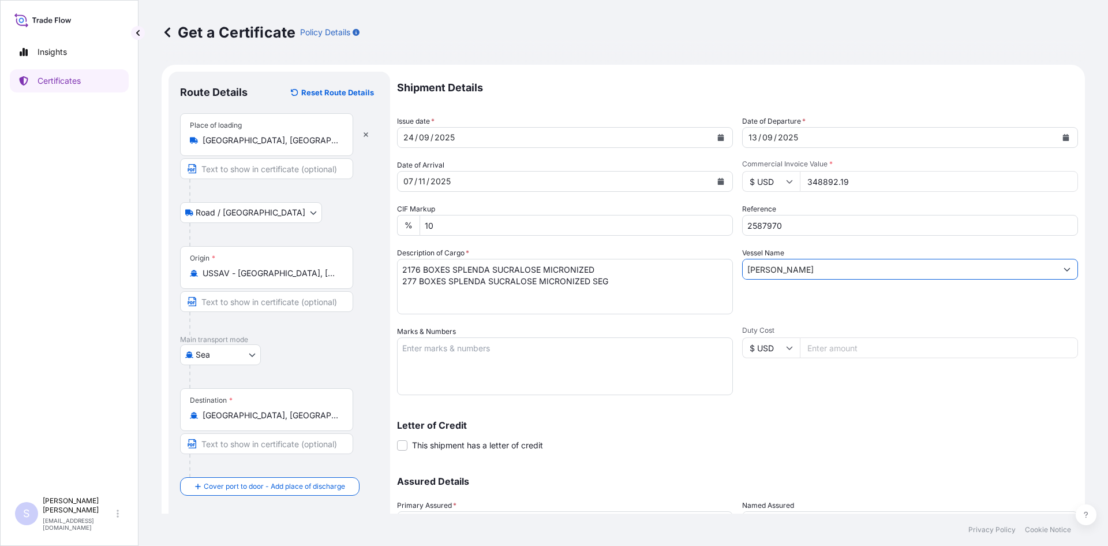
type input "[PERSON_NAME]"
click at [506, 353] on textarea "Marks & Numbers" at bounding box center [565, 366] width 336 height 58
type textarea "SZLU9525570 0105883"
click at [786, 383] on div "Duty Cost $ USD" at bounding box center [910, 360] width 336 height 69
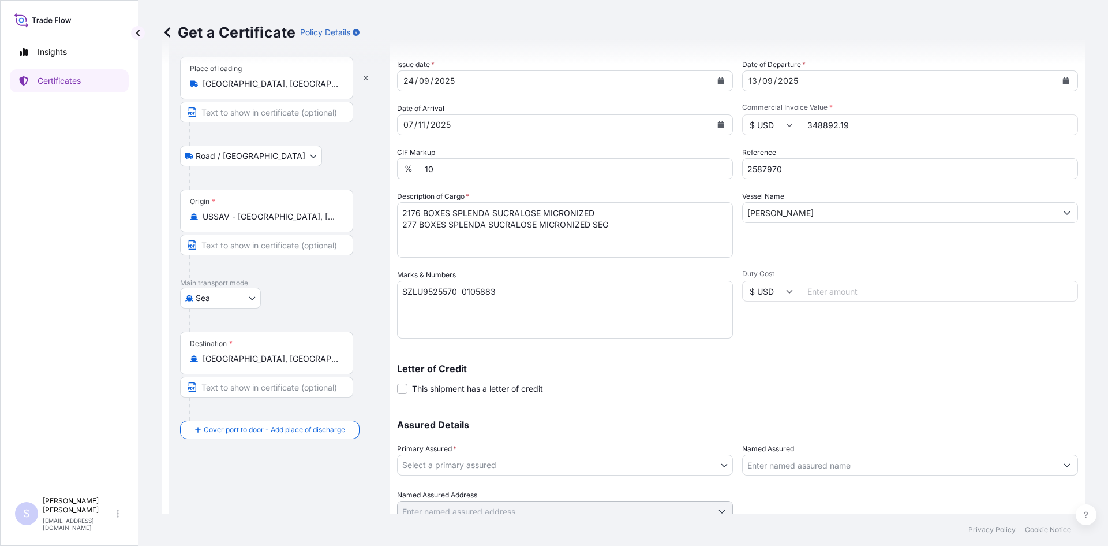
scroll to position [104, 0]
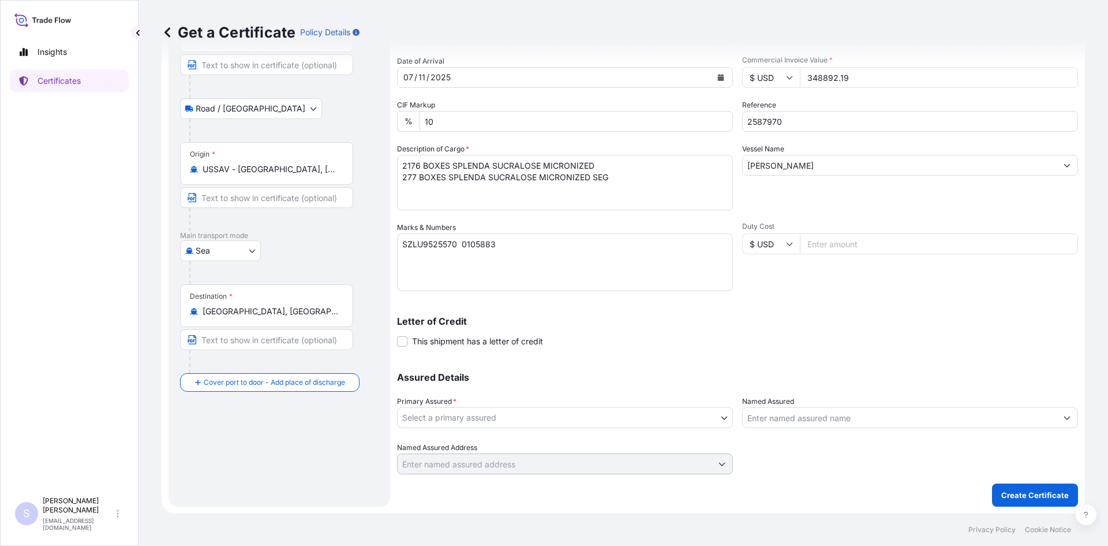
click at [475, 402] on div "Primary Assured * Select a primary assured" at bounding box center [565, 411] width 336 height 32
click at [473, 412] on body "Insights Certificates S [PERSON_NAME] [EMAIL_ADDRESS][DOMAIN_NAME] Get a Certif…" at bounding box center [554, 273] width 1108 height 546
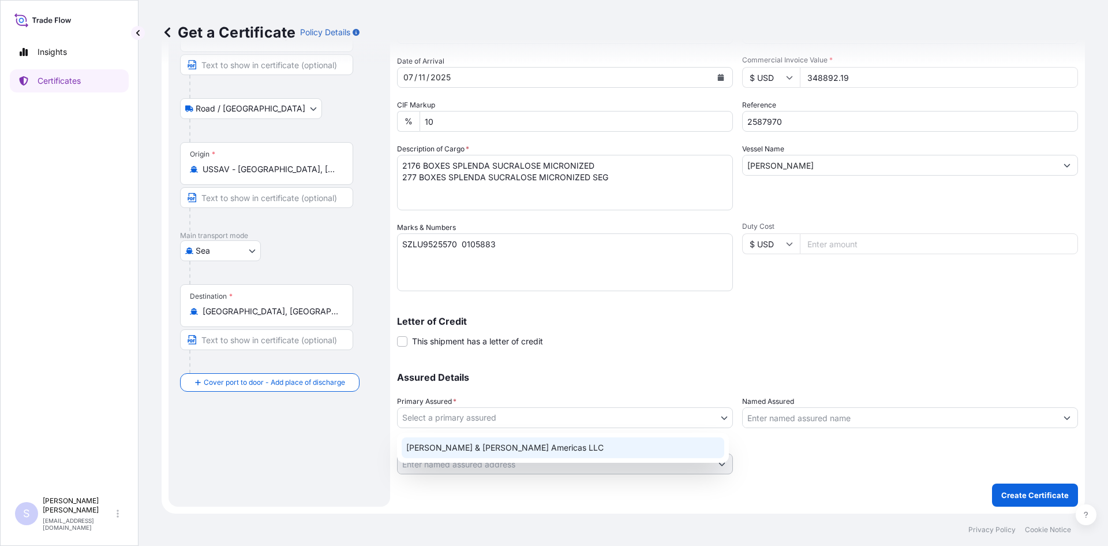
click at [480, 443] on div "[PERSON_NAME] & [PERSON_NAME] Americas LLC" at bounding box center [563, 447] width 323 height 21
select select "31658"
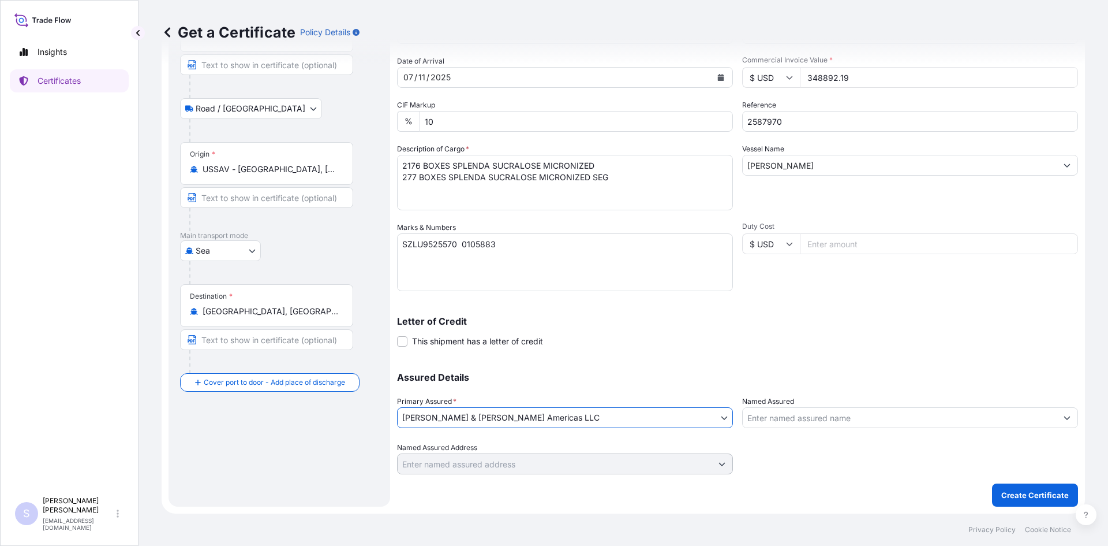
click at [770, 422] on input "Named Assured" at bounding box center [900, 417] width 314 height 21
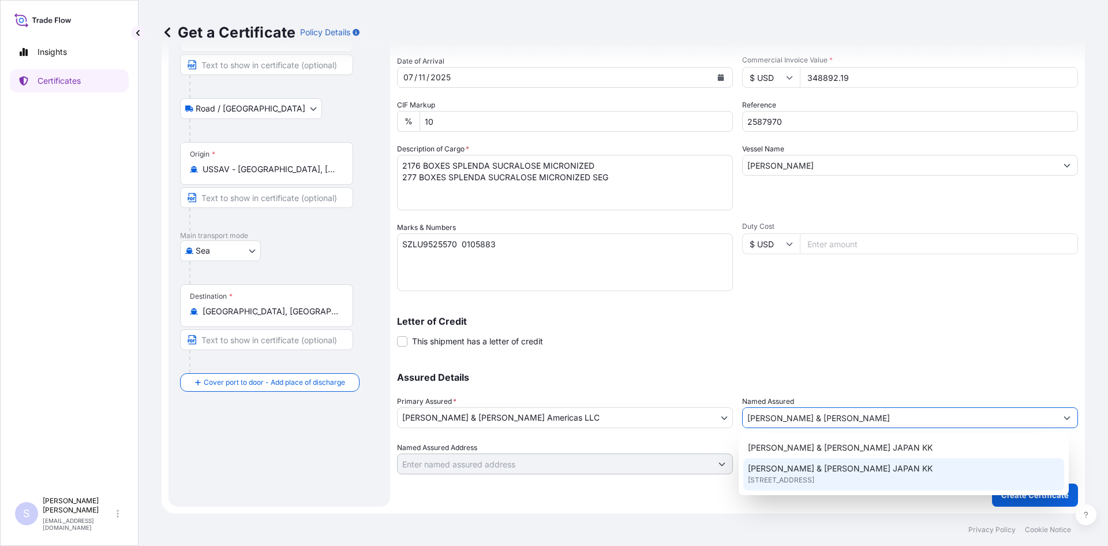
click at [811, 466] on span "[PERSON_NAME] & [PERSON_NAME] JAPAN KK" at bounding box center [840, 468] width 185 height 12
type input "[PERSON_NAME] & [PERSON_NAME] JAPAN KK"
type input "[GEOGRAPHIC_DATA]"
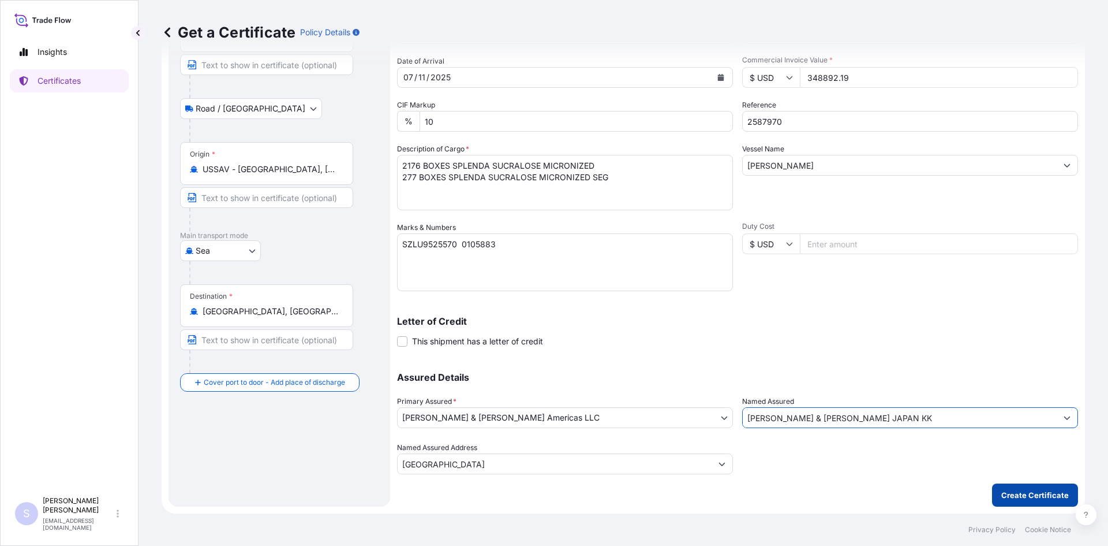
type input "[PERSON_NAME] & [PERSON_NAME] JAPAN KK"
click at [1038, 498] on p "Create Certificate" at bounding box center [1036, 495] width 68 height 12
type input "[GEOGRAPHIC_DATA]"
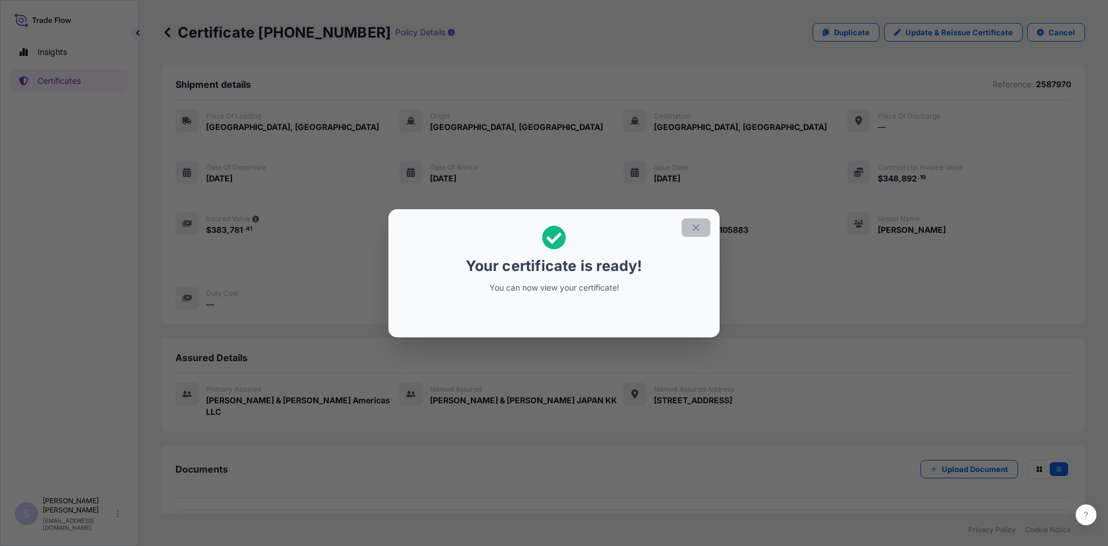
click at [697, 230] on icon "button" at bounding box center [696, 227] width 10 height 10
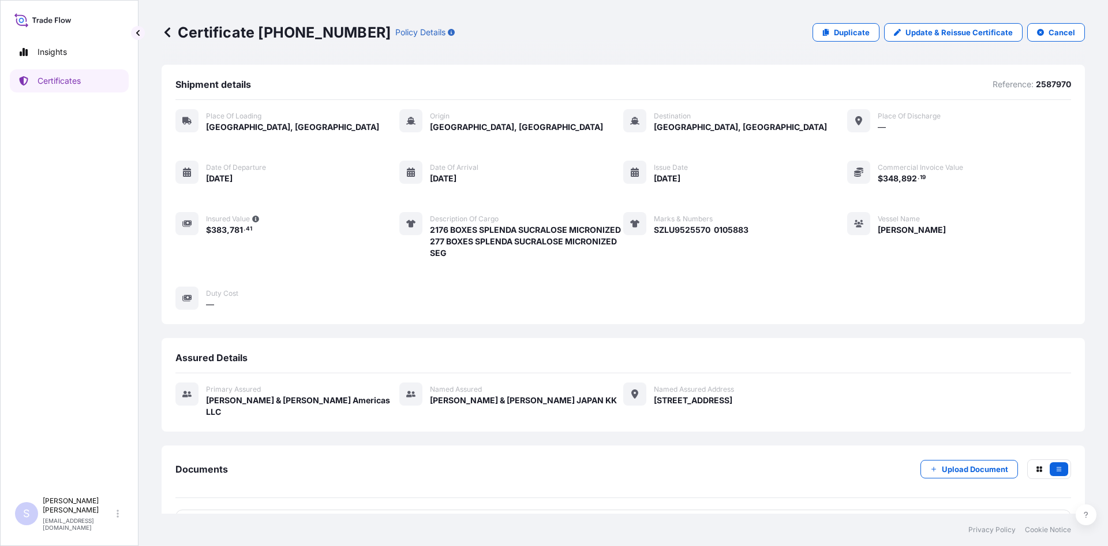
scroll to position [51, 0]
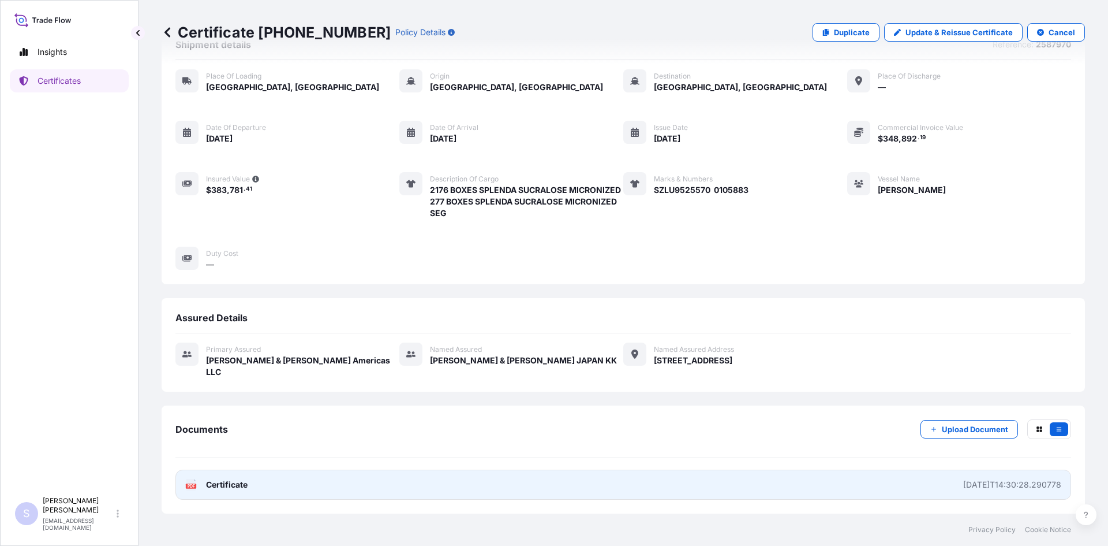
click at [187, 485] on rect at bounding box center [191, 485] width 10 height 5
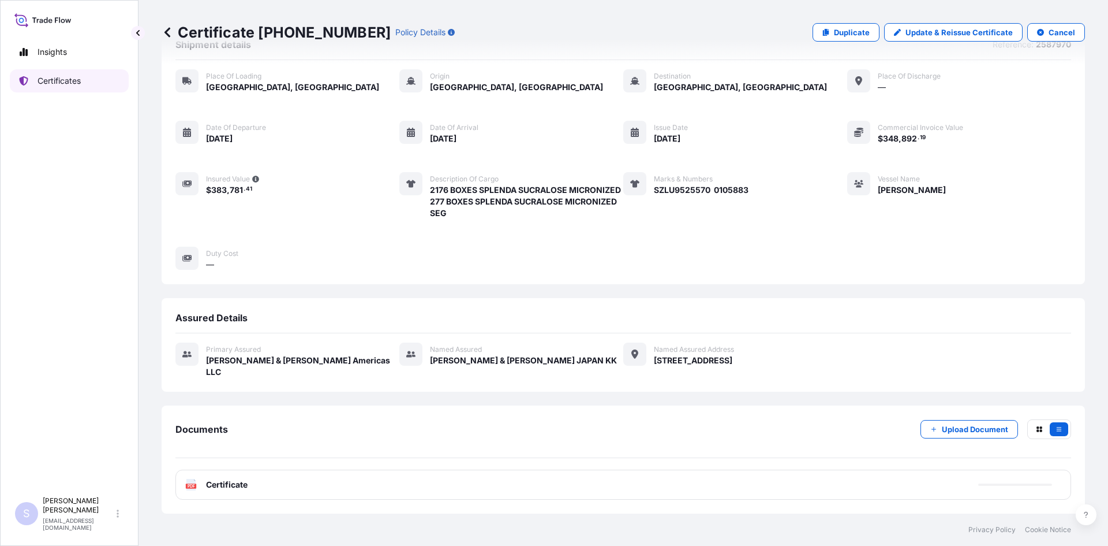
click at [69, 72] on link "Certificates" at bounding box center [69, 80] width 119 height 23
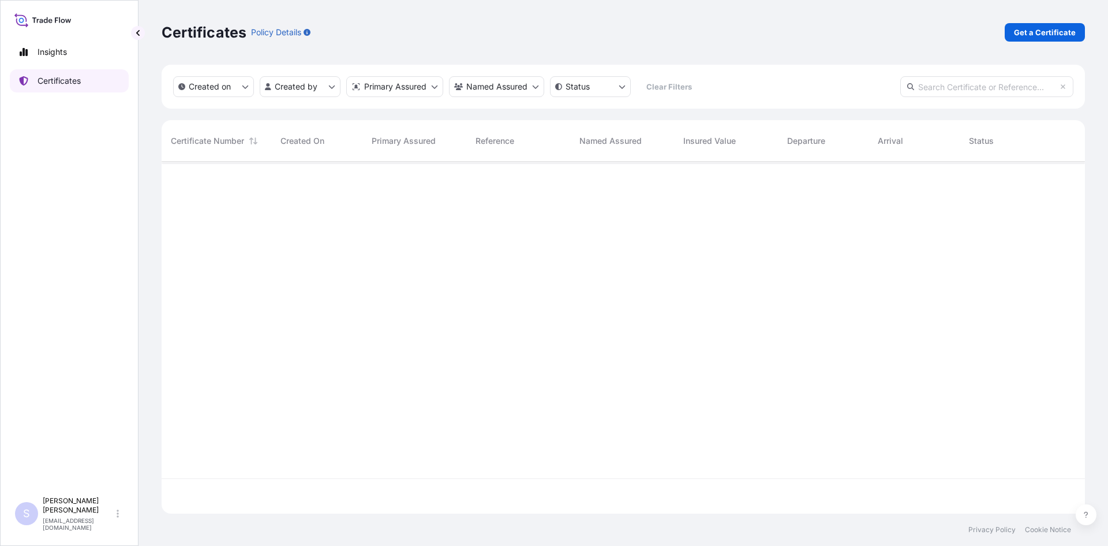
scroll to position [349, 915]
click at [1061, 35] on p "Get a Certificate" at bounding box center [1045, 33] width 62 height 12
select select "Road / [GEOGRAPHIC_DATA]"
select select "Sea"
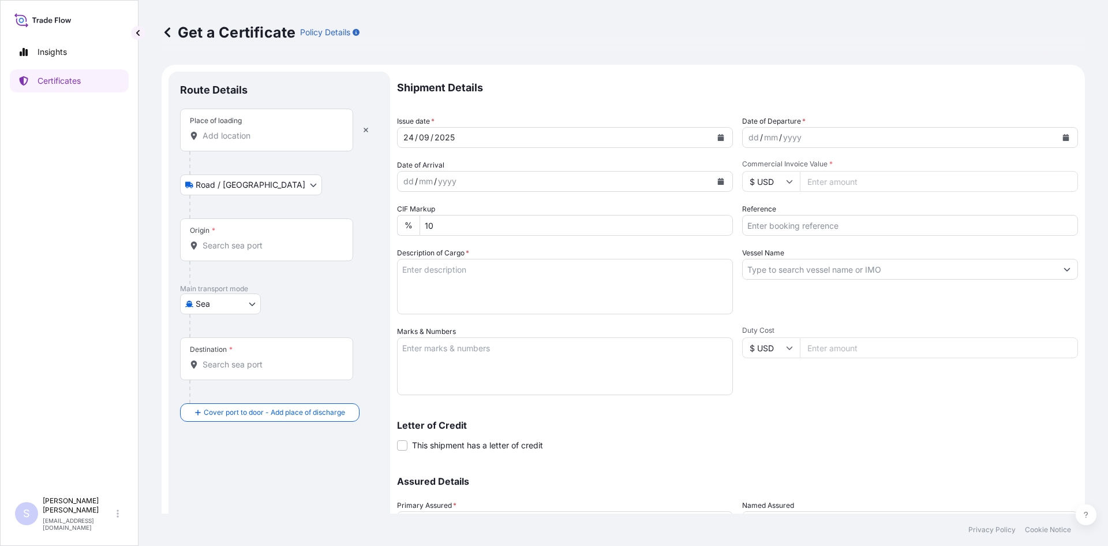
click at [263, 147] on div "Place of loading" at bounding box center [266, 130] width 173 height 43
click at [263, 141] on input "Place of loading" at bounding box center [271, 136] width 136 height 12
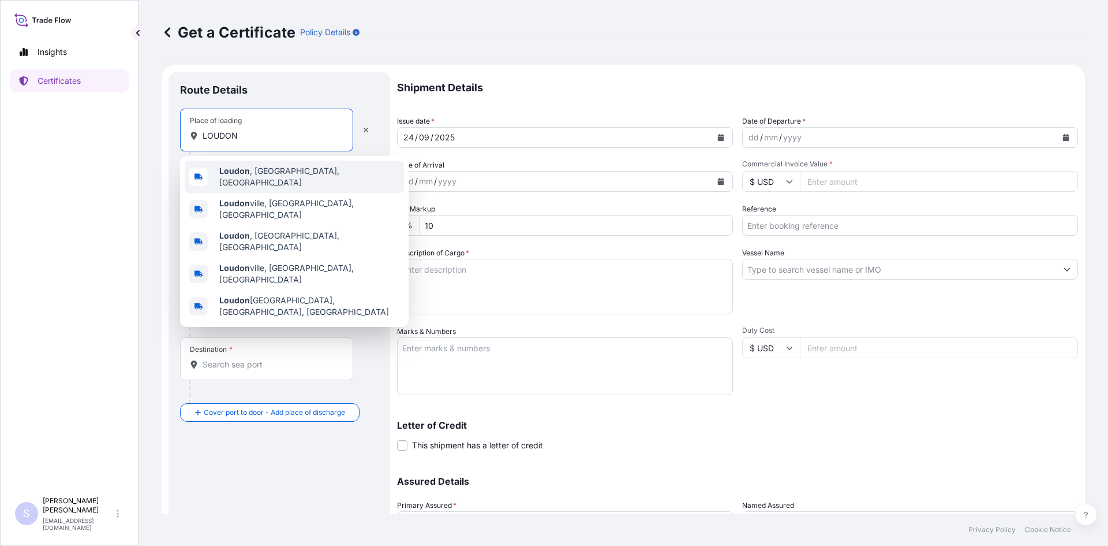
click at [261, 170] on span "[GEOGRAPHIC_DATA] , [GEOGRAPHIC_DATA], [GEOGRAPHIC_DATA]" at bounding box center [309, 176] width 180 height 23
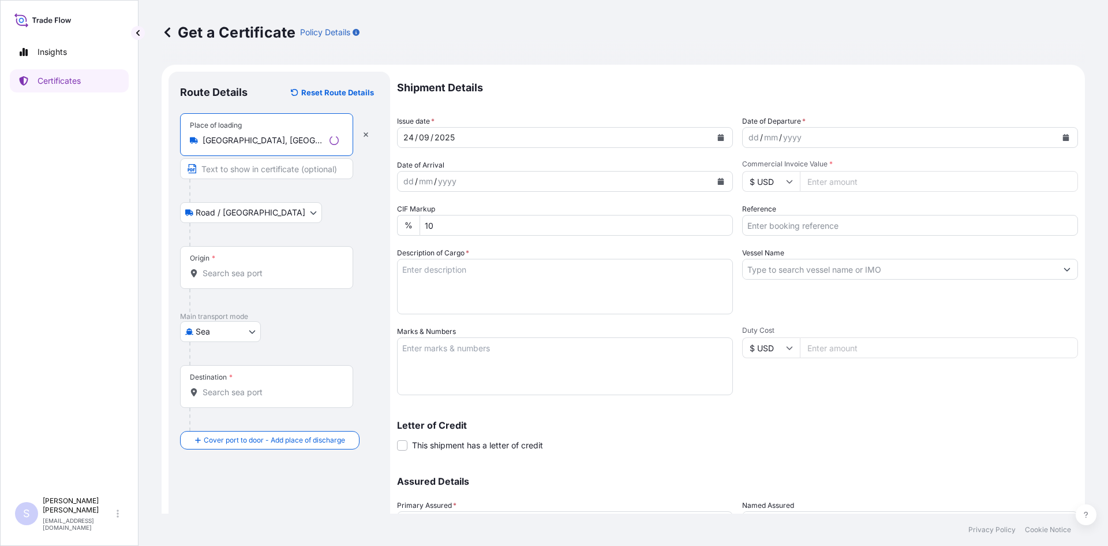
type input "[GEOGRAPHIC_DATA], [GEOGRAPHIC_DATA], [GEOGRAPHIC_DATA]"
click at [243, 271] on input "Origin *" at bounding box center [271, 273] width 136 height 12
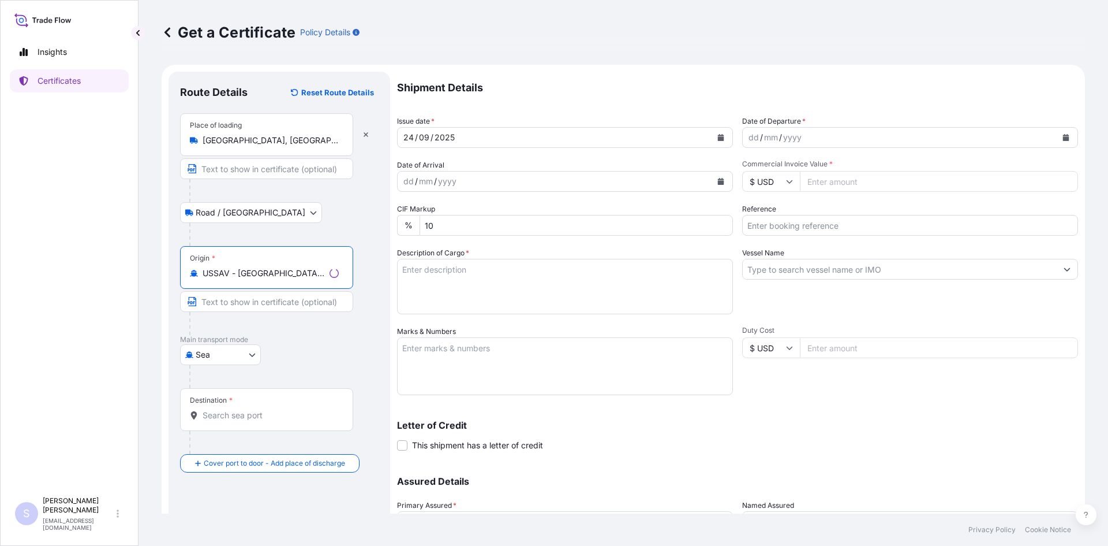
type input "USSAV - [GEOGRAPHIC_DATA], [GEOGRAPHIC_DATA]"
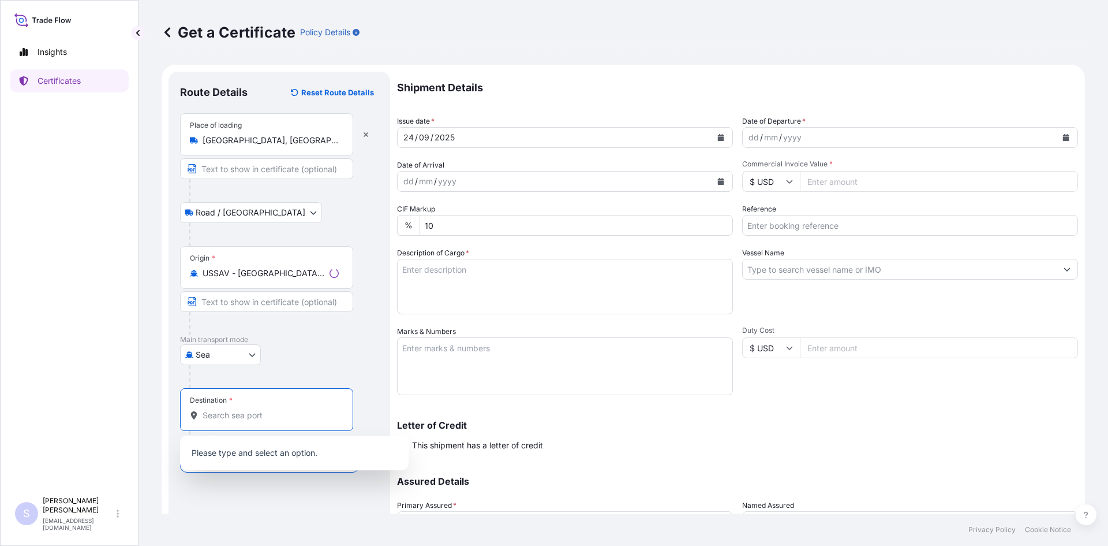
click at [239, 417] on input "Destination *" at bounding box center [271, 415] width 136 height 12
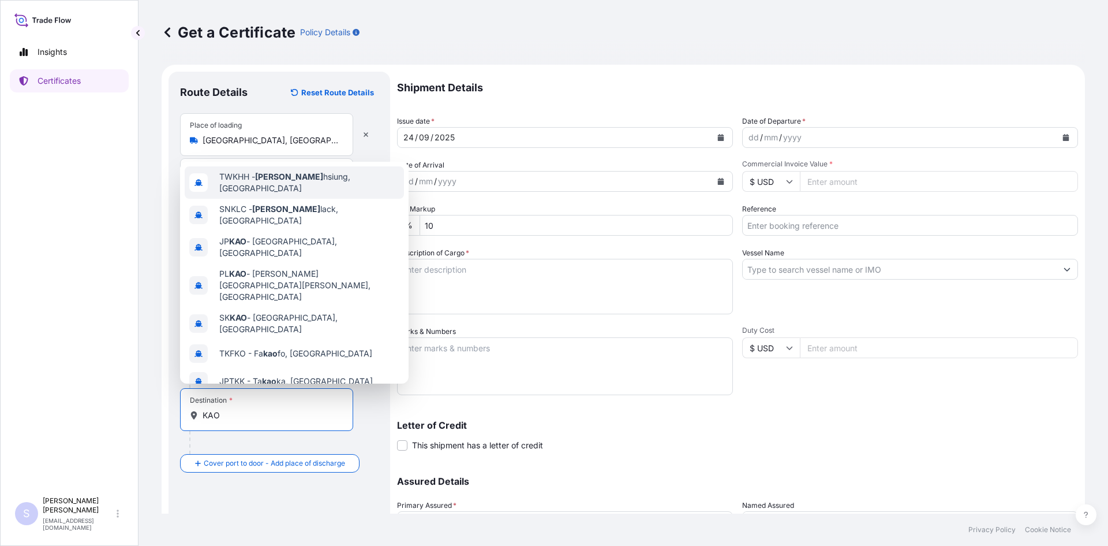
click at [290, 175] on span "TWKHH - [PERSON_NAME] [PERSON_NAME], [GEOGRAPHIC_DATA]" at bounding box center [309, 182] width 180 height 23
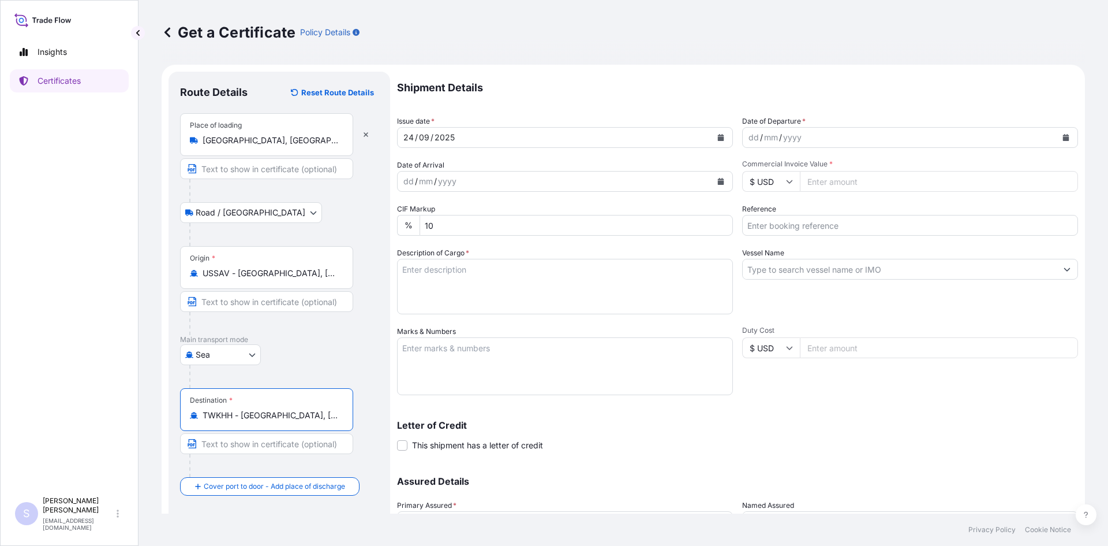
type input "TWKHH - [GEOGRAPHIC_DATA], [GEOGRAPHIC_DATA]"
click at [1061, 137] on button "Calendar" at bounding box center [1066, 137] width 18 height 18
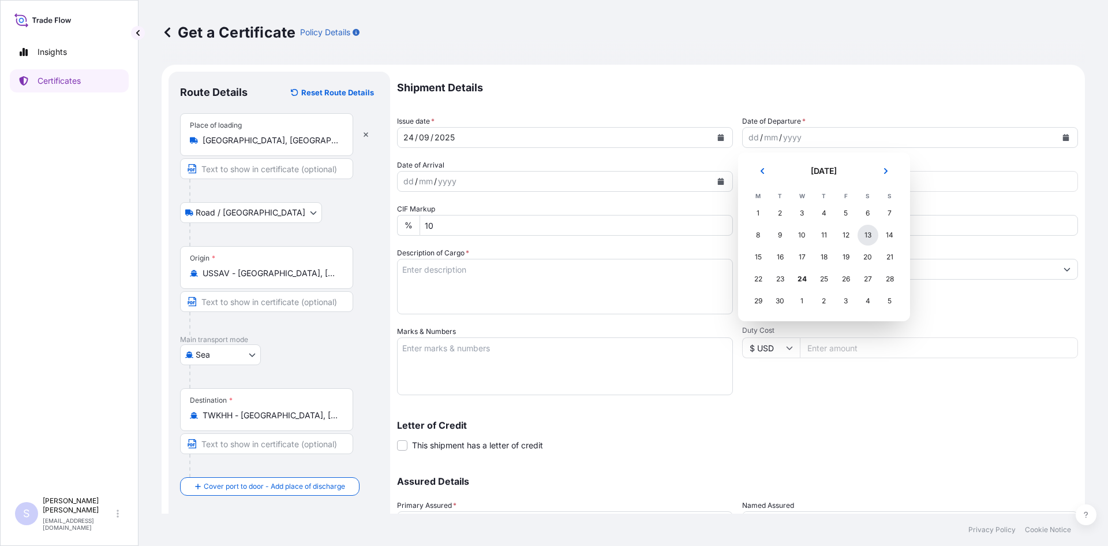
click at [866, 244] on div "13" at bounding box center [868, 235] width 21 height 21
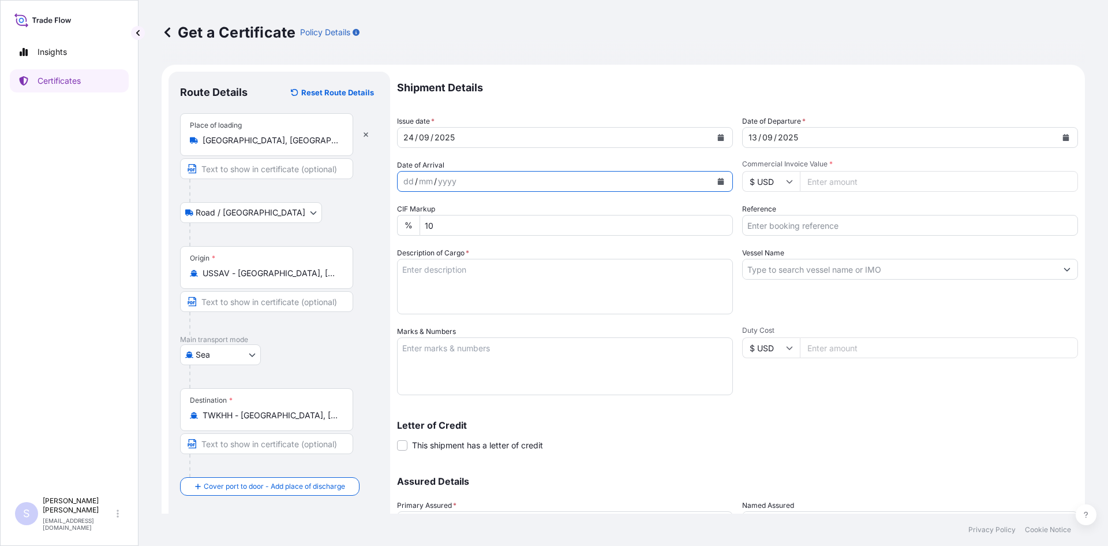
click at [718, 180] on icon "Calendar" at bounding box center [721, 181] width 6 height 7
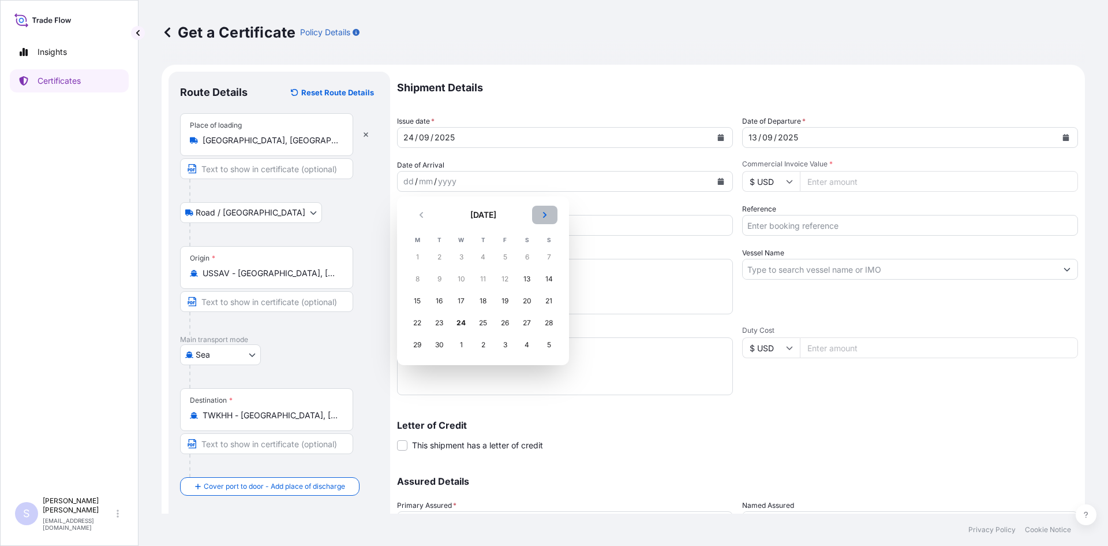
click at [546, 212] on icon "Next" at bounding box center [544, 214] width 7 height 7
click at [428, 302] on td "14" at bounding box center [439, 301] width 22 height 22
click at [435, 302] on div "14" at bounding box center [439, 300] width 21 height 21
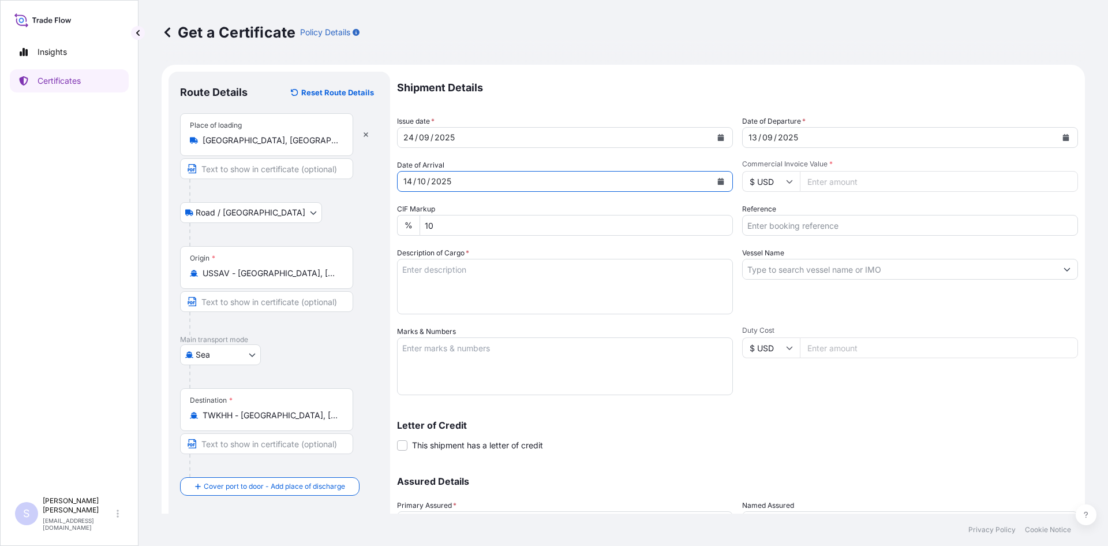
click at [854, 175] on input "Commercial Invoice Value *" at bounding box center [939, 181] width 278 height 21
type input "17500"
type input "2569889"
click at [439, 270] on textarea "Description of Cargo *" at bounding box center [565, 286] width 336 height 55
type textarea "700 BAGS KRYSTAR 300 CRYSTALLINE FRUCTOSE"
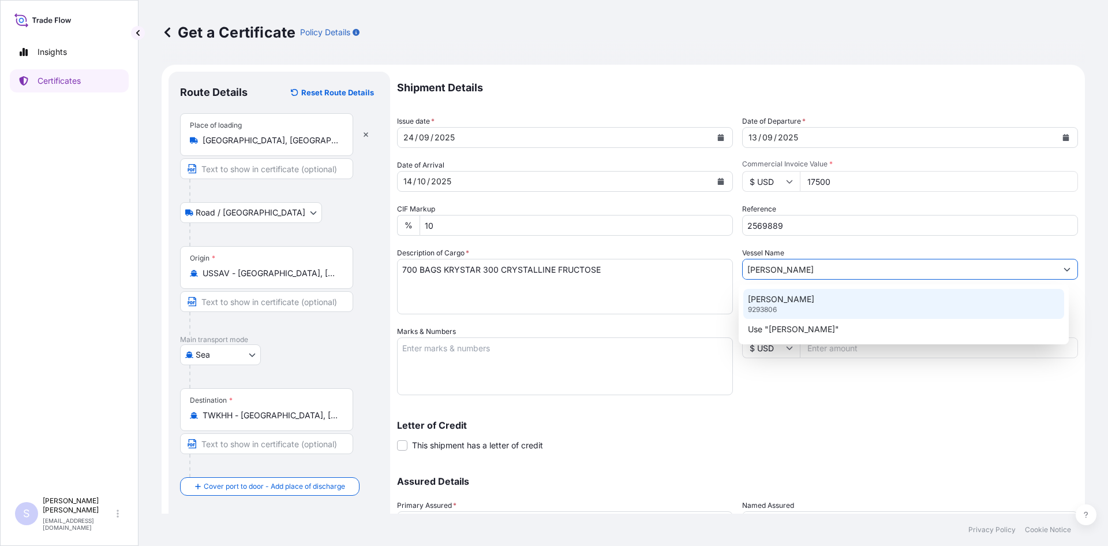
click at [789, 296] on p "[PERSON_NAME]" at bounding box center [781, 299] width 66 height 12
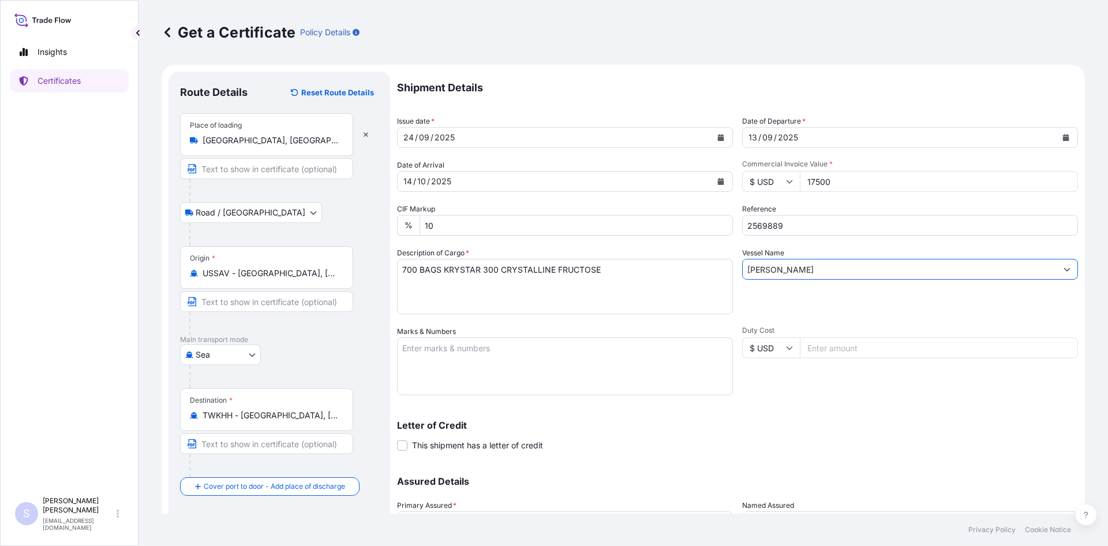
type input "[PERSON_NAME]"
click at [488, 352] on textarea "Marks & Numbers" at bounding box center [565, 366] width 336 height 58
type textarea "TEMU0762275 0113868"
click at [780, 372] on div "Duty Cost $ USD" at bounding box center [910, 360] width 336 height 69
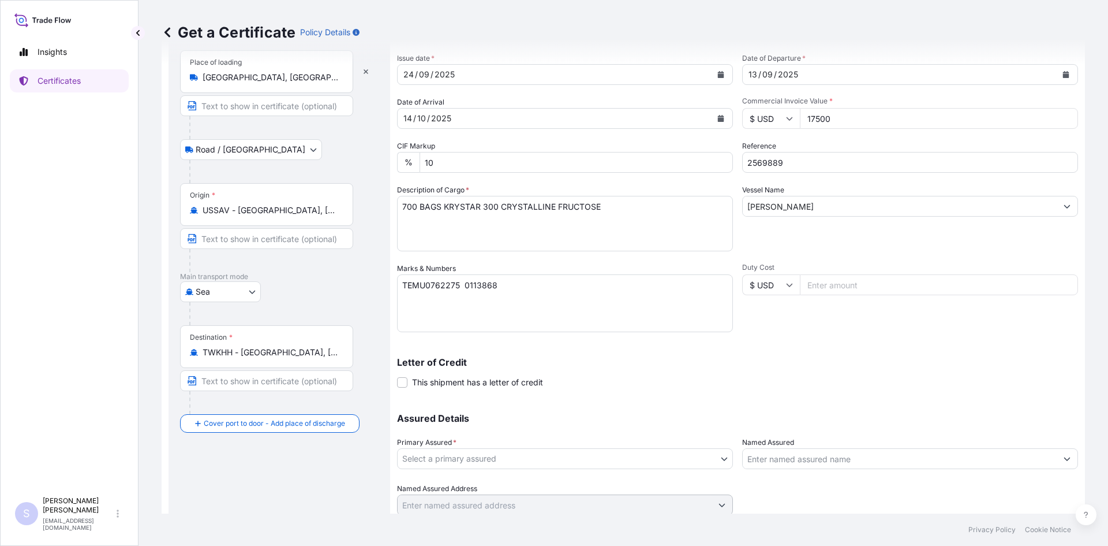
scroll to position [104, 0]
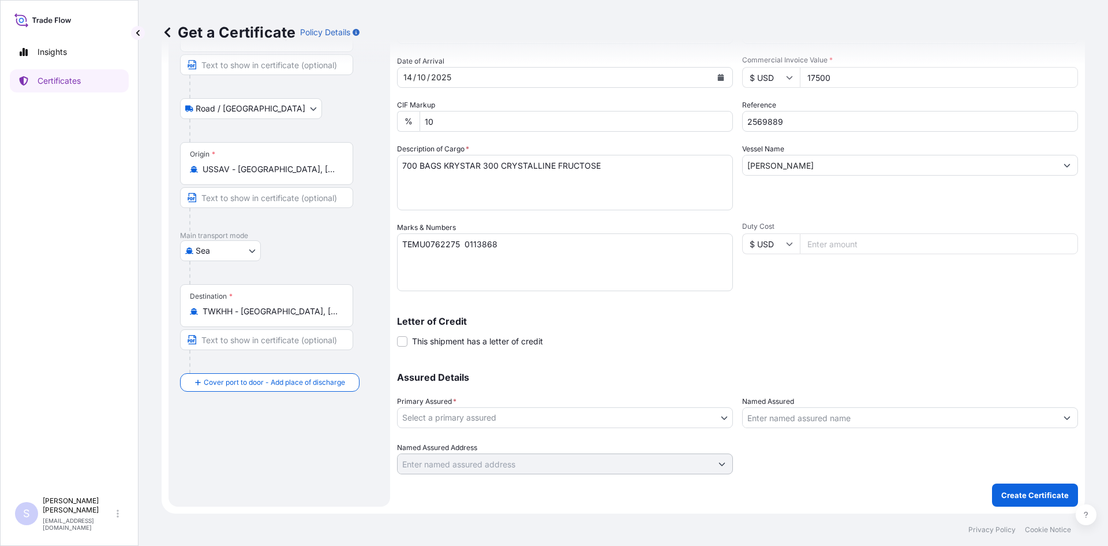
click at [482, 405] on div "Primary Assured * Select a primary assured" at bounding box center [565, 411] width 336 height 32
click at [479, 410] on body "Insights Certificates S [PERSON_NAME] [EMAIL_ADDRESS][DOMAIN_NAME] Get a Certif…" at bounding box center [554, 273] width 1108 height 546
click at [480, 436] on div "[PERSON_NAME] & [PERSON_NAME] Americas LLC" at bounding box center [563, 447] width 332 height 30
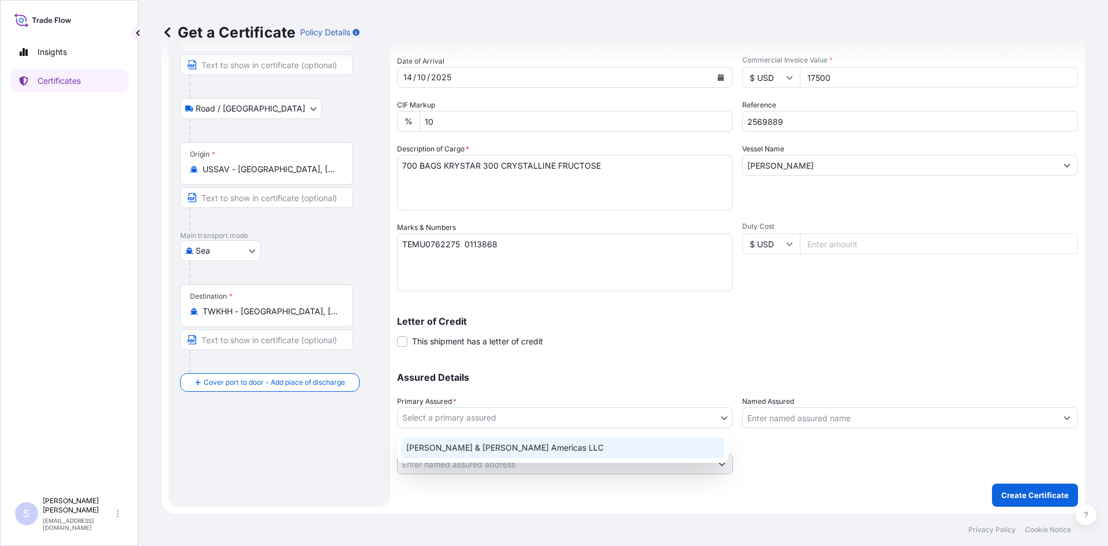
click at [541, 439] on div "[PERSON_NAME] & [PERSON_NAME] Americas LLC" at bounding box center [563, 447] width 323 height 21
select select "31658"
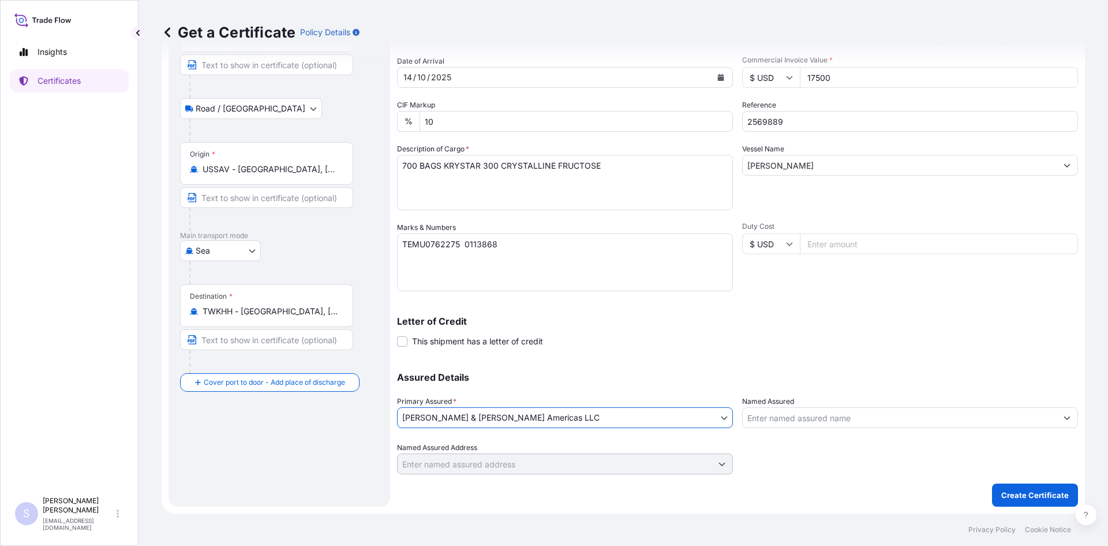
click at [819, 419] on input "Named Assured" at bounding box center [900, 417] width 314 height 21
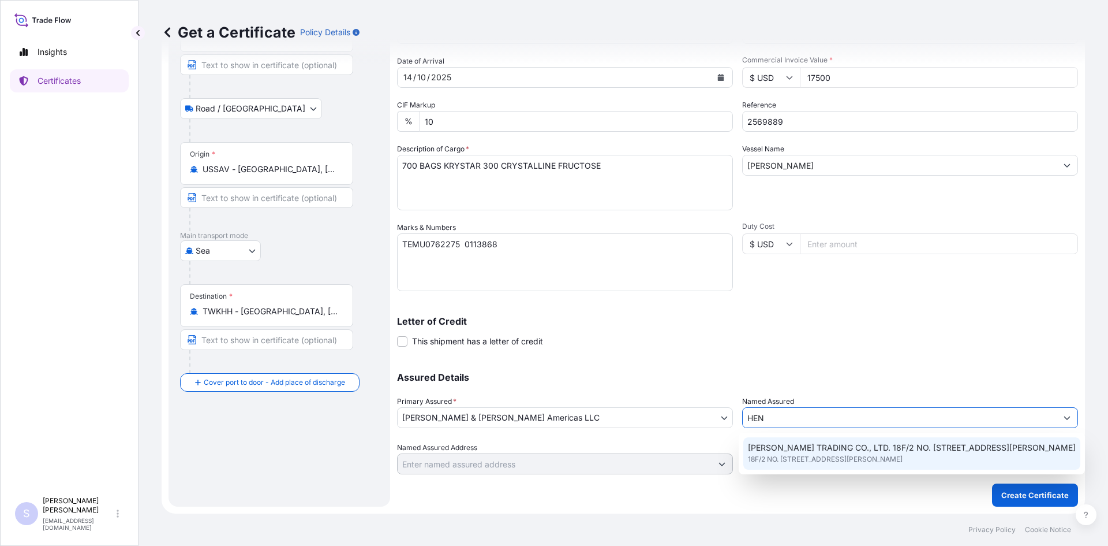
click at [809, 453] on span "[PERSON_NAME] TRADING CO., LTD. 18F/2 NO. [STREET_ADDRESS][PERSON_NAME]" at bounding box center [912, 448] width 328 height 12
type input "[PERSON_NAME] TRADING CO., LTD. 18F/2 NO. [STREET_ADDRESS][PERSON_NAME]"
type input "18F/2 NO. [STREET_ADDRESS][PERSON_NAME]"
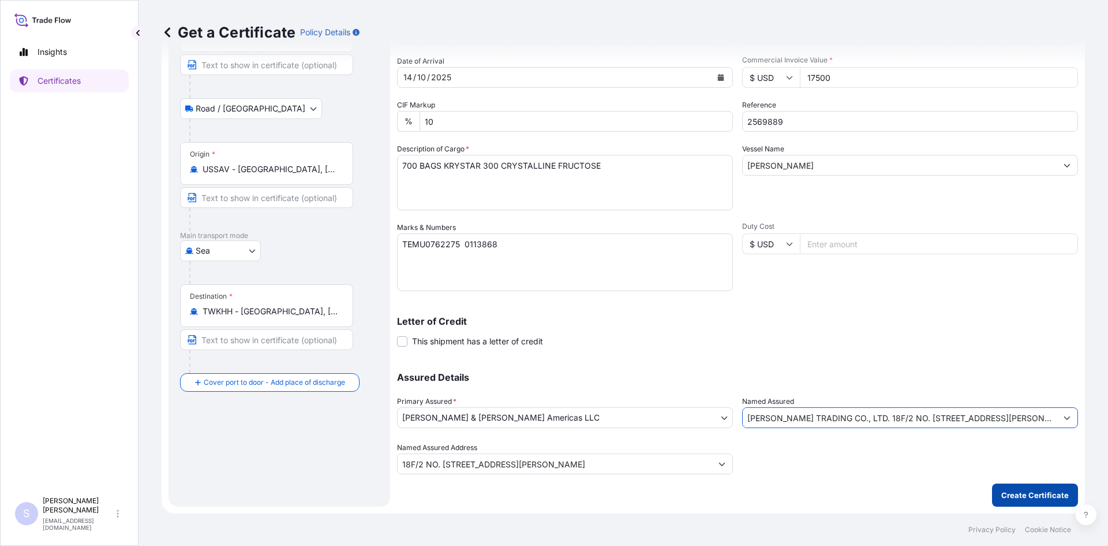
type input "[PERSON_NAME] TRADING CO., LTD. 18F/2 NO. [STREET_ADDRESS][PERSON_NAME]"
click at [1007, 496] on p "Create Certificate" at bounding box center [1036, 495] width 68 height 12
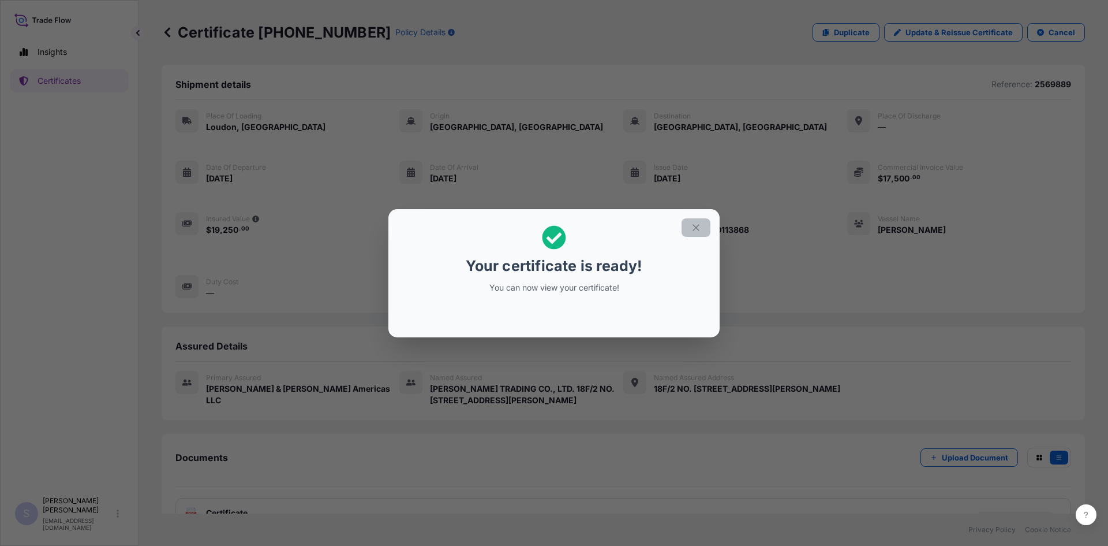
click at [695, 228] on icon "button" at bounding box center [696, 227] width 6 height 6
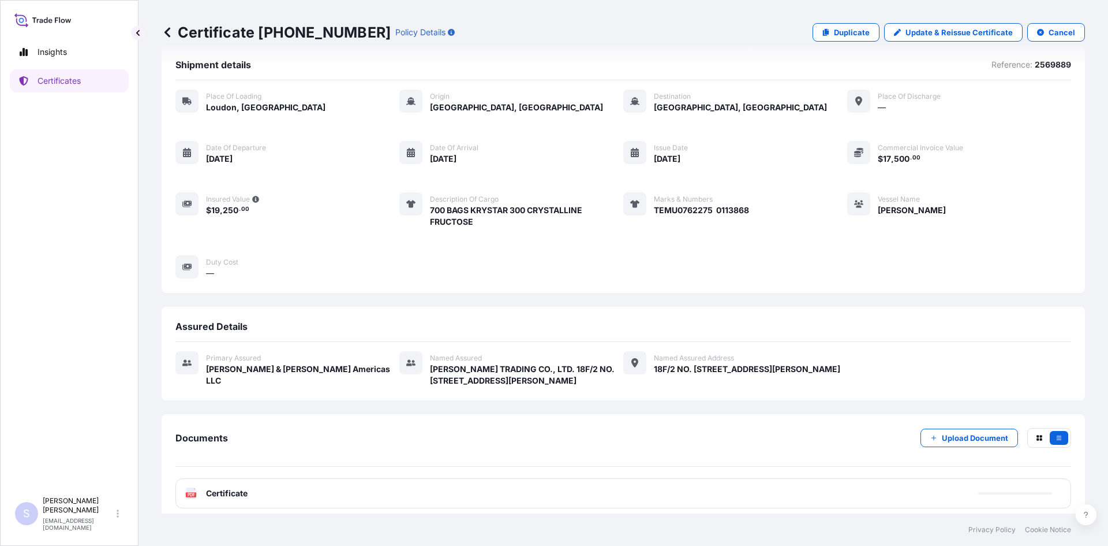
scroll to position [28, 0]
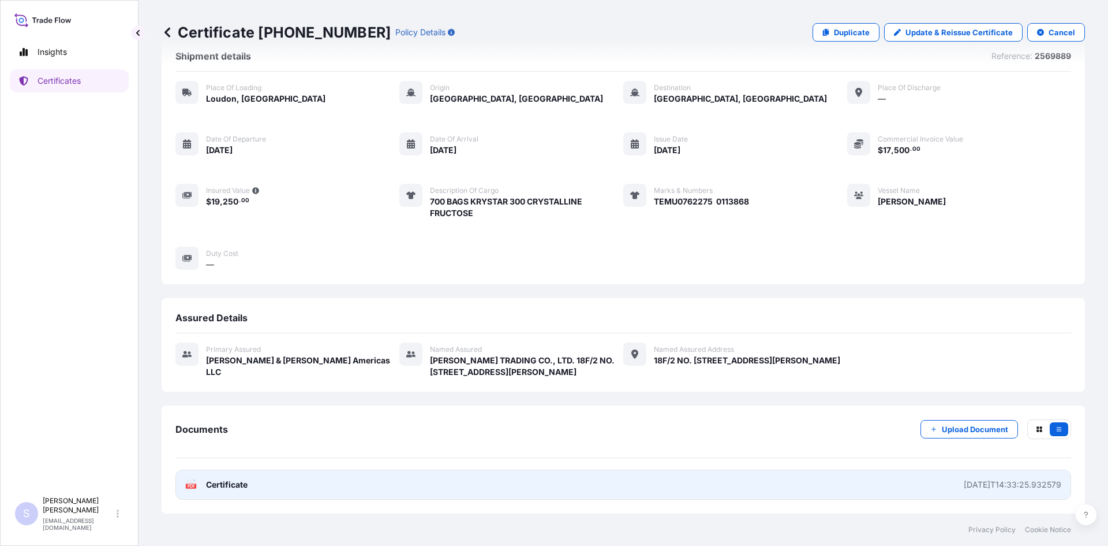
click at [195, 489] on icon at bounding box center [191, 485] width 10 height 12
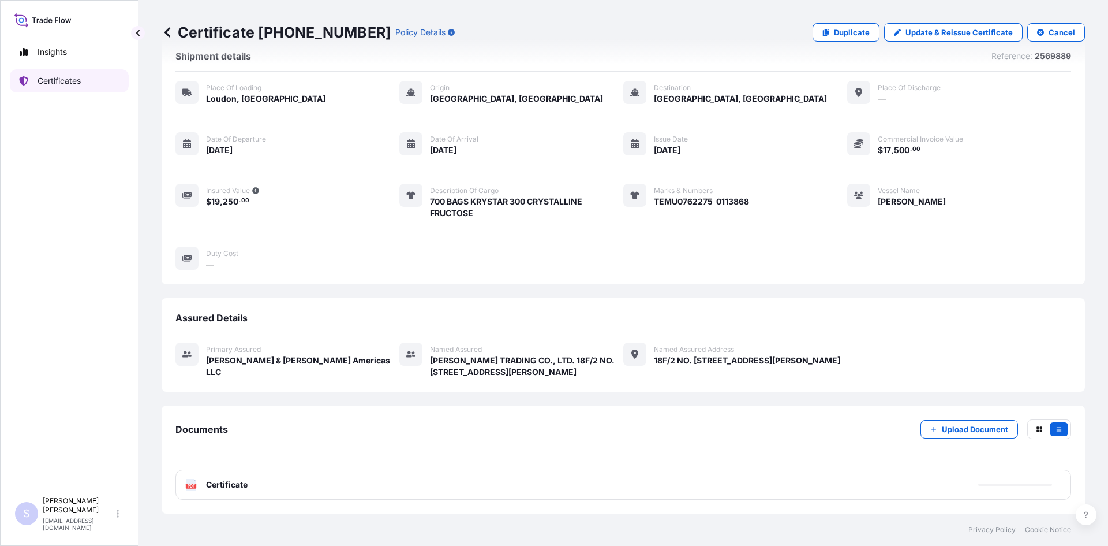
click at [69, 80] on p "Certificates" at bounding box center [59, 81] width 43 height 12
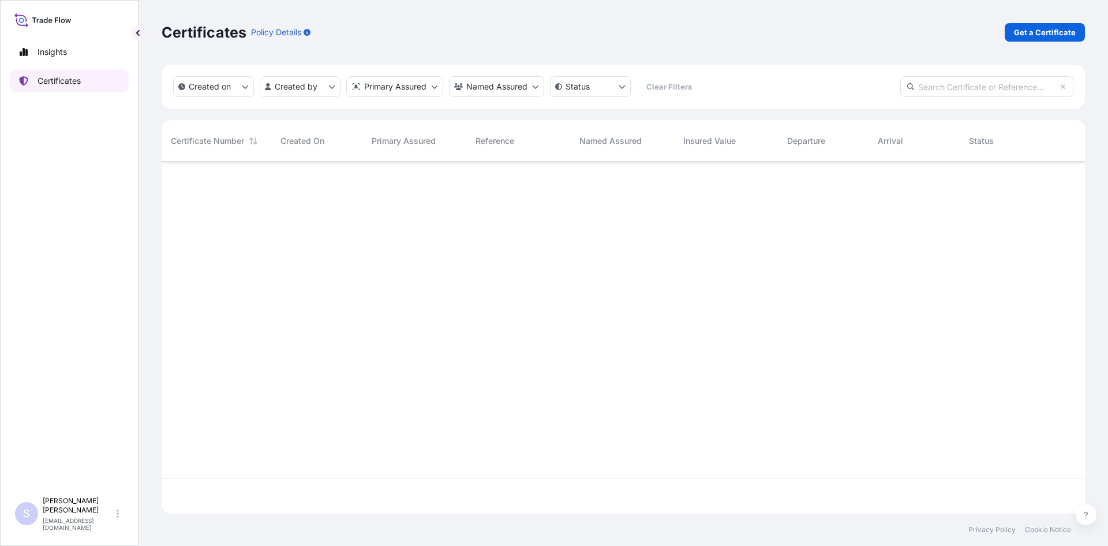
scroll to position [349, 915]
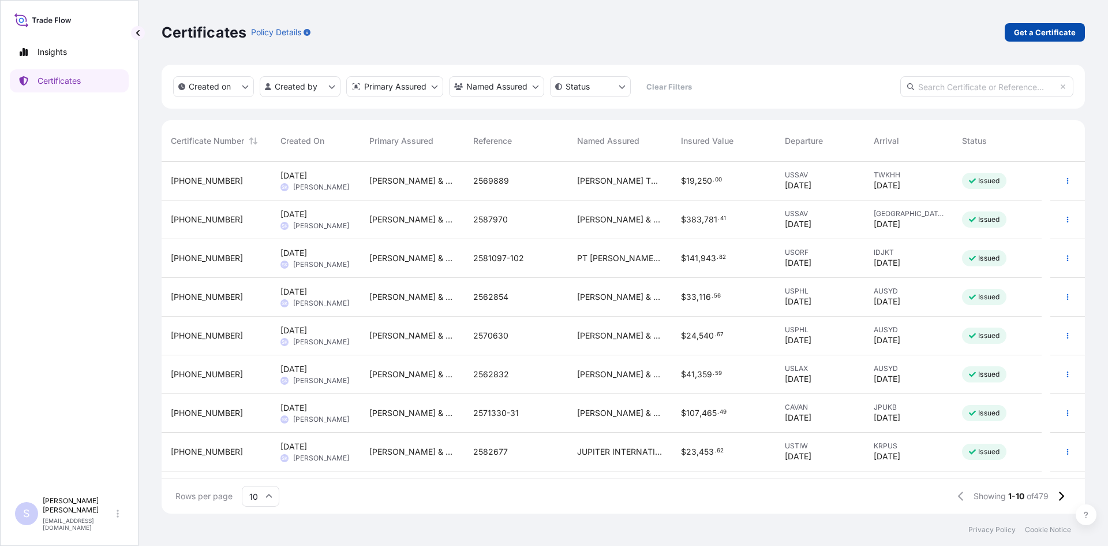
click at [1022, 35] on p "Get a Certificate" at bounding box center [1045, 33] width 62 height 12
select select "Road / [GEOGRAPHIC_DATA]"
select select "Sea"
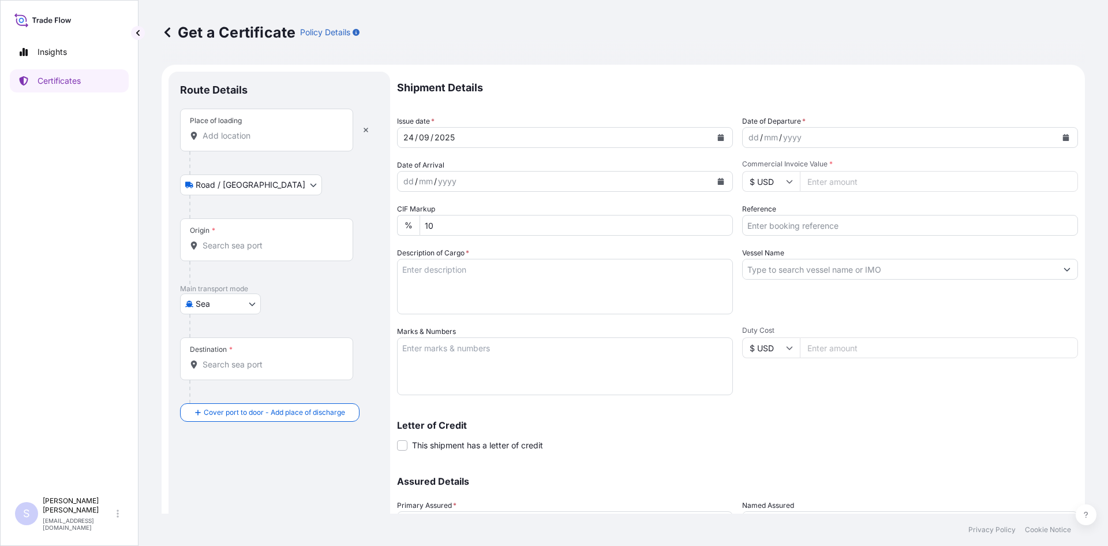
click at [236, 137] on input "Place of loading" at bounding box center [271, 136] width 136 height 12
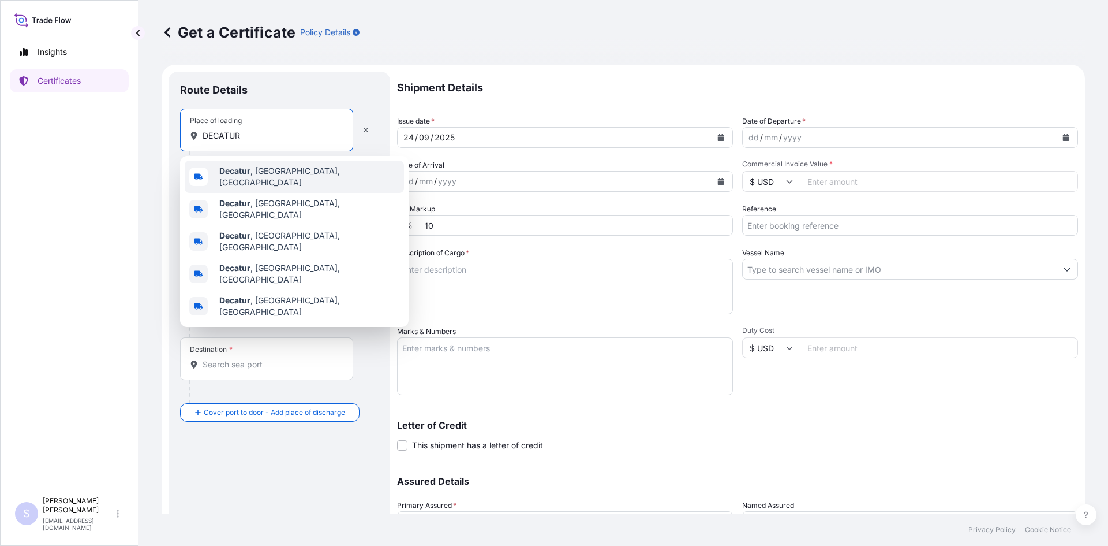
click at [243, 179] on span "Decatur , [GEOGRAPHIC_DATA], [GEOGRAPHIC_DATA]" at bounding box center [309, 176] width 180 height 23
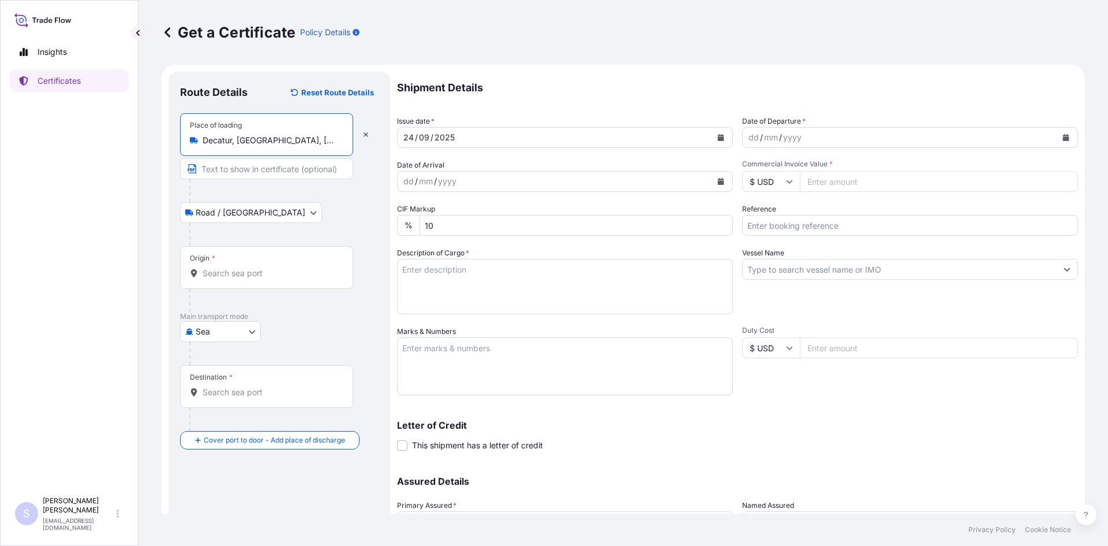
type input "Decatur, [GEOGRAPHIC_DATA], [GEOGRAPHIC_DATA]"
click at [232, 281] on div "Origin *" at bounding box center [266, 267] width 173 height 43
click at [232, 279] on input "Origin *" at bounding box center [271, 273] width 136 height 12
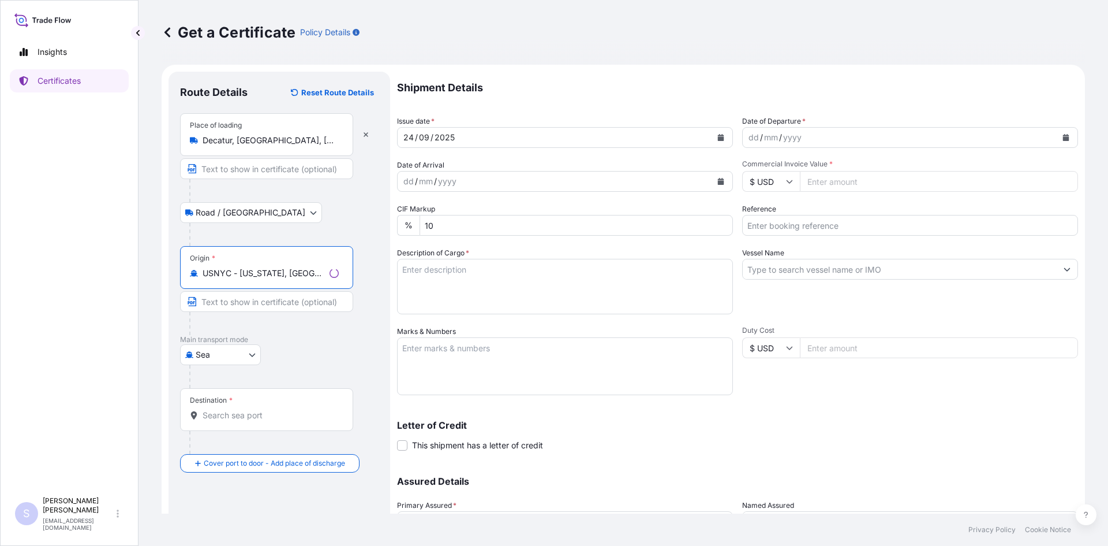
type input "USNYC - [US_STATE], [GEOGRAPHIC_DATA]"
click at [231, 418] on input "Destination *" at bounding box center [271, 415] width 136 height 12
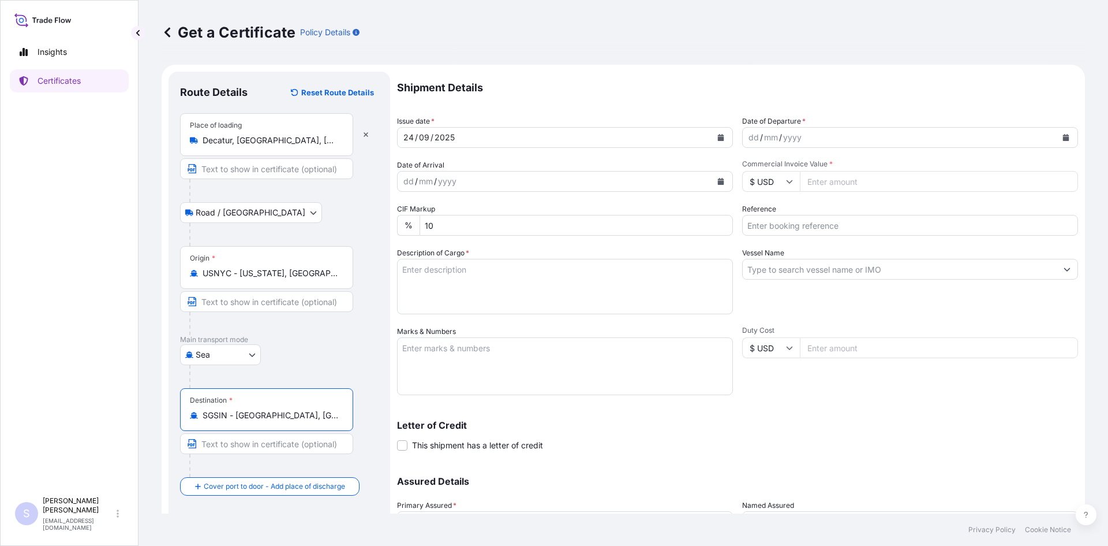
type input "SGSIN - [GEOGRAPHIC_DATA], [GEOGRAPHIC_DATA]"
click at [1063, 135] on icon "Calendar" at bounding box center [1066, 137] width 7 height 7
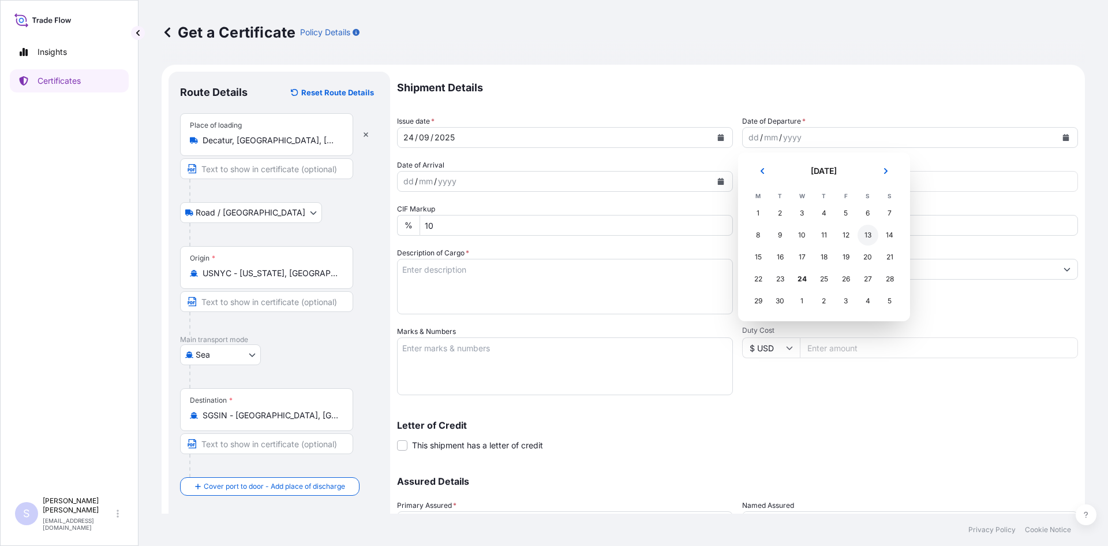
click at [866, 238] on div "13" at bounding box center [868, 235] width 21 height 21
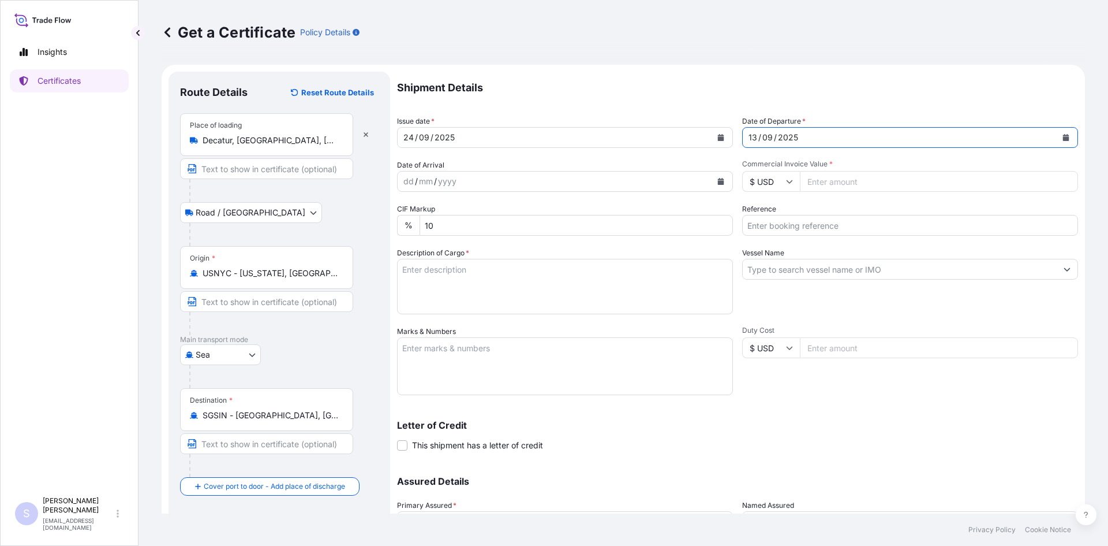
click at [722, 186] on button "Calendar" at bounding box center [721, 181] width 18 height 18
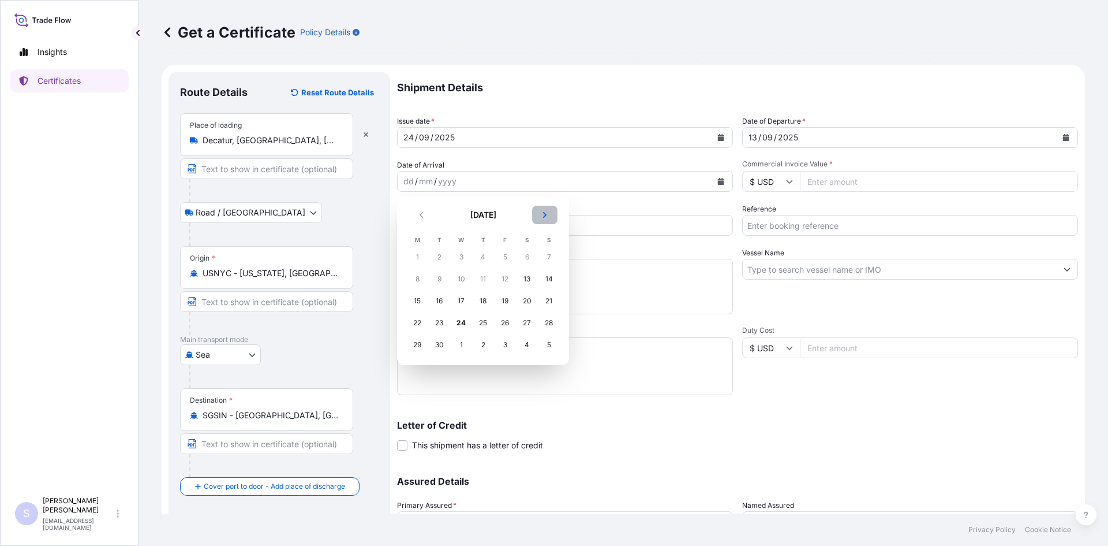
click at [533, 216] on button "Next" at bounding box center [544, 215] width 25 height 18
click at [549, 301] on div "19" at bounding box center [549, 300] width 21 height 21
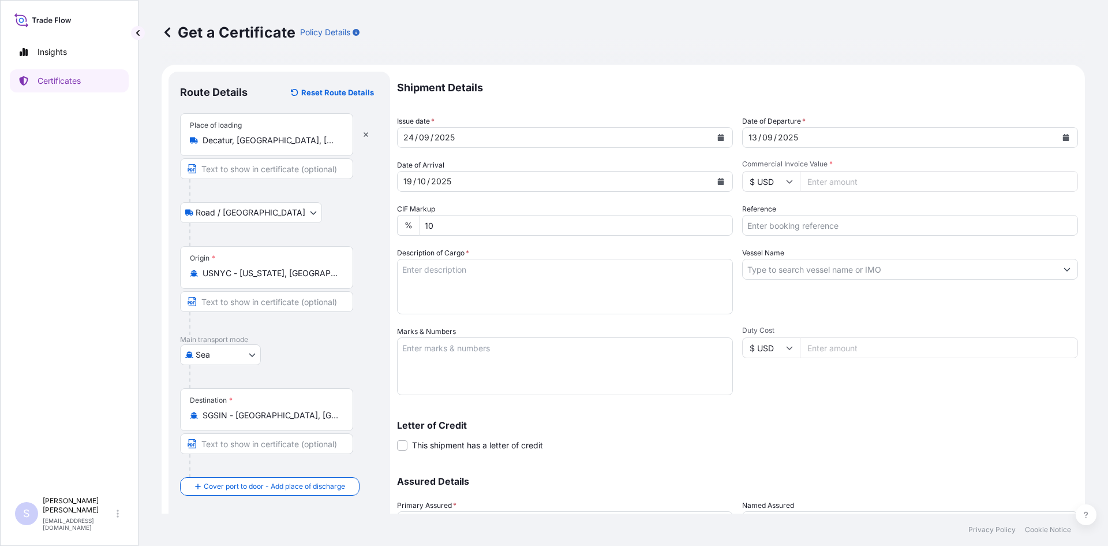
click at [831, 188] on input "Commercial Invoice Value *" at bounding box center [939, 181] width 278 height 21
type input "30600"
type input "2506036"
type textarea "765 BAGS STA-LITE III POLYDEXTROSE"
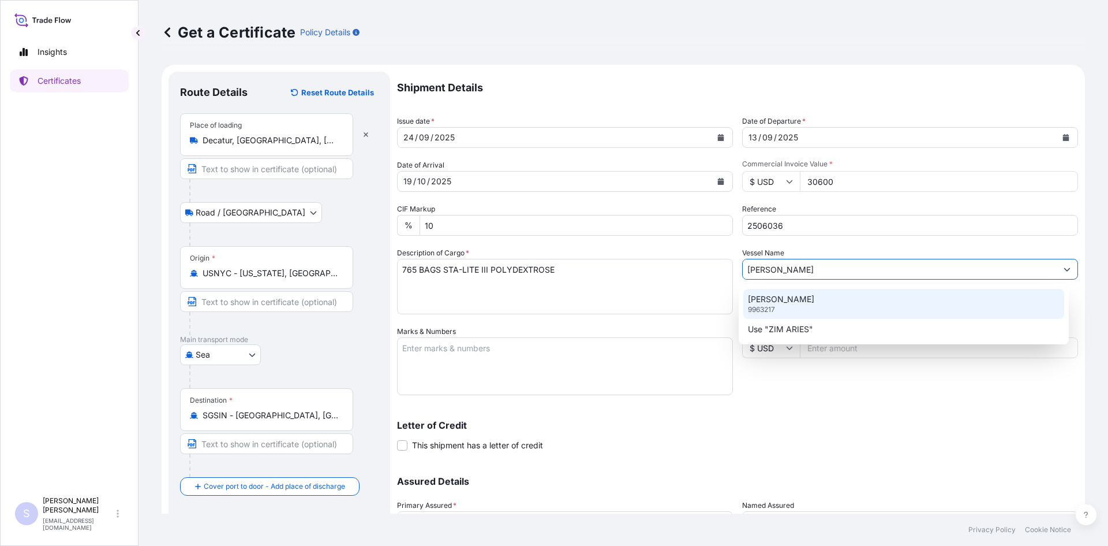
click at [761, 309] on p "9963217" at bounding box center [761, 309] width 27 height 9
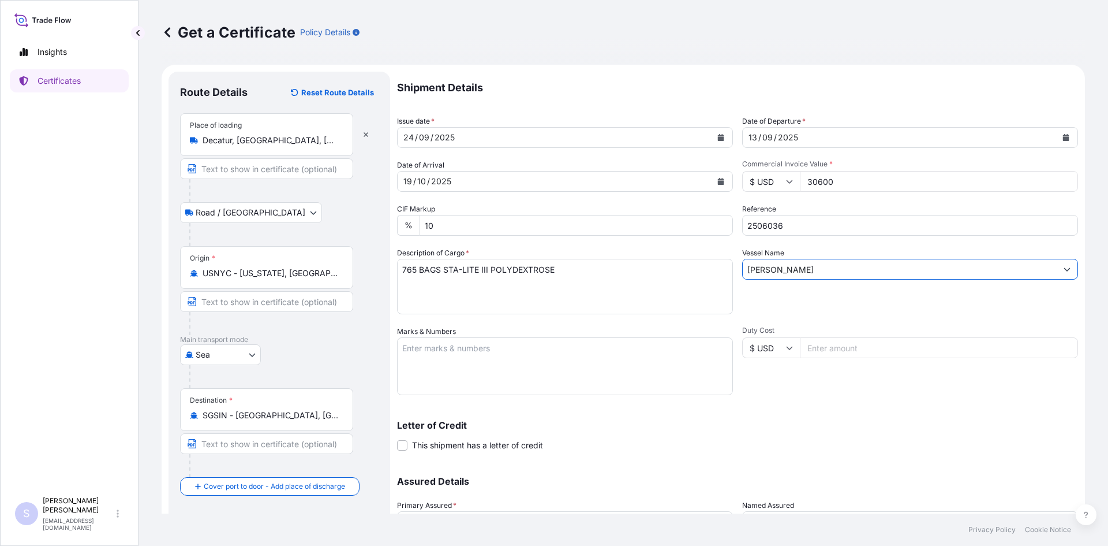
type input "[PERSON_NAME]"
click at [597, 343] on textarea "Marks & Numbers" at bounding box center [565, 366] width 336 height 58
type textarea "ZCSU7916314 0032947"
click at [860, 415] on div "Letter of Credit This shipment has a letter of credit Letter of credit * Letter…" at bounding box center [737, 428] width 681 height 44
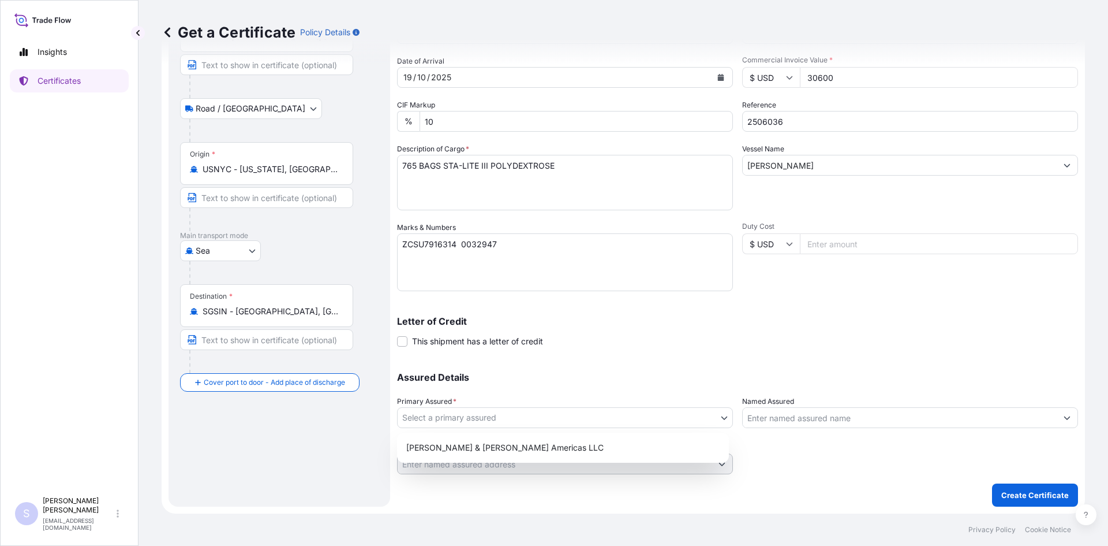
click at [528, 420] on body "Insights Certificates S [PERSON_NAME] [EMAIL_ADDRESS][DOMAIN_NAME] Get a Certif…" at bounding box center [554, 273] width 1108 height 546
click at [520, 447] on div "[PERSON_NAME] & [PERSON_NAME] Americas LLC" at bounding box center [563, 447] width 323 height 21
select select "31658"
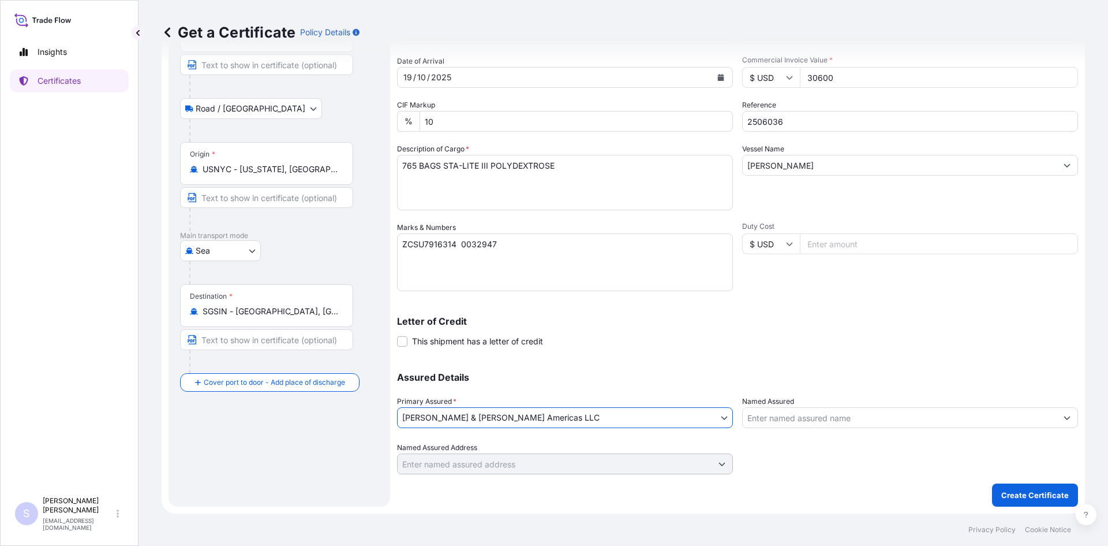
click at [800, 438] on div "Assured Details Primary Assured * [PERSON_NAME] & [PERSON_NAME] Americas LLC [P…" at bounding box center [737, 415] width 681 height 115
click at [800, 430] on div "Assured Details Primary Assured * [PERSON_NAME] & [PERSON_NAME] Americas LLC [P…" at bounding box center [737, 415] width 681 height 115
click at [797, 412] on input "Named Assured" at bounding box center [900, 417] width 314 height 21
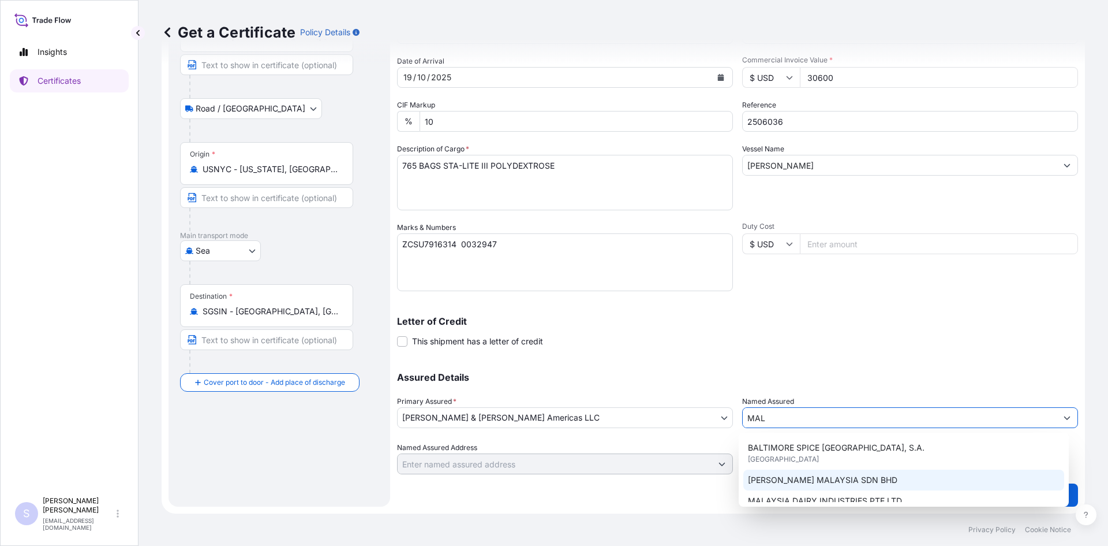
scroll to position [58, 0]
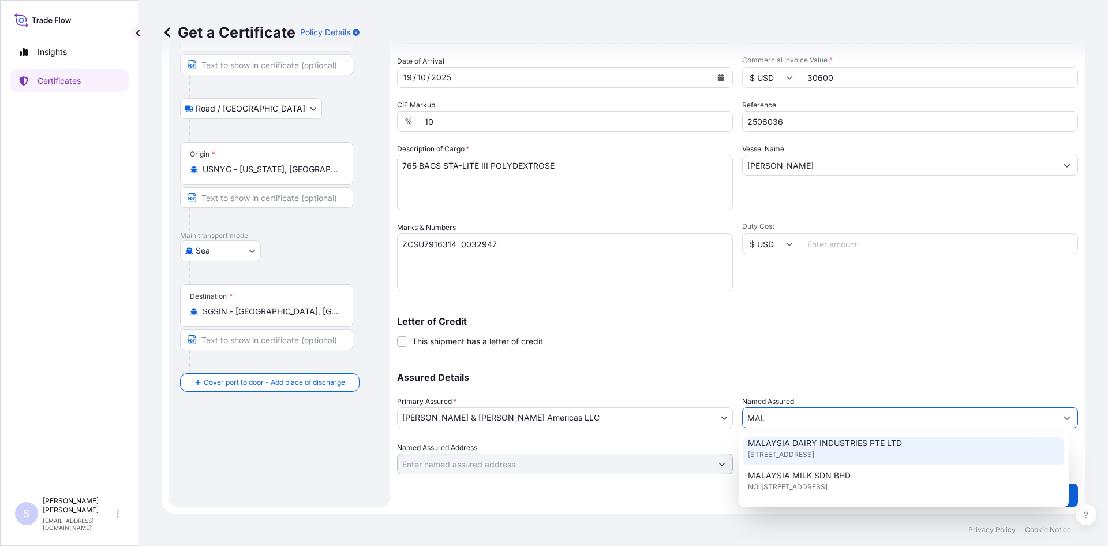
click at [815, 451] on span "[STREET_ADDRESS]" at bounding box center [781, 455] width 66 height 12
type input "MALAYSIA DAIRY INDUSTRIES PTE LTD"
type input "[STREET_ADDRESS]"
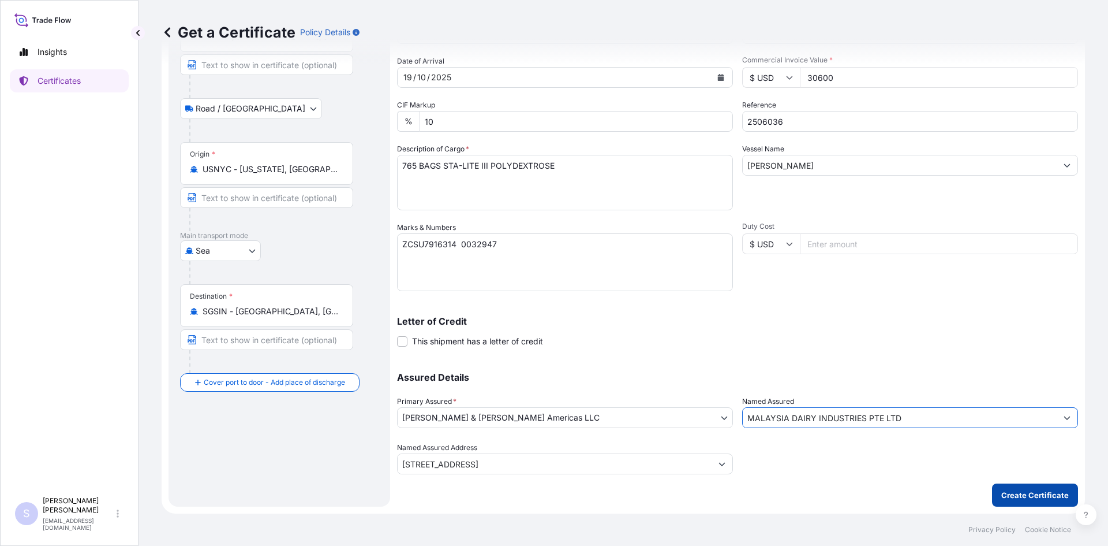
type input "MALAYSIA DAIRY INDUSTRIES PTE LTD"
click at [1010, 494] on p "Create Certificate" at bounding box center [1036, 495] width 68 height 12
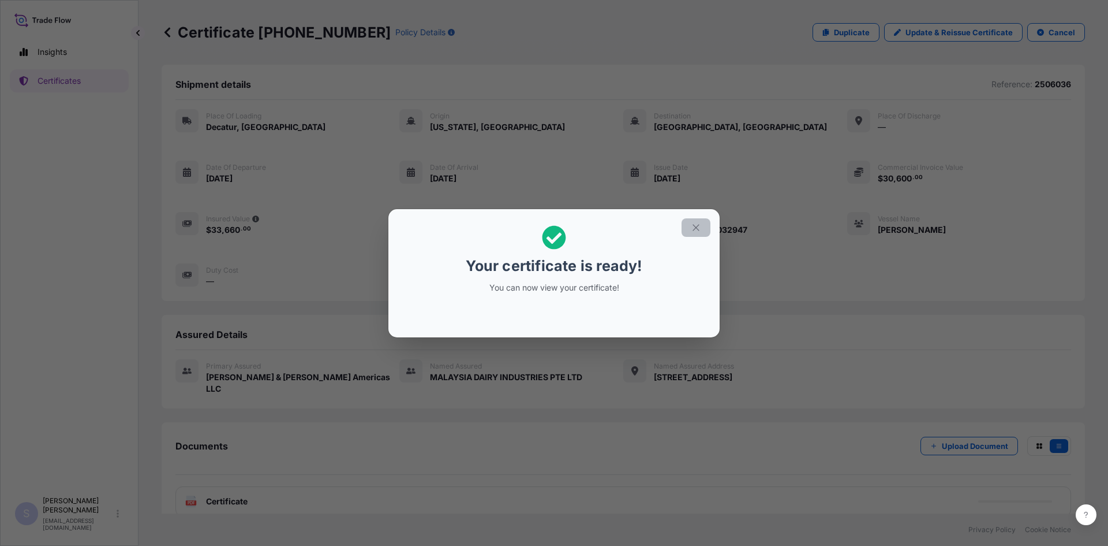
click at [689, 226] on button "button" at bounding box center [696, 227] width 29 height 18
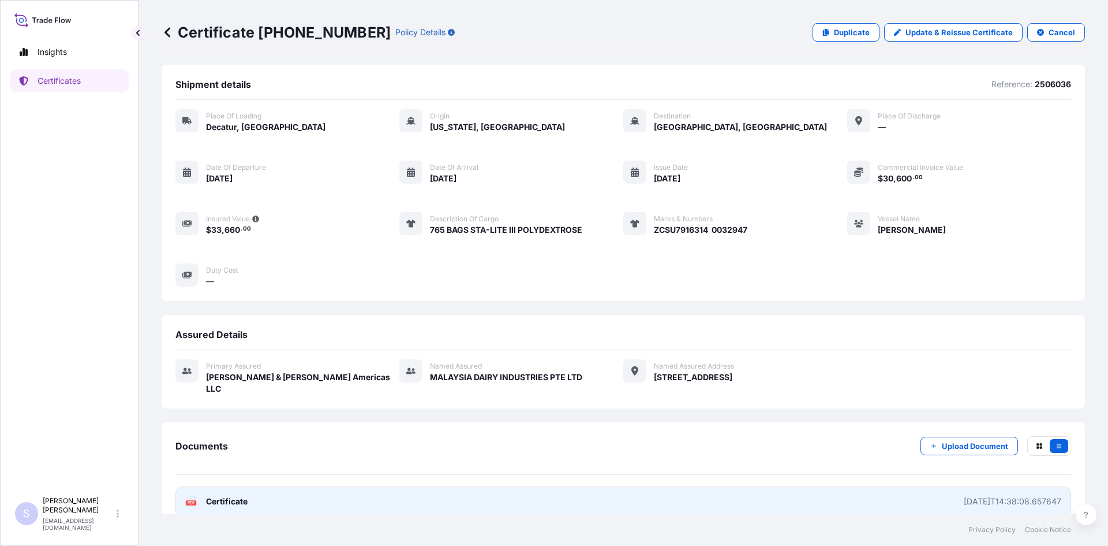
click at [213, 495] on span "Certificate" at bounding box center [227, 501] width 42 height 12
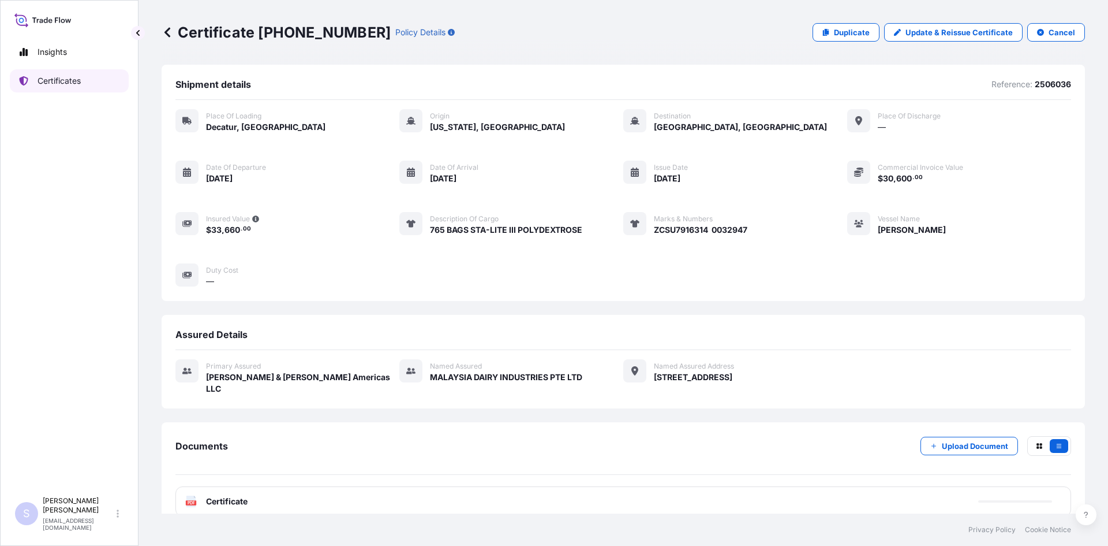
click at [83, 74] on link "Certificates" at bounding box center [69, 80] width 119 height 23
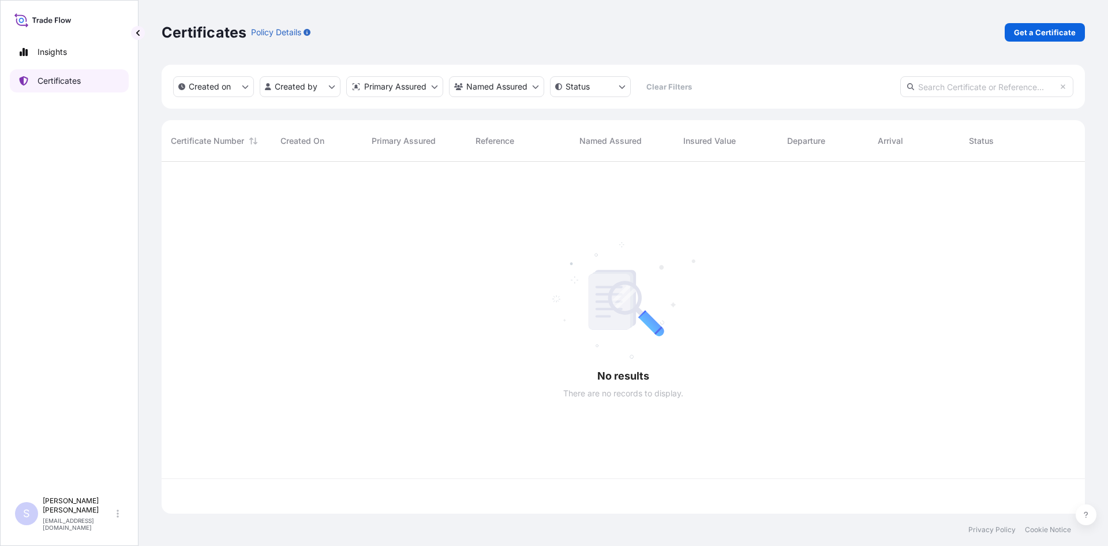
scroll to position [349, 915]
click at [1059, 36] on p "Get a Certificate" at bounding box center [1045, 33] width 62 height 12
select select "Sea"
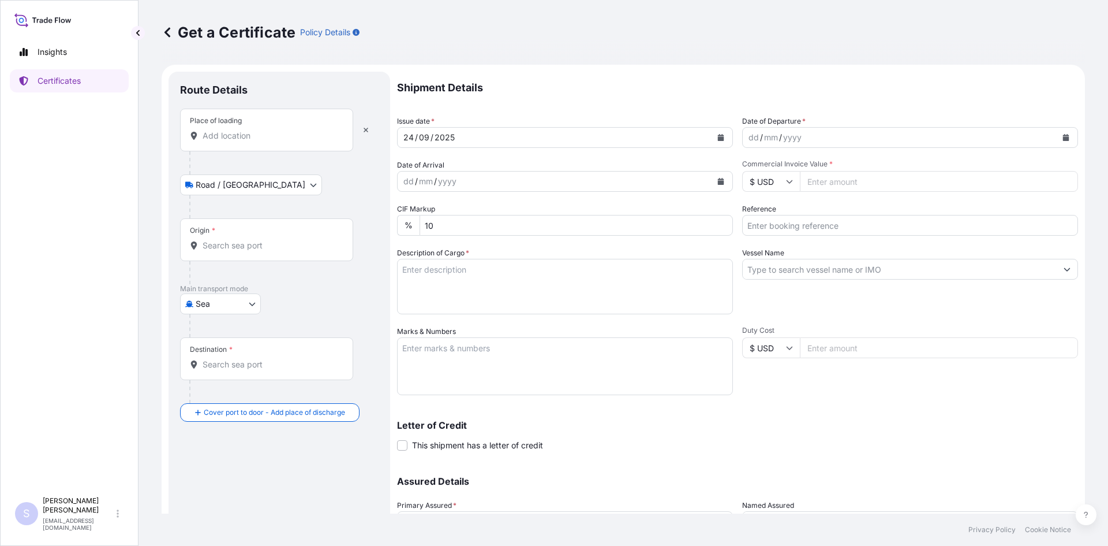
click at [239, 142] on div "Place of loading" at bounding box center [266, 130] width 173 height 43
click at [239, 141] on input "Place of loading" at bounding box center [271, 136] width 136 height 12
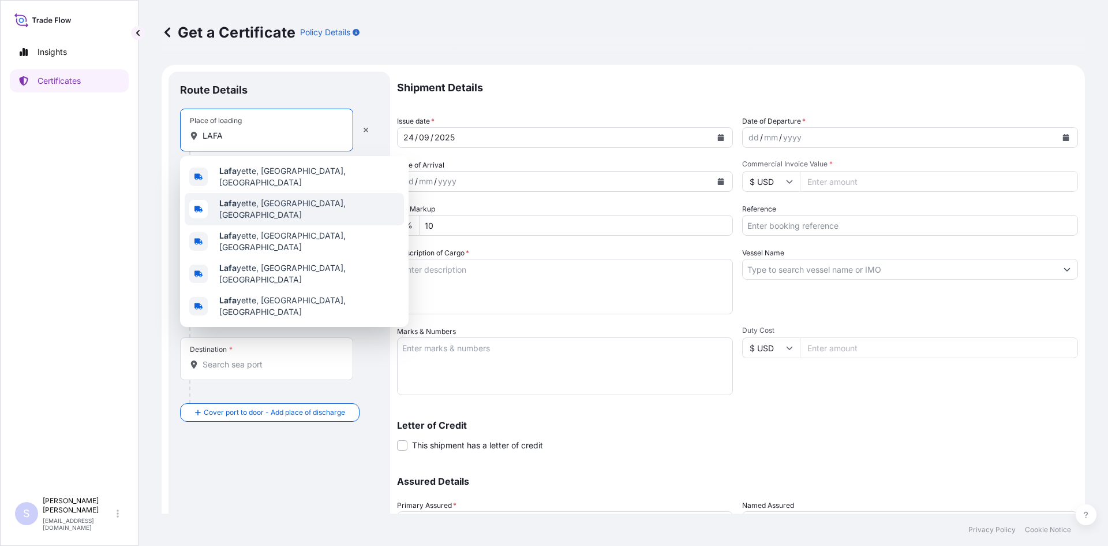
click at [261, 200] on span "[PERSON_NAME], [GEOGRAPHIC_DATA], [GEOGRAPHIC_DATA]" at bounding box center [309, 208] width 180 height 23
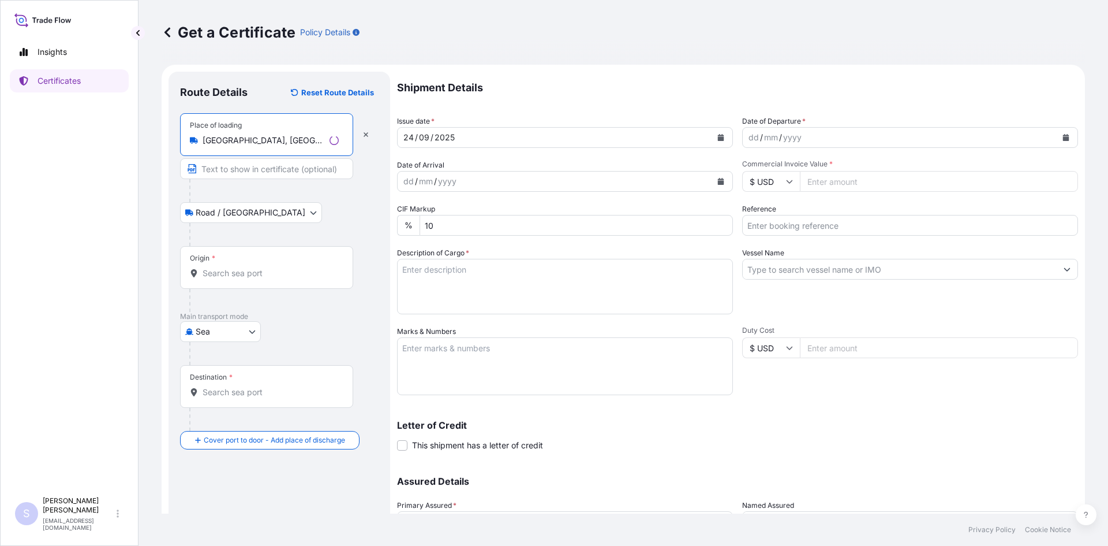
type input "[GEOGRAPHIC_DATA], [GEOGRAPHIC_DATA], [GEOGRAPHIC_DATA]"
click at [228, 282] on div "Origin *" at bounding box center [266, 267] width 173 height 43
click at [228, 279] on input "Origin *" at bounding box center [271, 273] width 136 height 12
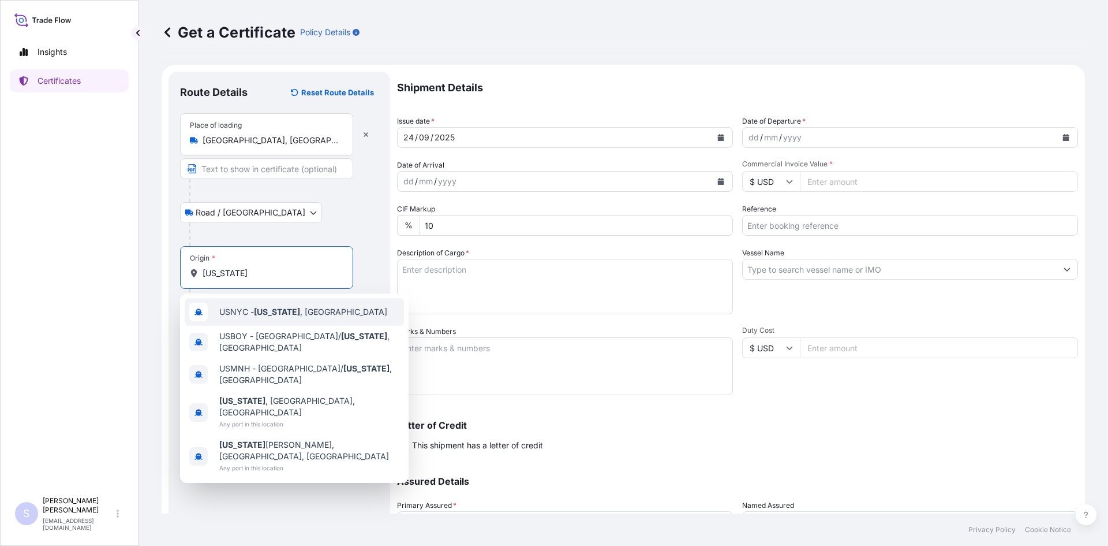
click at [234, 308] on span "USNYC - [US_STATE] , [GEOGRAPHIC_DATA]" at bounding box center [303, 312] width 168 height 12
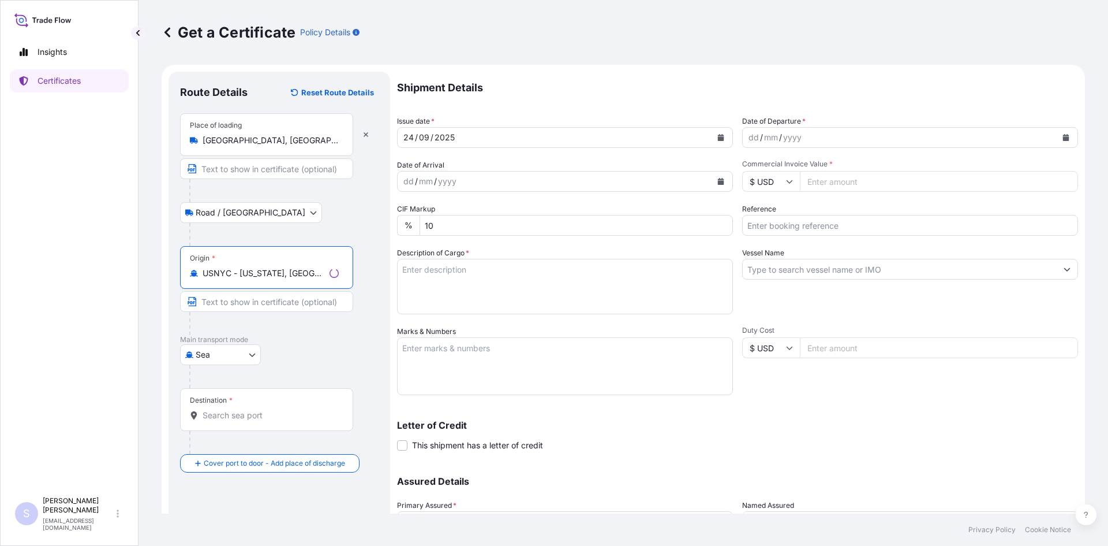
type input "USNYC - [US_STATE], [GEOGRAPHIC_DATA]"
click at [251, 422] on div "Destination *" at bounding box center [266, 409] width 173 height 43
click at [251, 421] on input "Destination *" at bounding box center [271, 415] width 136 height 12
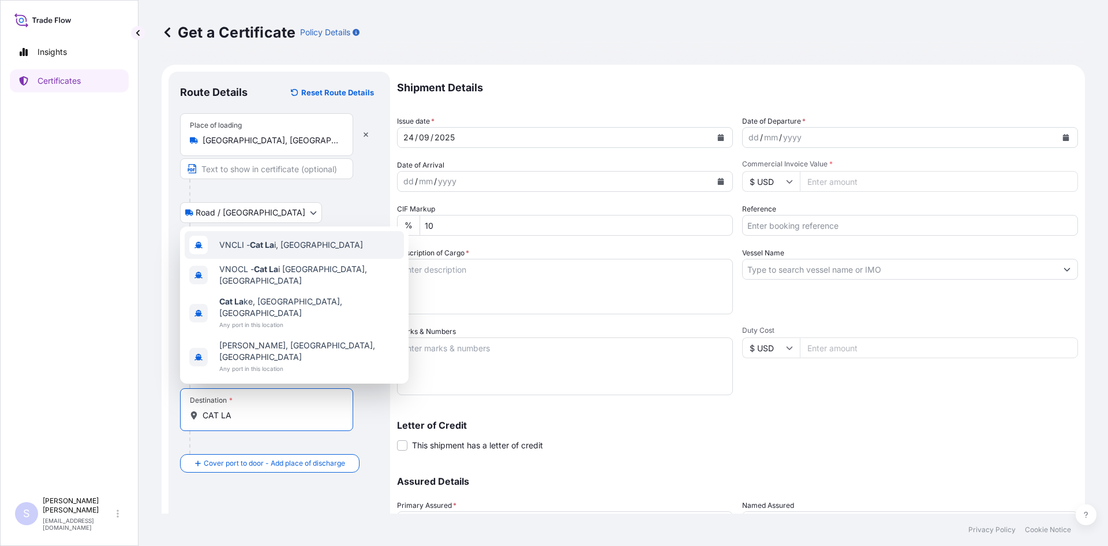
click at [283, 251] on span "VNCLI - Cat La i, [GEOGRAPHIC_DATA]" at bounding box center [291, 245] width 144 height 12
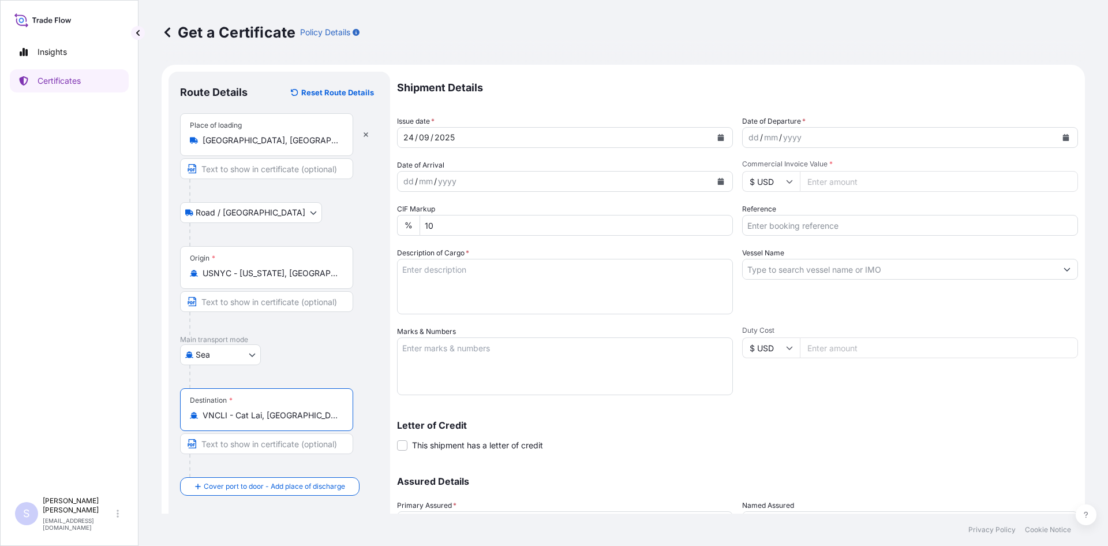
type input "VNCLI - Cat Lai, [GEOGRAPHIC_DATA]"
click at [1058, 142] on button "Calendar" at bounding box center [1066, 137] width 18 height 18
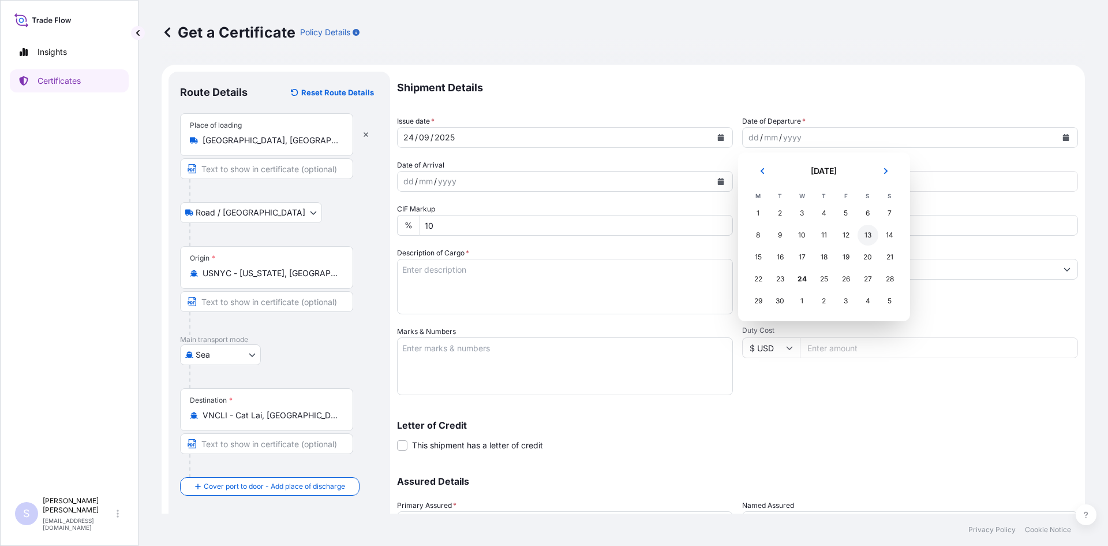
click at [866, 235] on div "13" at bounding box center [868, 235] width 21 height 21
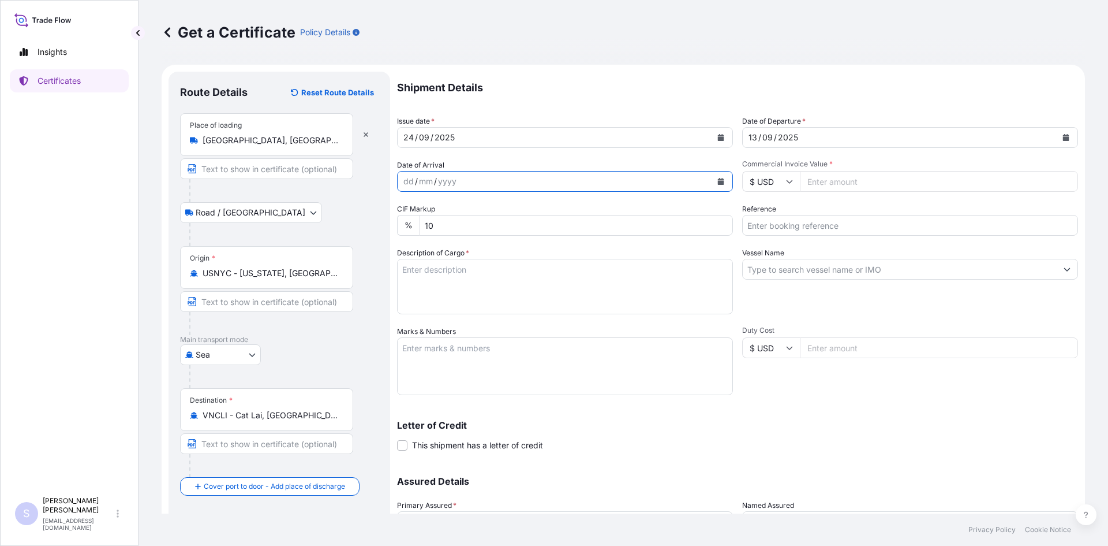
click at [718, 182] on icon "Calendar" at bounding box center [721, 181] width 6 height 7
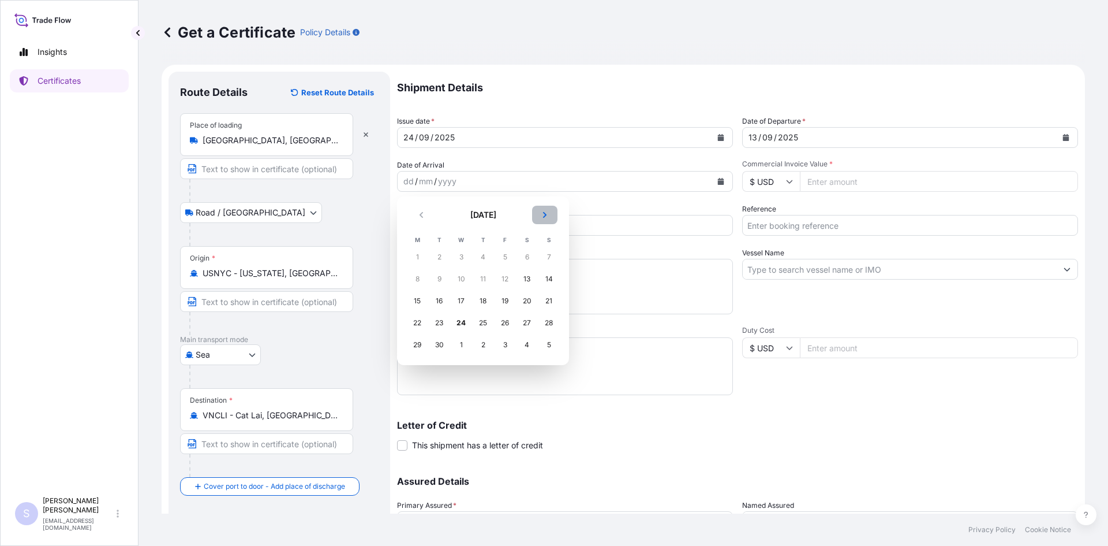
click at [537, 212] on button "Next" at bounding box center [544, 215] width 25 height 18
click at [463, 322] on div "22" at bounding box center [461, 322] width 21 height 21
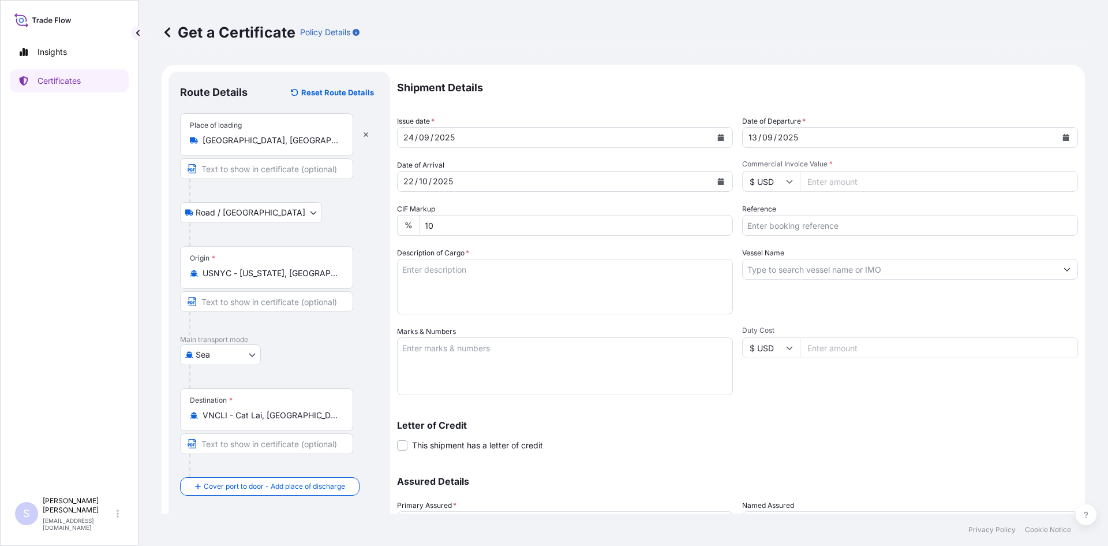
click at [867, 177] on input "Commercial Invoice Value *" at bounding box center [939, 181] width 278 height 21
type input "11022.48"
type input "2578941"
type textarea "216 BAGS X-PAND'R 612 NG STARCH"
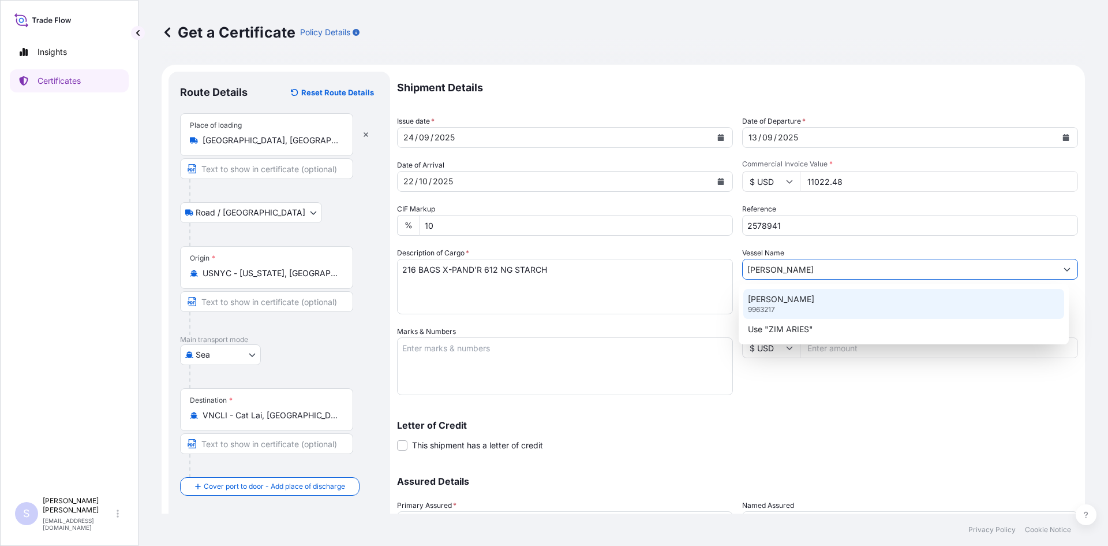
click at [783, 299] on p "[PERSON_NAME]" at bounding box center [781, 299] width 66 height 12
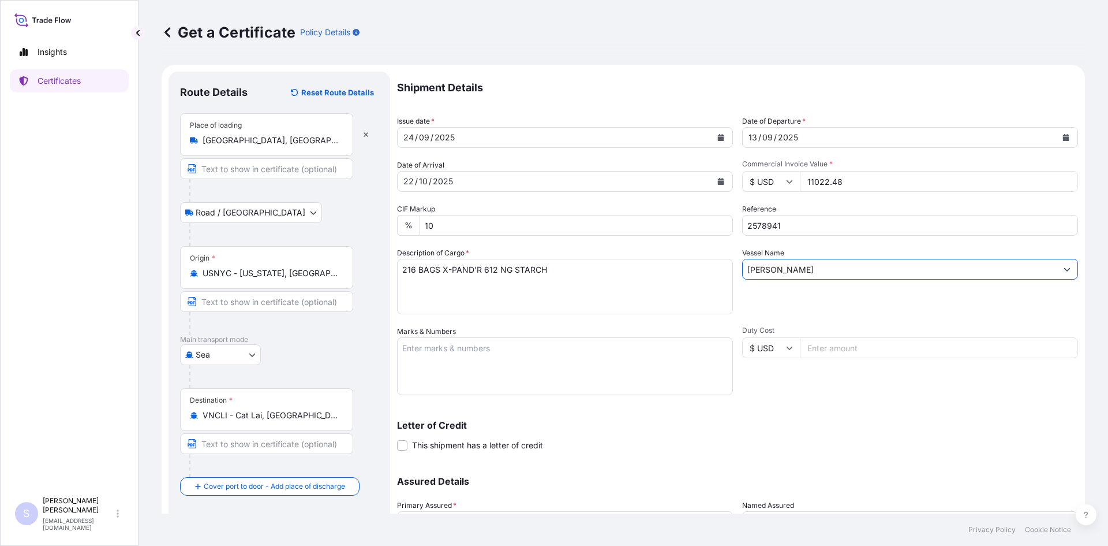
type input "[PERSON_NAME]"
click at [514, 368] on textarea "Marks & Numbers" at bounding box center [565, 366] width 336 height 58
type textarea "JXJU3240956 0120369"
click at [769, 394] on div "Duty Cost $ USD" at bounding box center [910, 360] width 336 height 69
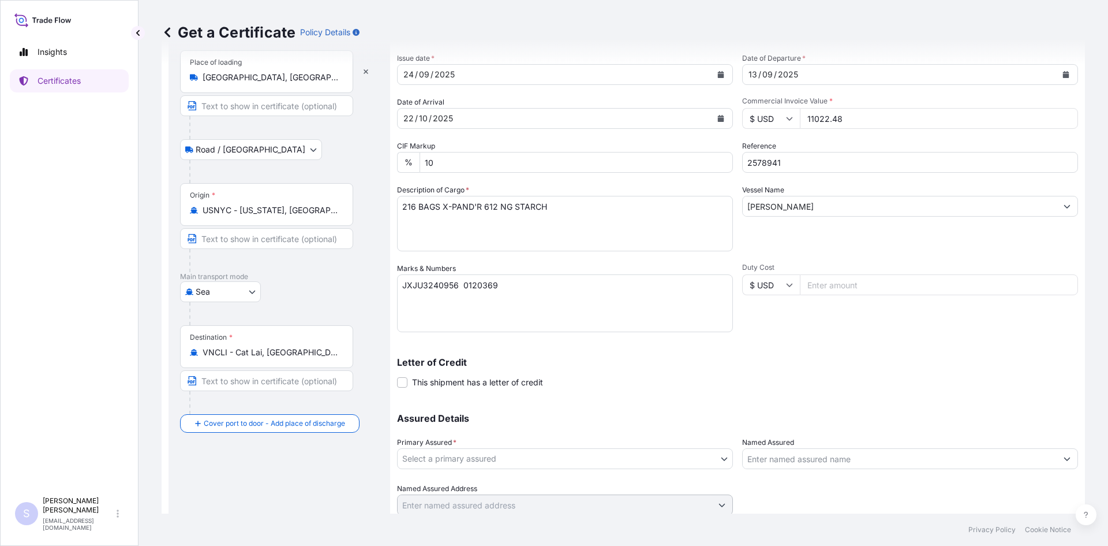
scroll to position [104, 0]
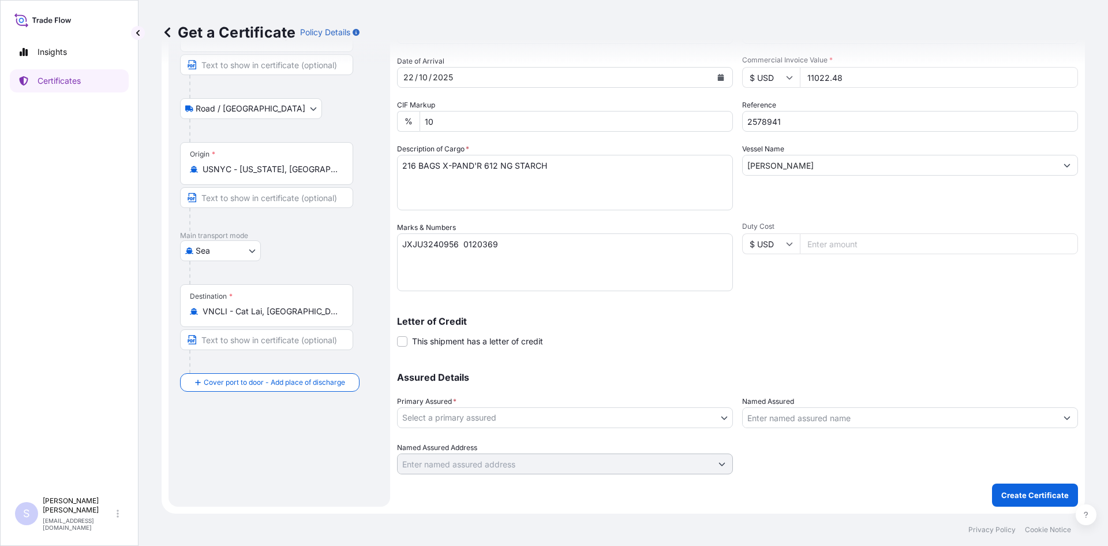
click at [573, 414] on body "Insights Certificates S [PERSON_NAME] [EMAIL_ADDRESS][DOMAIN_NAME] Get a Certif…" at bounding box center [554, 273] width 1108 height 546
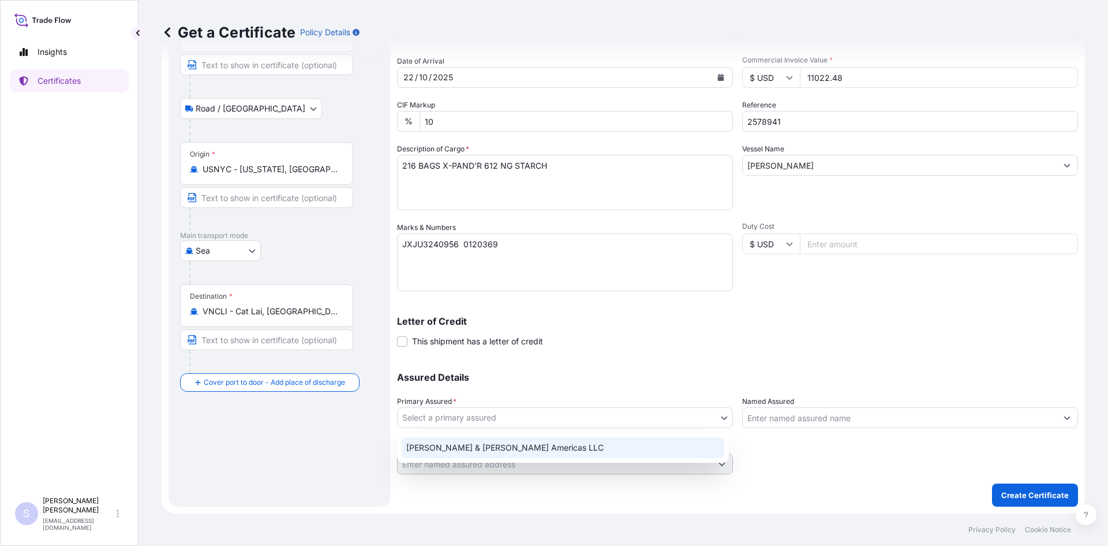
click at [538, 442] on div "[PERSON_NAME] & [PERSON_NAME] Americas LLC" at bounding box center [563, 447] width 323 height 21
select select "31658"
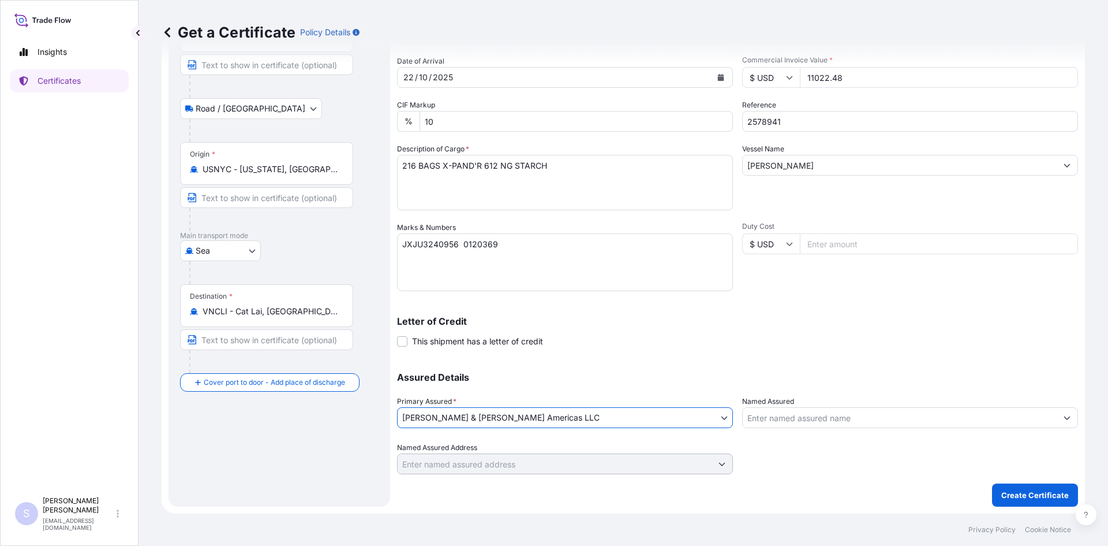
click at [781, 419] on input "Named Assured" at bounding box center [900, 417] width 314 height 21
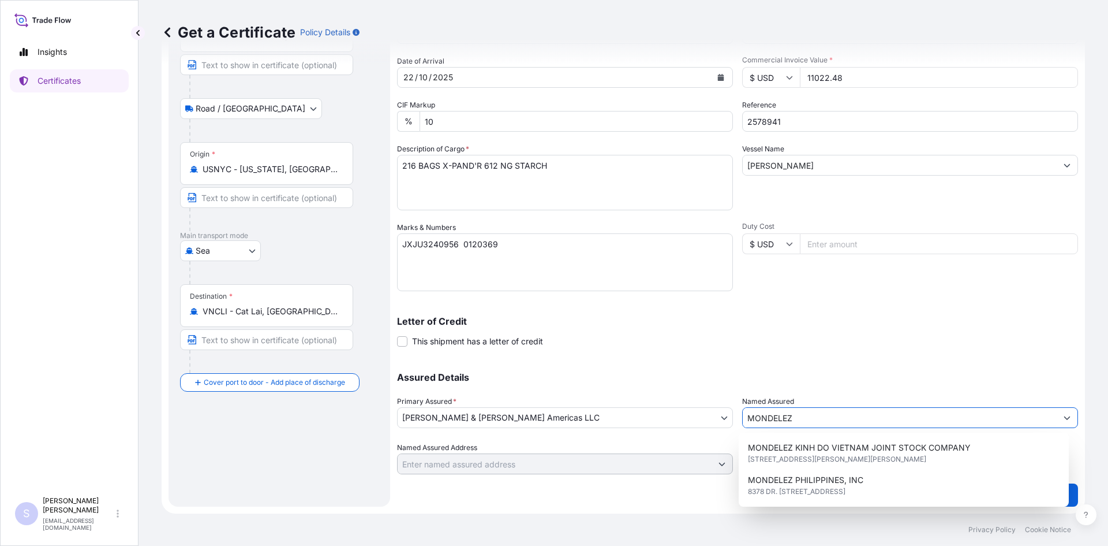
scroll to position [76, 0]
click at [927, 463] on span "[STREET_ADDRESS][PERSON_NAME][PERSON_NAME]" at bounding box center [837, 459] width 178 height 12
type input "MONDELEZ KINH DO VIETNAM JOINT STOCK COMPANY"
type input "[STREET_ADDRESS][PERSON_NAME]"
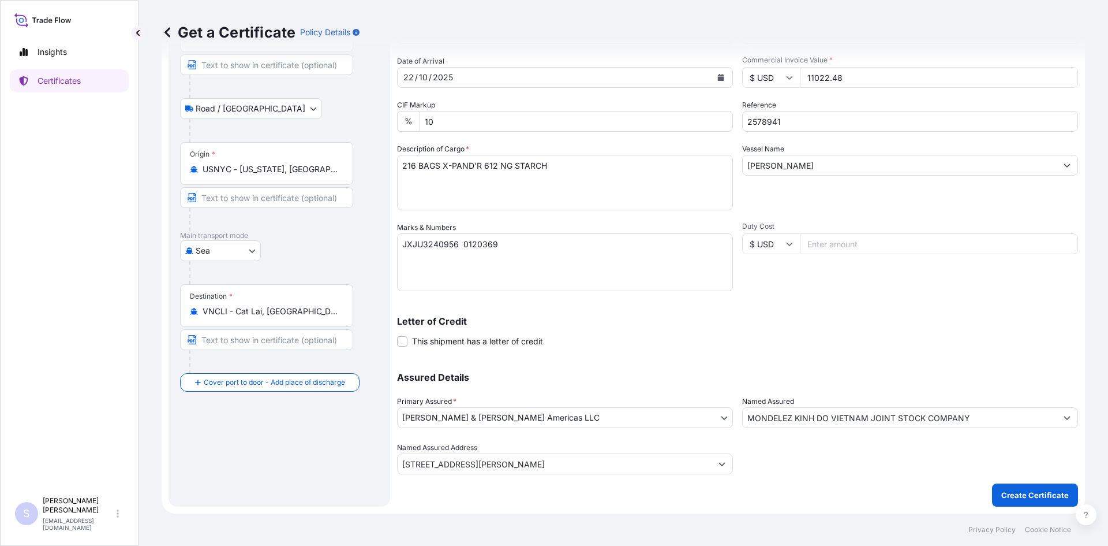
click at [979, 428] on div "Assured Details Primary Assured * [PERSON_NAME] & [PERSON_NAME] Americas LLC [P…" at bounding box center [737, 415] width 681 height 115
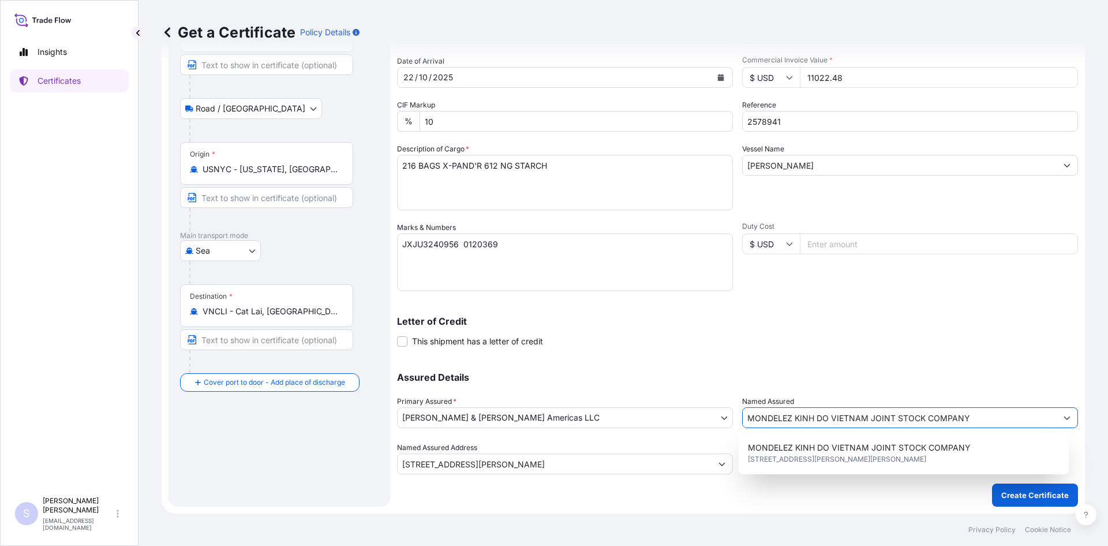
click at [985, 413] on input "MONDELEZ KINH DO VIETNAM JOINT STOCK COMPANY" at bounding box center [900, 417] width 314 height 21
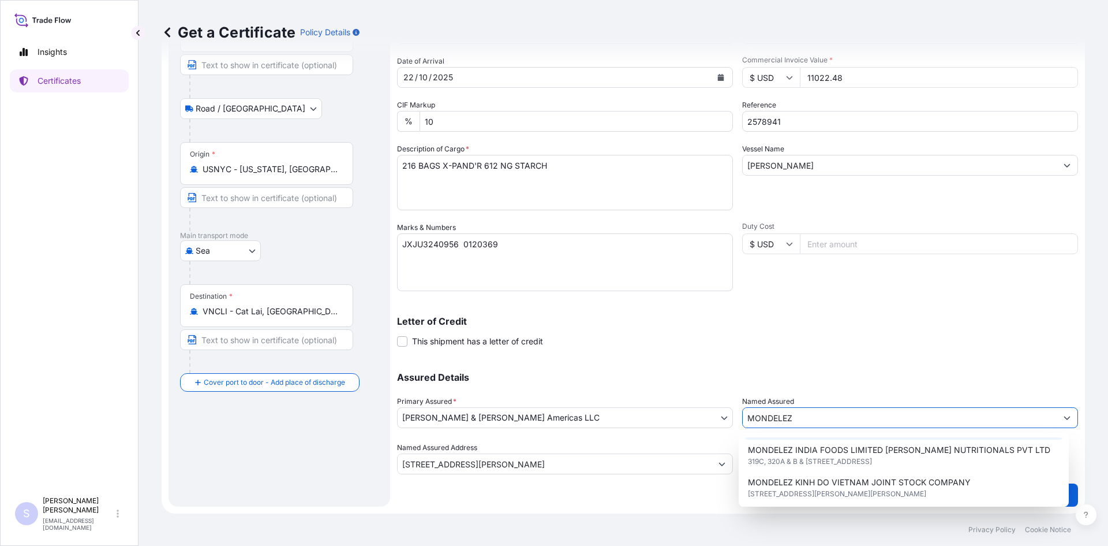
scroll to position [58, 0]
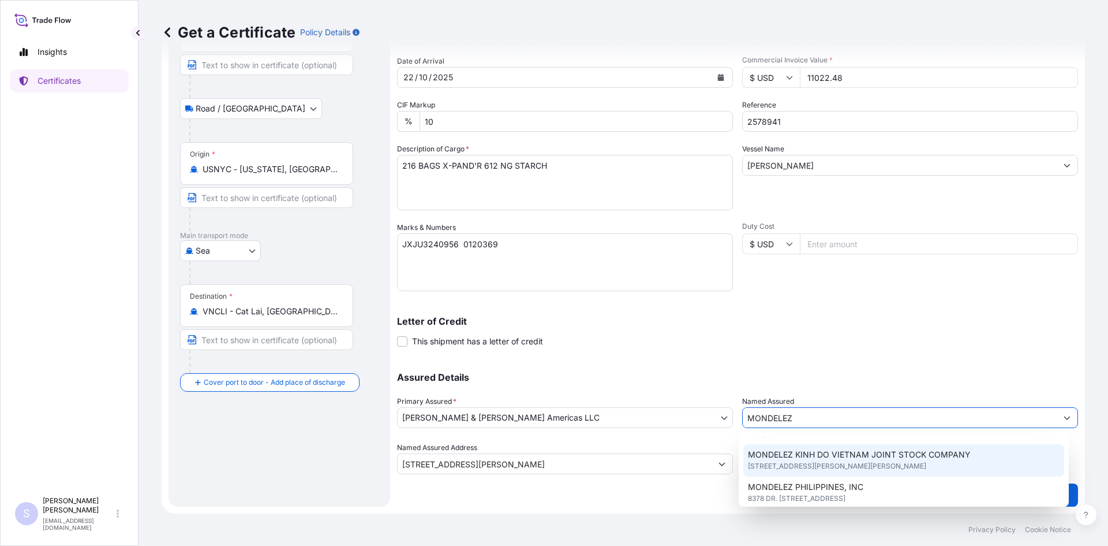
click at [894, 472] on span "[STREET_ADDRESS][PERSON_NAME][PERSON_NAME]" at bounding box center [837, 466] width 178 height 12
type input "MONDELEZ KINH DO VIETNAM JOINT STOCK COMPANY"
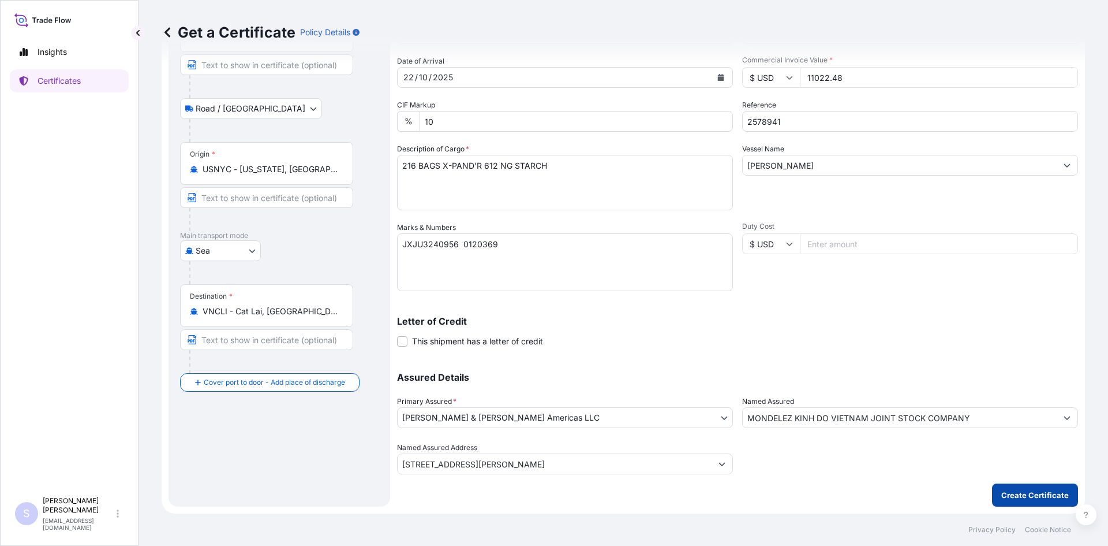
click at [1011, 496] on p "Create Certificate" at bounding box center [1036, 495] width 68 height 12
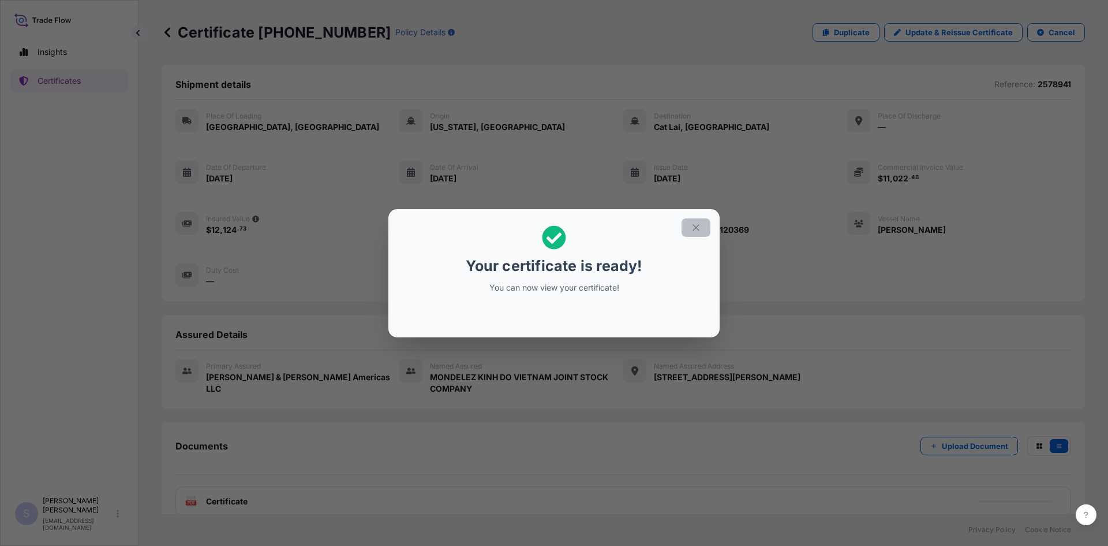
click at [707, 223] on button "button" at bounding box center [696, 227] width 29 height 18
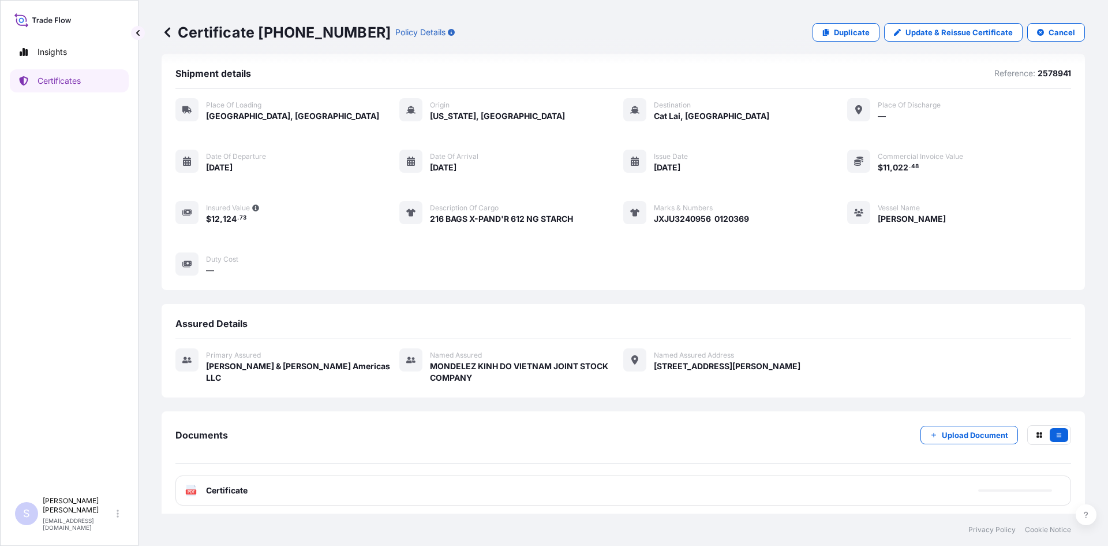
scroll to position [17, 0]
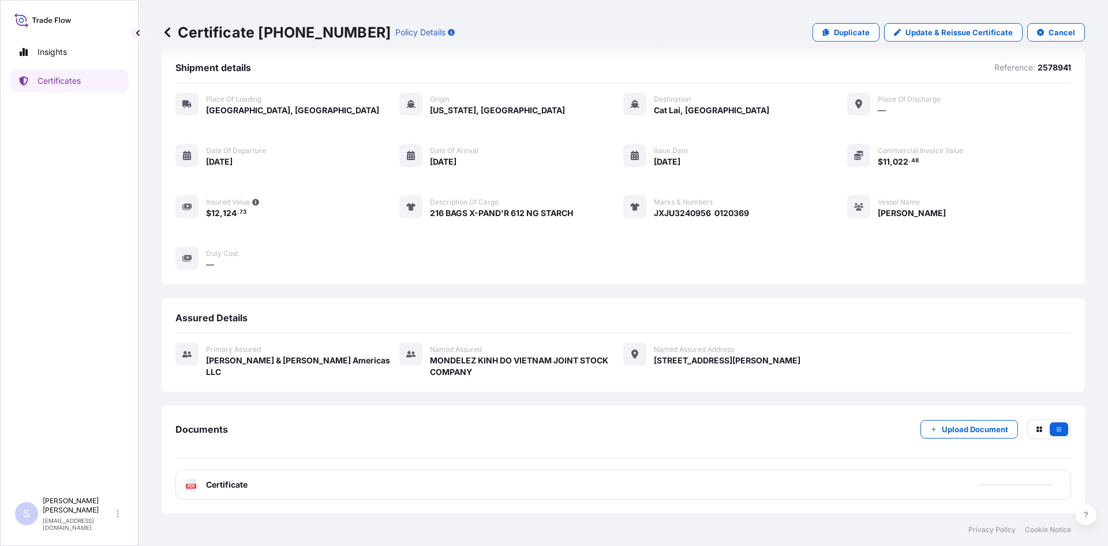
click at [189, 487] on text "PDF" at bounding box center [192, 486] width 8 height 4
click at [194, 486] on text "PDF" at bounding box center [192, 486] width 8 height 4
click at [74, 79] on p "Certificates" at bounding box center [59, 81] width 43 height 12
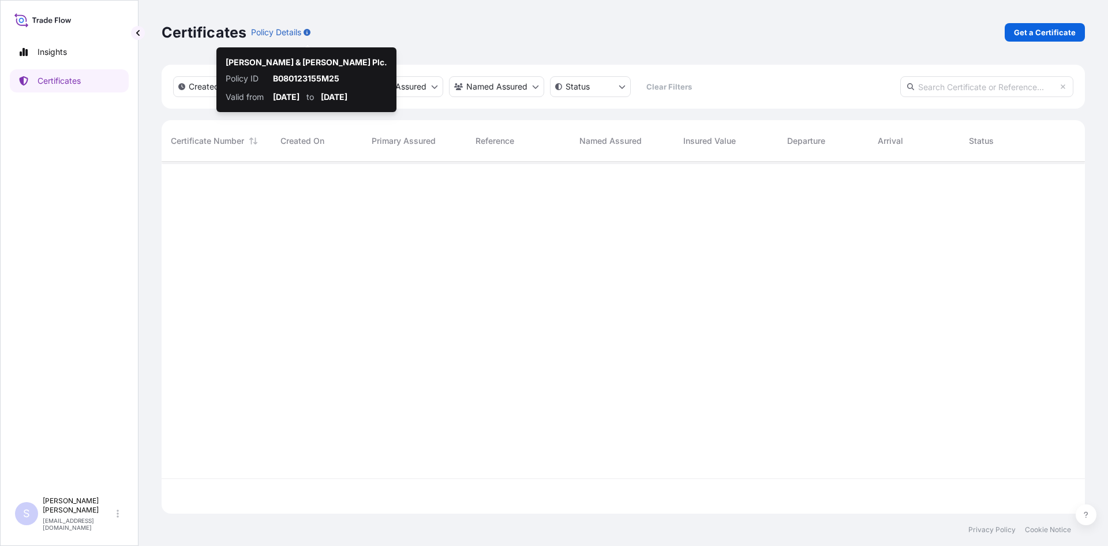
scroll to position [349, 915]
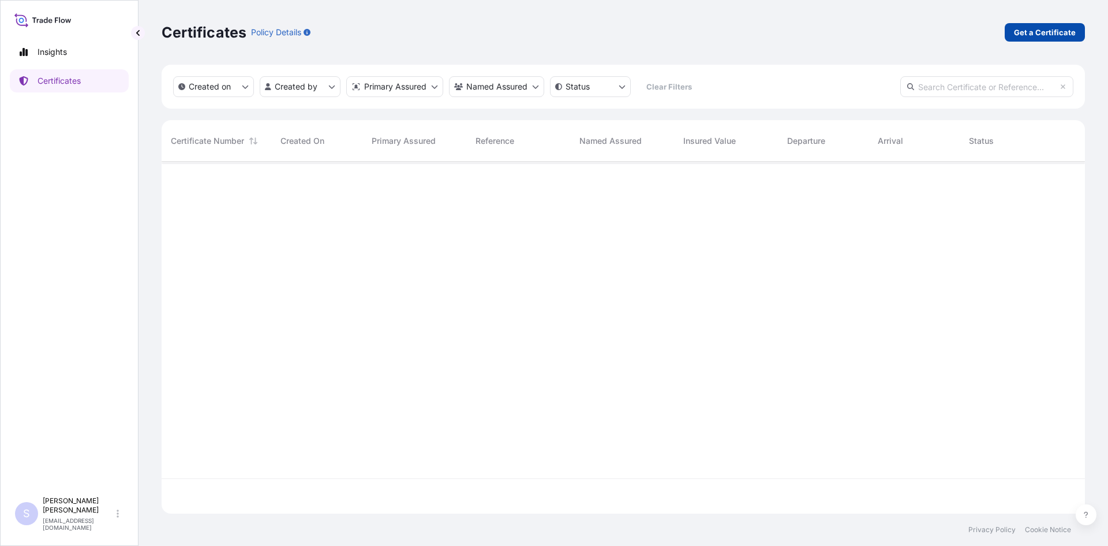
click at [1045, 35] on p "Get a Certificate" at bounding box center [1045, 33] width 62 height 12
select select "Road / [GEOGRAPHIC_DATA]"
select select "Sea"
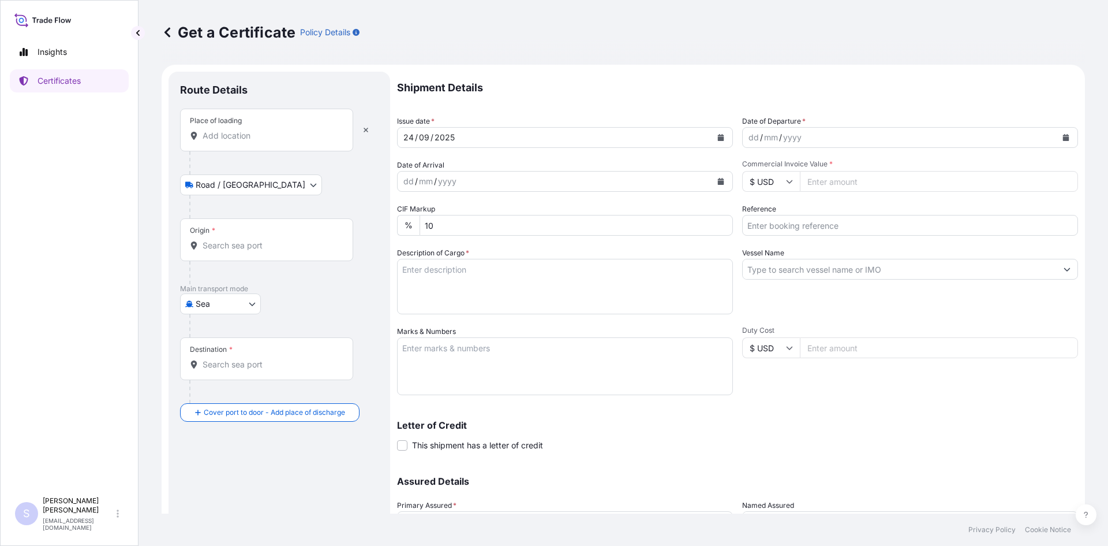
click at [267, 143] on div "Place of loading" at bounding box center [266, 130] width 173 height 43
click at [267, 141] on input "Place of loading" at bounding box center [271, 136] width 136 height 12
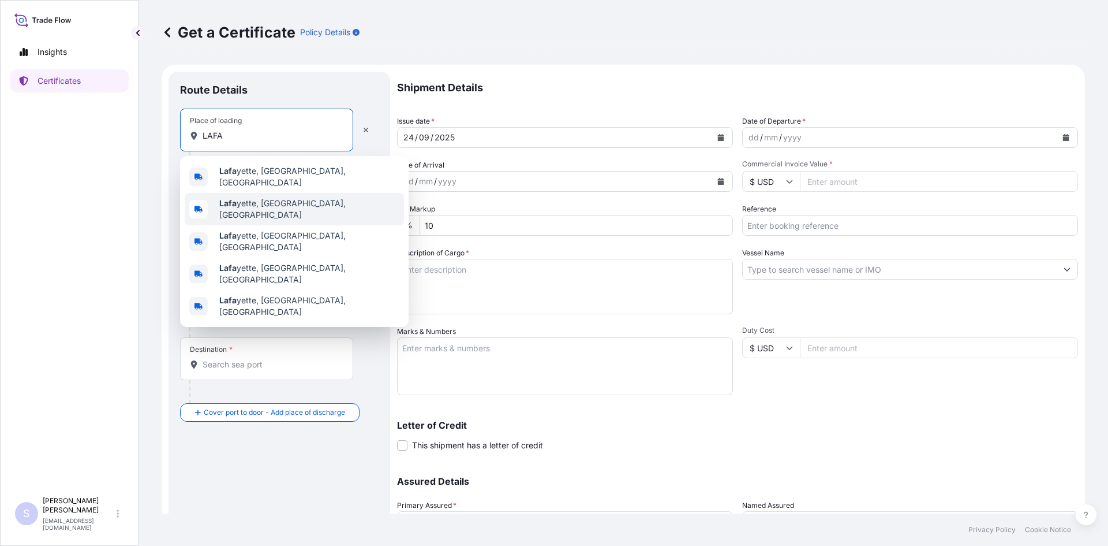
click at [263, 195] on div "[PERSON_NAME], [GEOGRAPHIC_DATA], [GEOGRAPHIC_DATA]" at bounding box center [294, 209] width 219 height 32
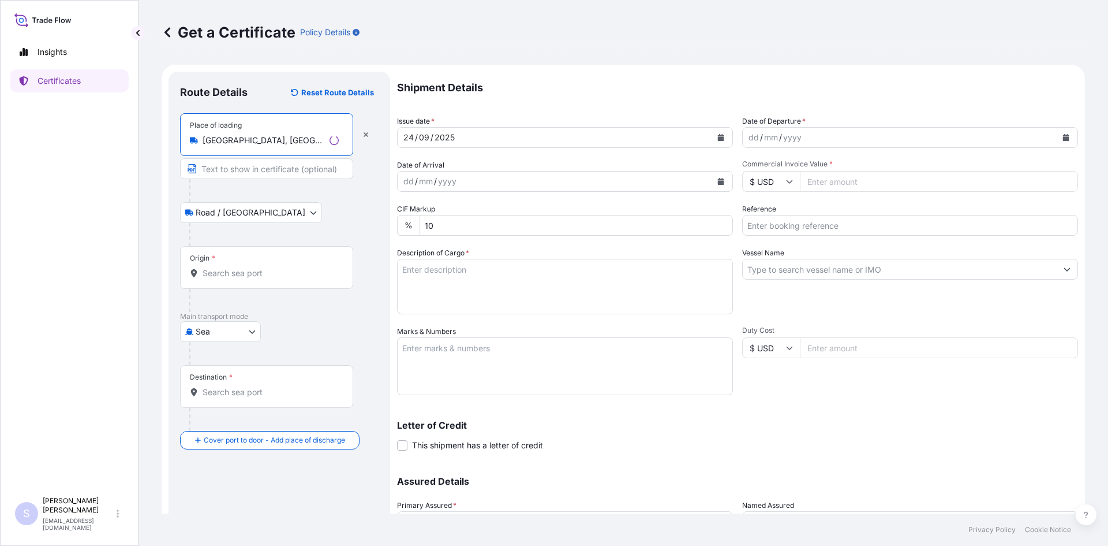
type input "[GEOGRAPHIC_DATA], [GEOGRAPHIC_DATA], [GEOGRAPHIC_DATA]"
click at [260, 277] on input "Origin *" at bounding box center [271, 273] width 136 height 12
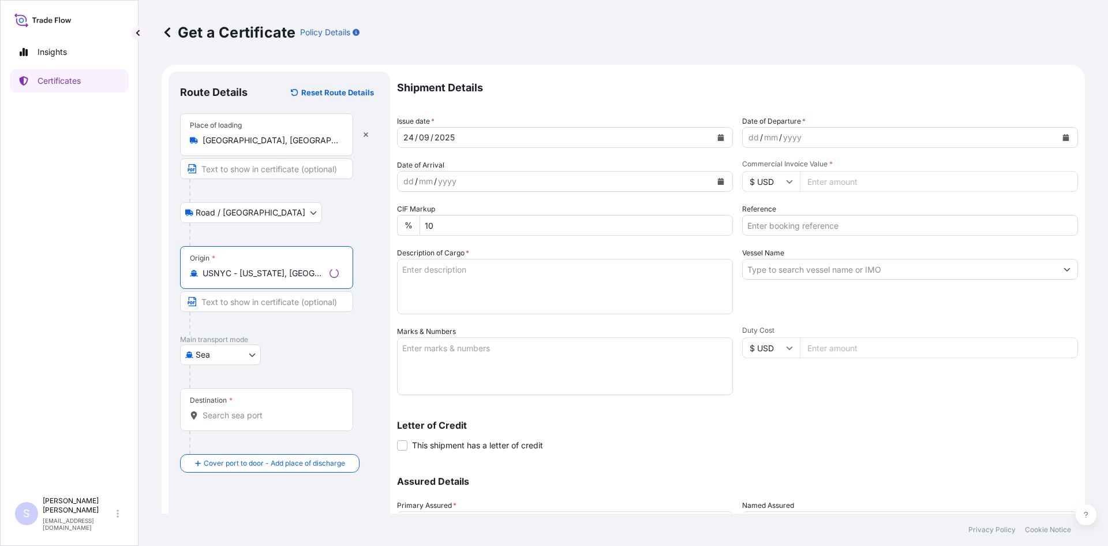
type input "USNYC - [US_STATE], [GEOGRAPHIC_DATA]"
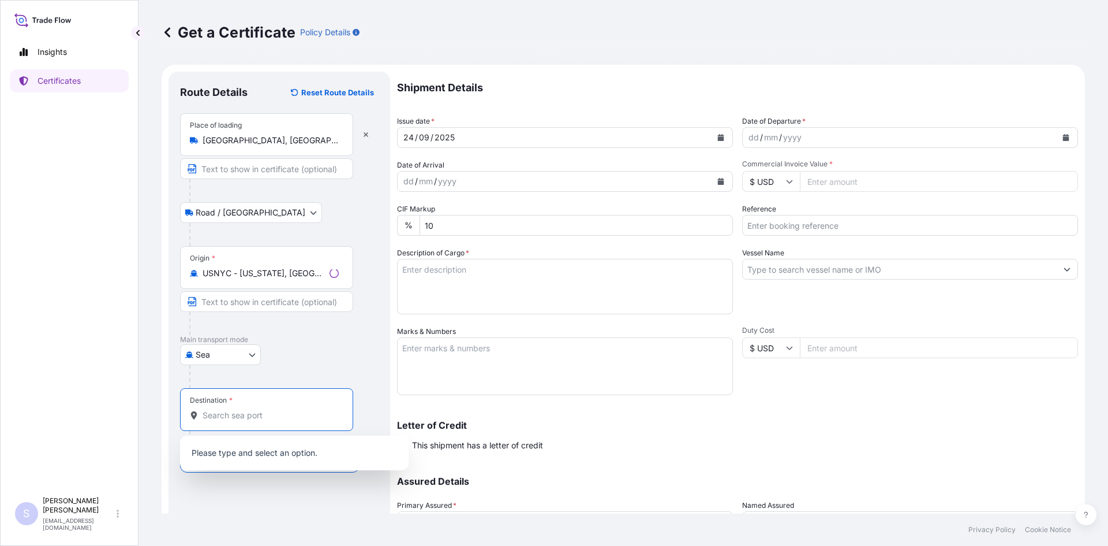
click at [251, 412] on input "Destination *" at bounding box center [271, 415] width 136 height 12
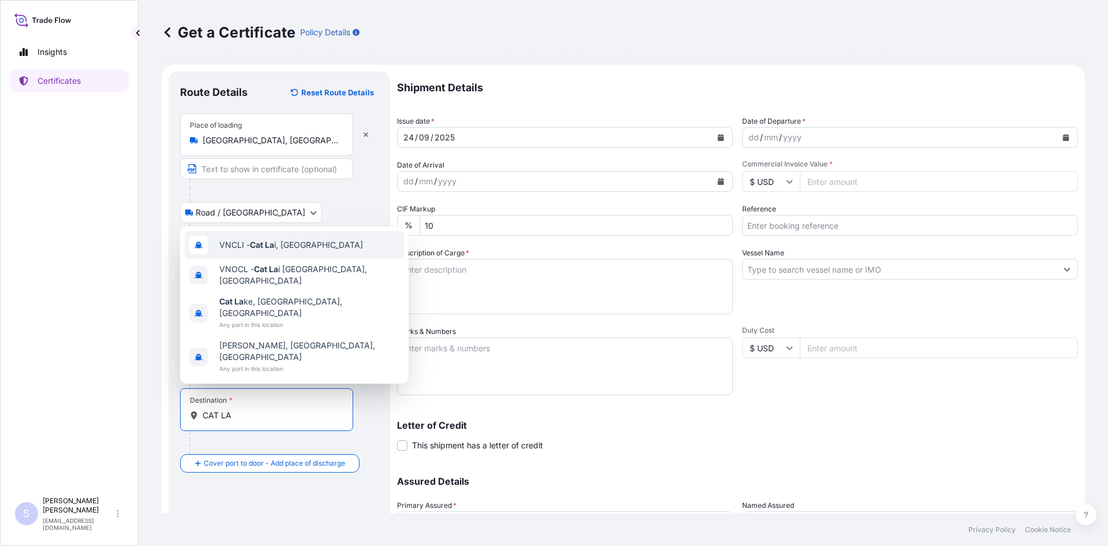
click at [286, 259] on div "VNCLI - Cat La i, [GEOGRAPHIC_DATA]" at bounding box center [294, 245] width 219 height 28
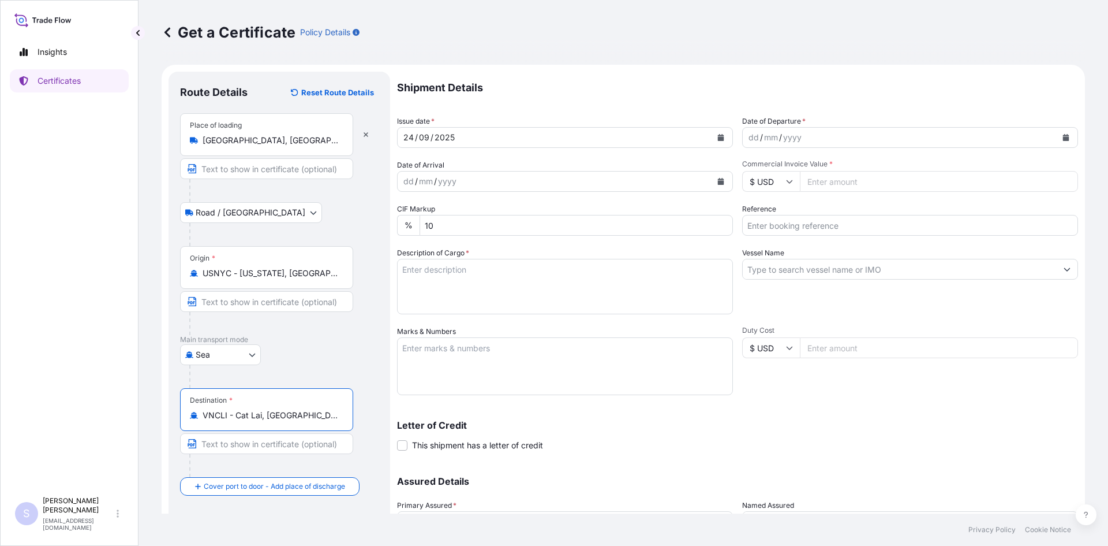
type input "VNCLI - Cat Lai, [GEOGRAPHIC_DATA]"
click at [1059, 141] on button "Calendar" at bounding box center [1066, 137] width 18 height 18
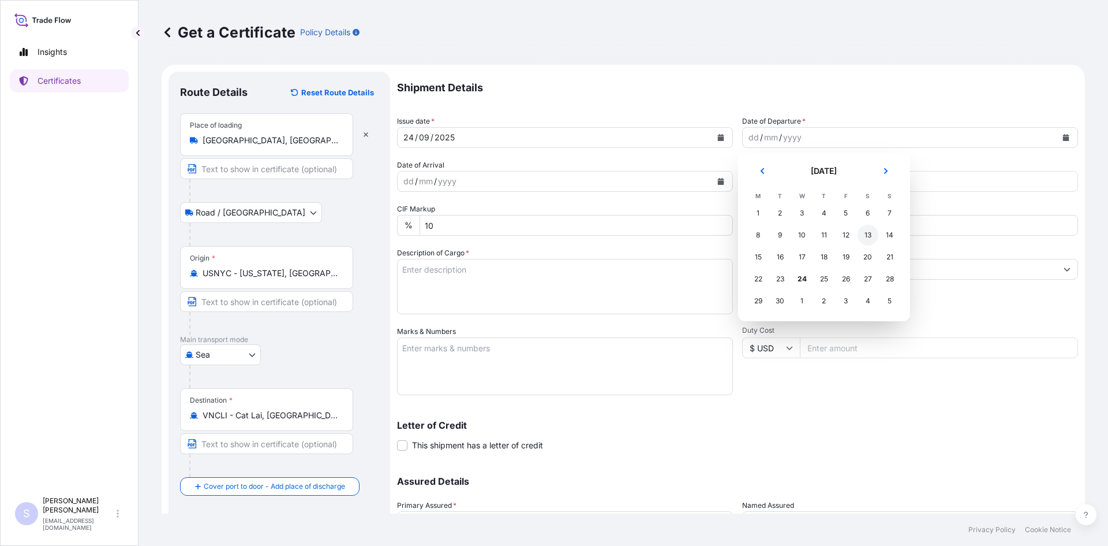
click at [866, 233] on div "13" at bounding box center [868, 235] width 21 height 21
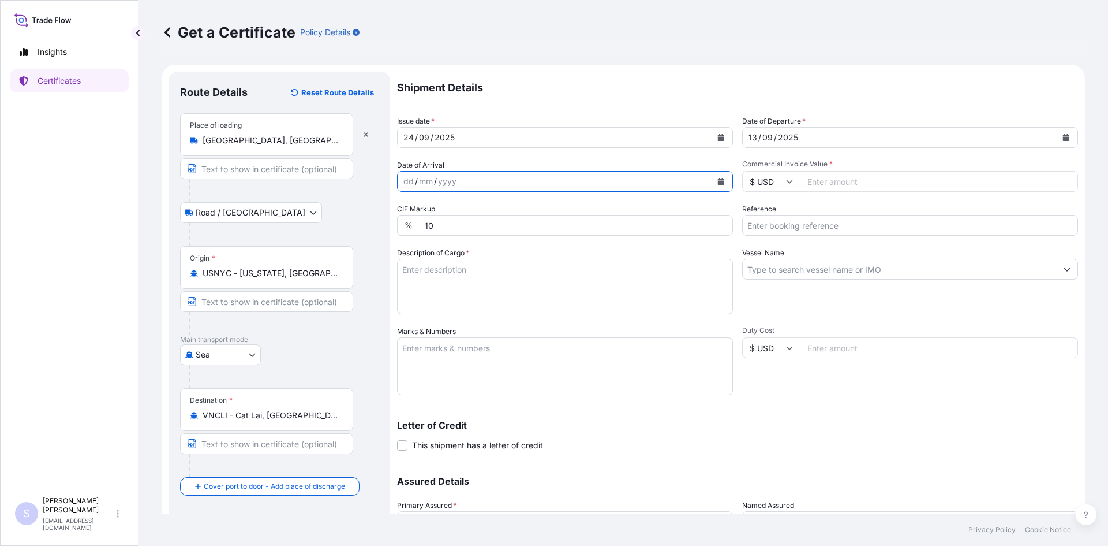
click at [719, 184] on icon "Calendar" at bounding box center [721, 181] width 6 height 7
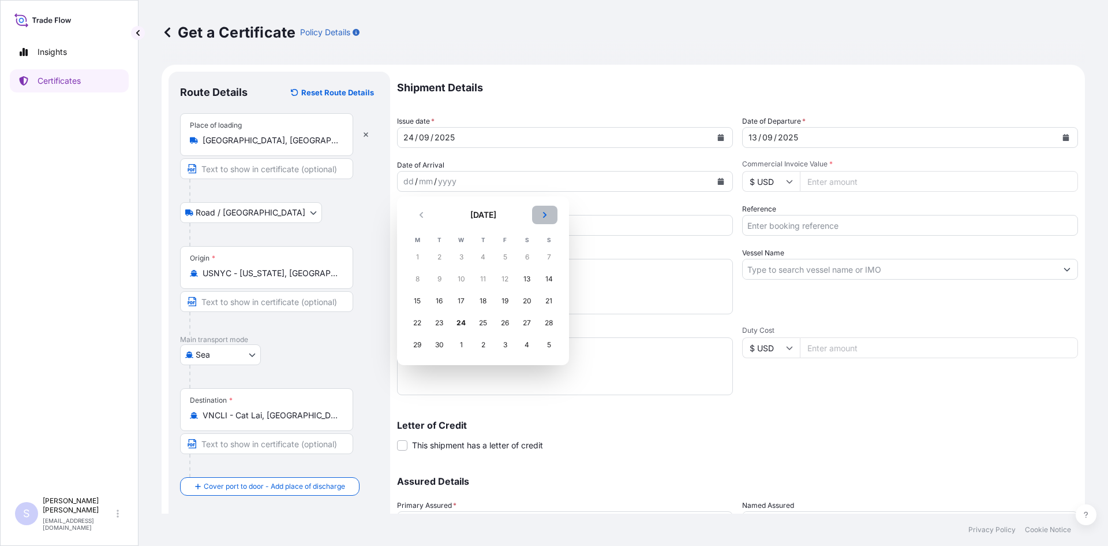
click at [540, 219] on button "Next" at bounding box center [544, 215] width 25 height 18
click at [500, 327] on div "24" at bounding box center [505, 322] width 21 height 21
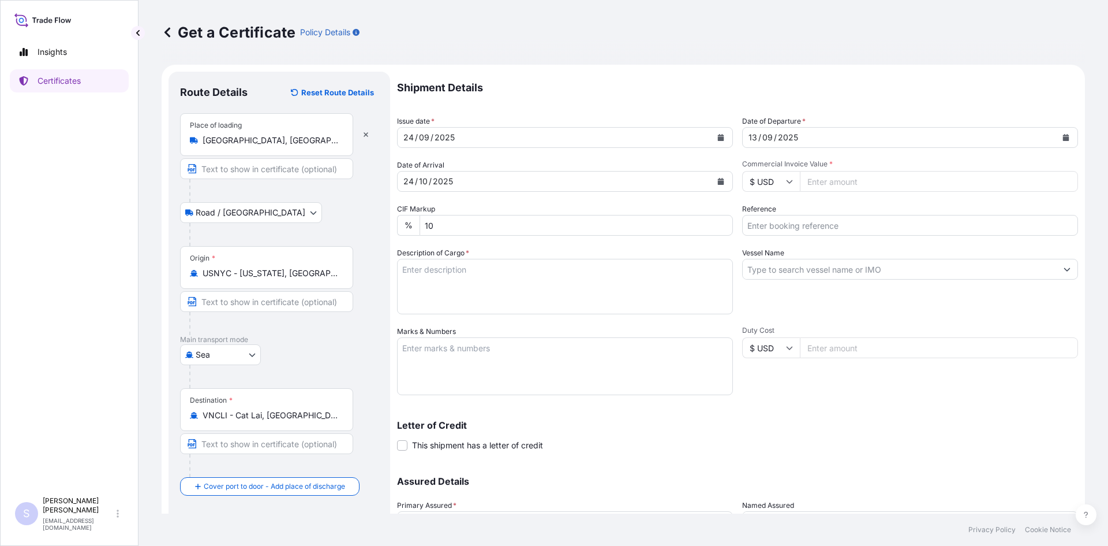
click at [858, 177] on input "Commercial Invoice Value *" at bounding box center [939, 181] width 278 height 21
click at [842, 179] on input "Commercial Invoice Value *" at bounding box center [939, 181] width 278 height 21
type input "87975"
type input "2576191-95"
type textarea "3825 BAGS KOL GUARD 7467 NG STARCH"
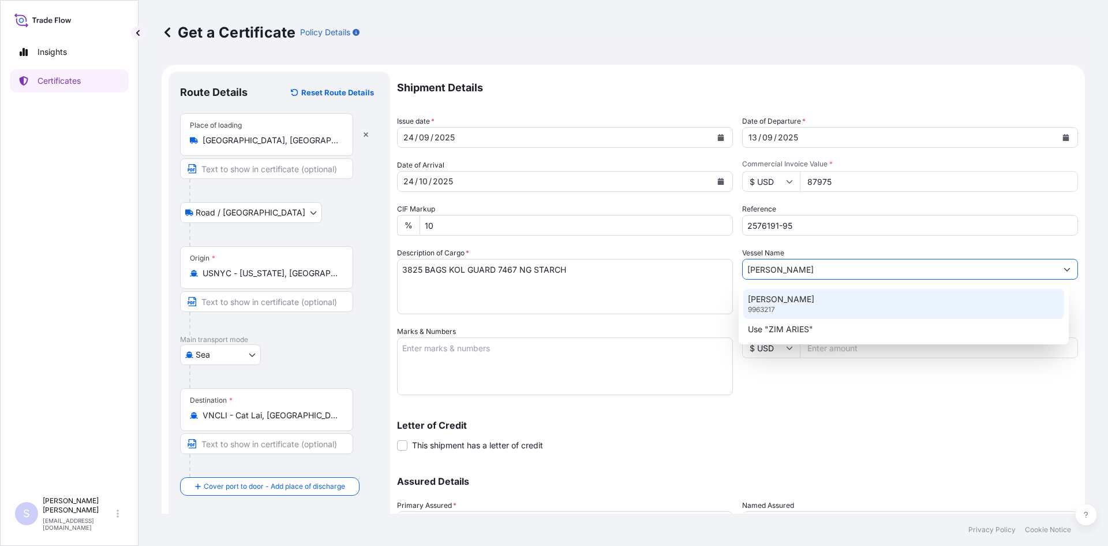
click at [785, 308] on div "ZIM ARIES 9963217" at bounding box center [905, 304] width 322 height 30
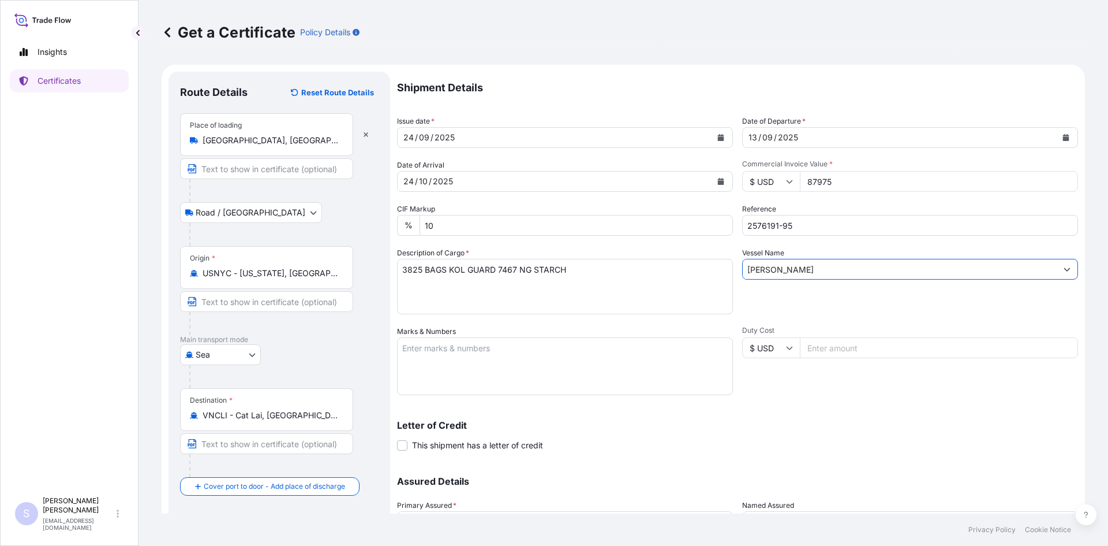
type input "[PERSON_NAME]"
click at [551, 357] on textarea "Marks & Numbers" at bounding box center [565, 366] width 336 height 58
type textarea "ZCSU7725180 0120283 ZCSU7286128 0120333 ZCSU7380392 0120269 ZCSU6582589 0120334…"
click at [803, 395] on div "Shipment Details Issue date * [DATE] Date of Departure * [DATE] Date of Arrival…" at bounding box center [737, 325] width 681 height 506
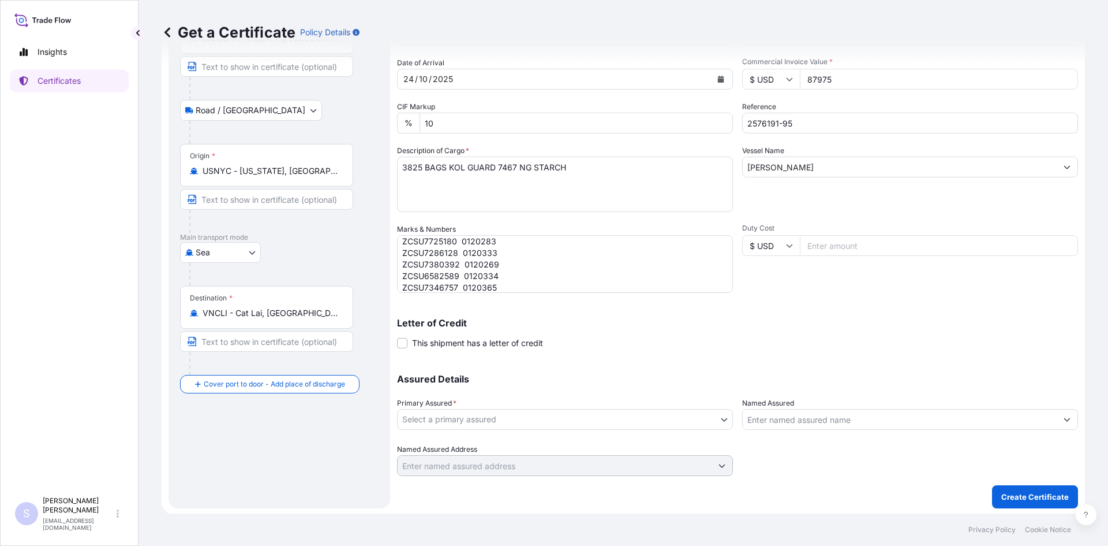
scroll to position [104, 0]
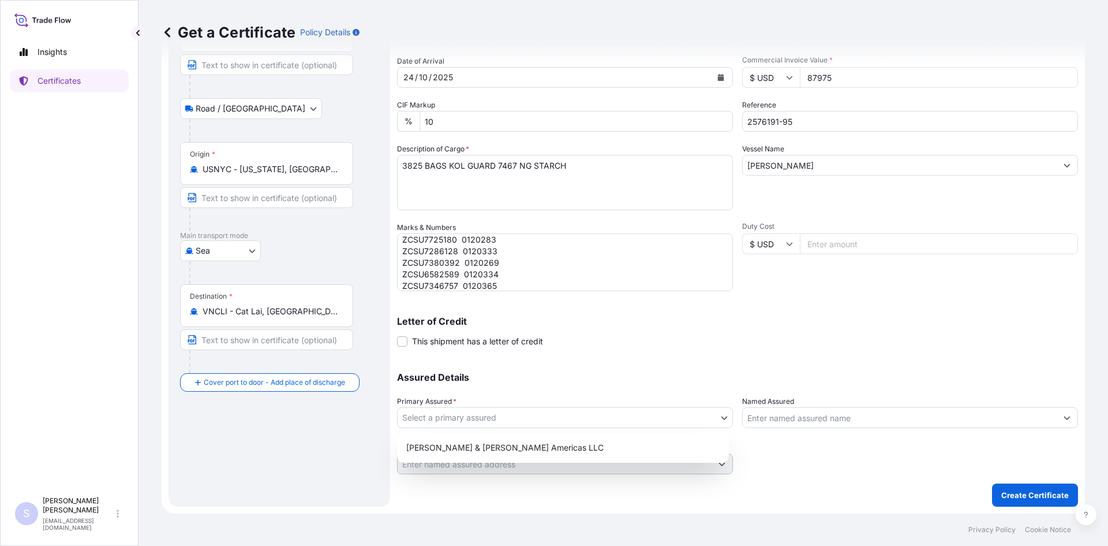
click at [535, 419] on body "Insights Certificates S [PERSON_NAME] [EMAIL_ADDRESS][DOMAIN_NAME] Get a Certif…" at bounding box center [554, 273] width 1108 height 546
click at [514, 448] on div "[PERSON_NAME] & [PERSON_NAME] Americas LLC" at bounding box center [563, 447] width 323 height 21
select select "31658"
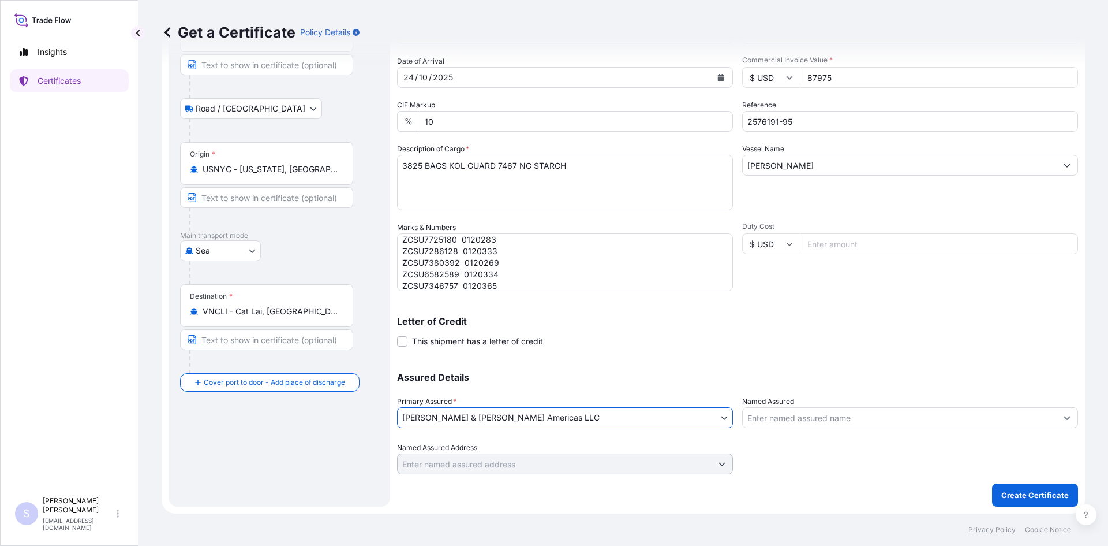
click at [783, 420] on input "Named Assured" at bounding box center [900, 417] width 314 height 21
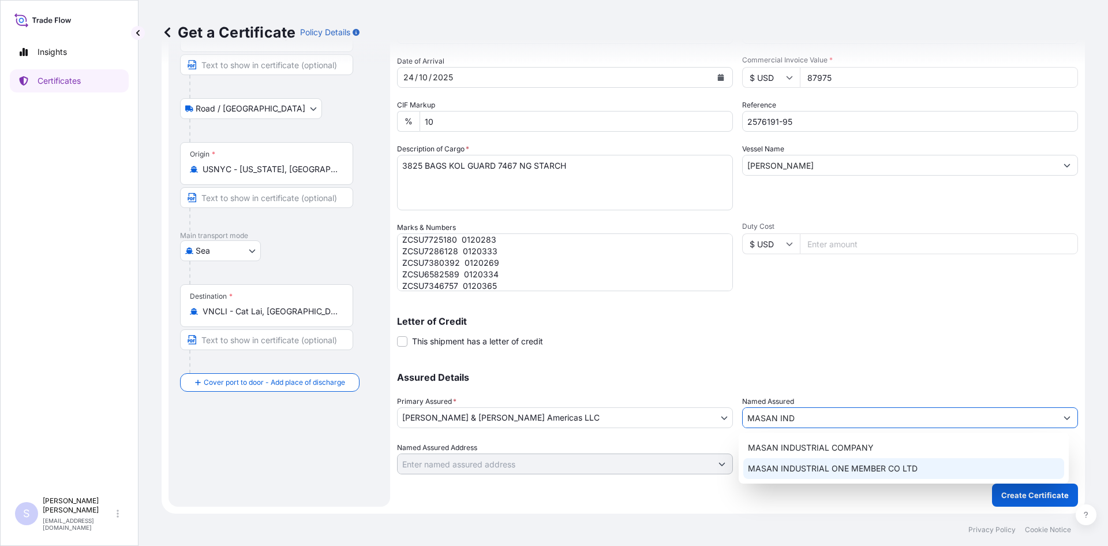
click at [856, 461] on div "MASAN INDUSTRIAL ONE MEMBER CO LTD" at bounding box center [905, 468] width 322 height 21
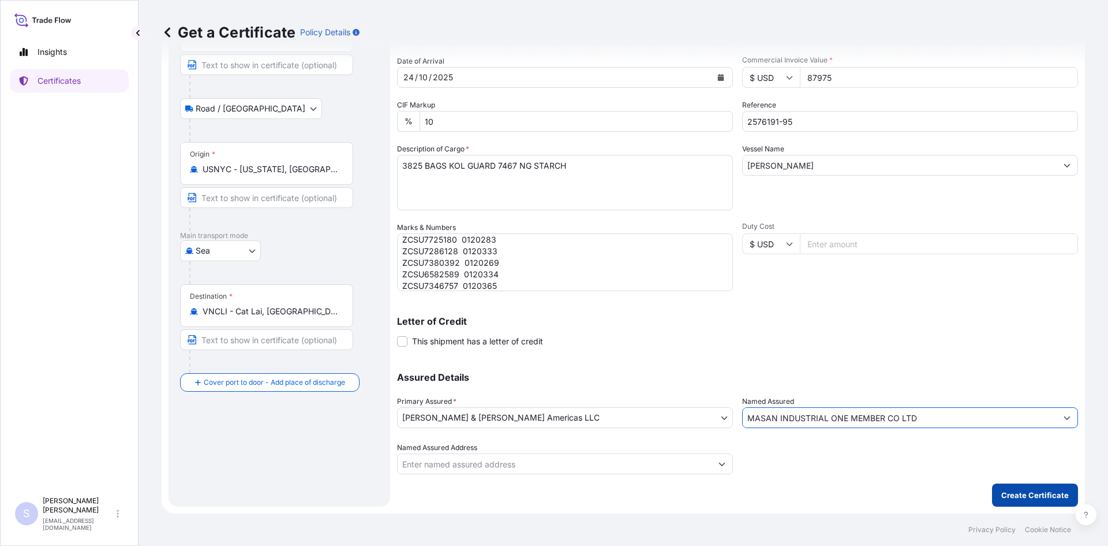
type input "MASAN INDUSTRIAL ONE MEMBER CO LTD"
click at [1038, 490] on p "Create Certificate" at bounding box center [1036, 495] width 68 height 12
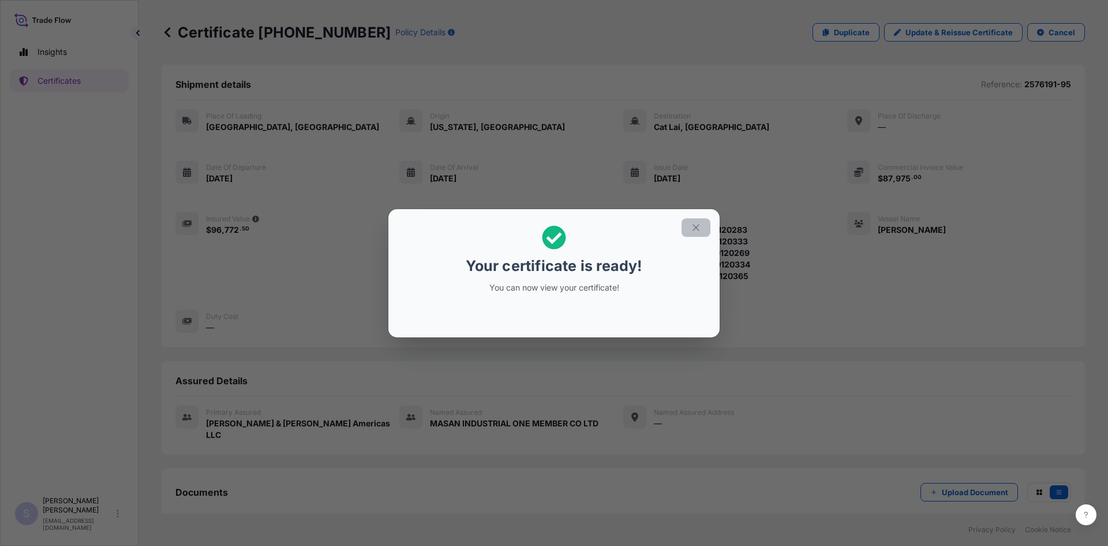
click at [696, 233] on button "button" at bounding box center [696, 227] width 29 height 18
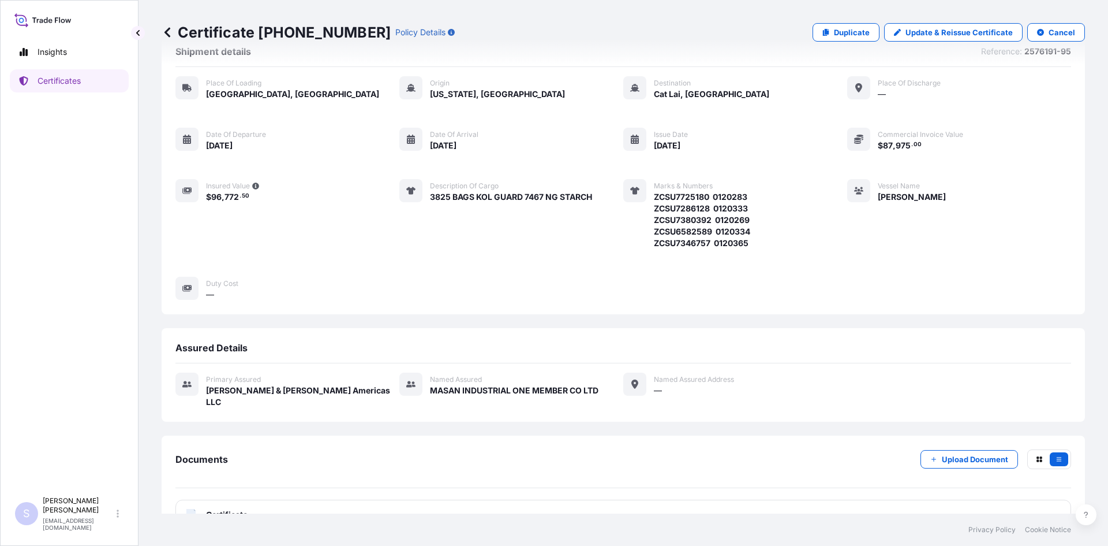
scroll to position [51, 0]
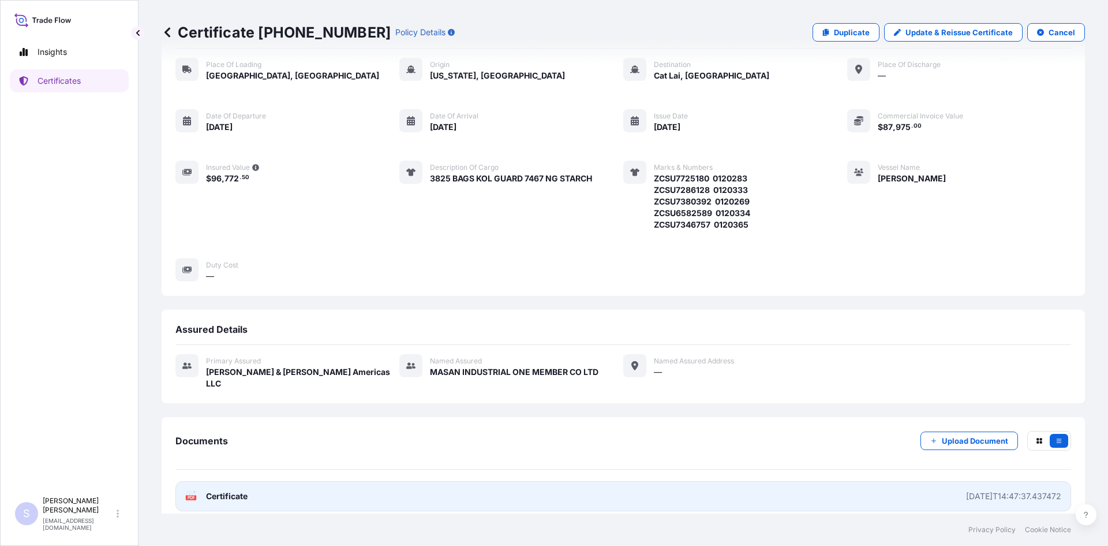
click at [200, 490] on div "PDF Certificate" at bounding box center [216, 496] width 62 height 12
